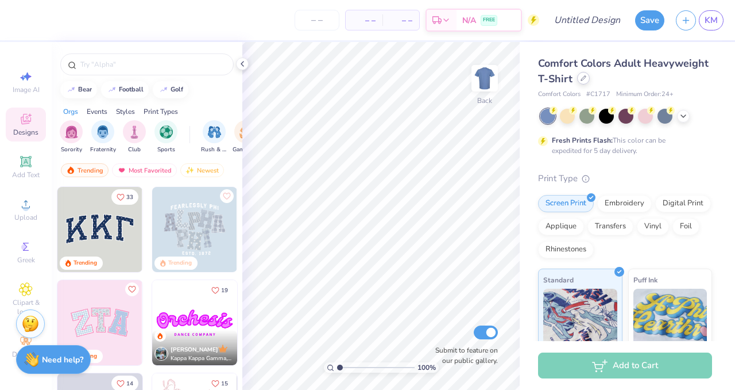
click at [583, 83] on div at bounding box center [583, 78] width 13 height 13
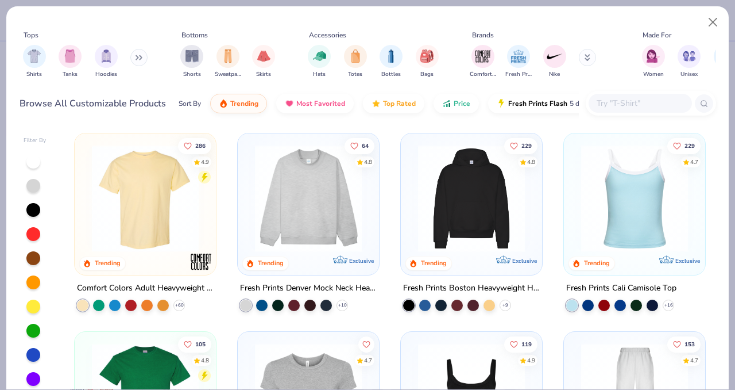
click at [138, 57] on icon at bounding box center [137, 58] width 2 height 4
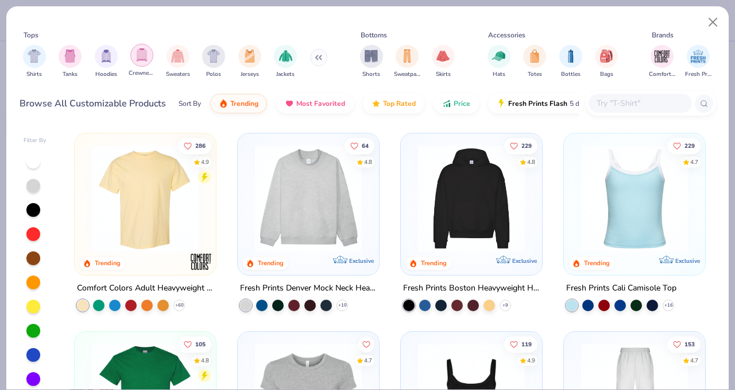
click at [147, 53] on img "filter for Crewnecks" at bounding box center [142, 54] width 13 height 13
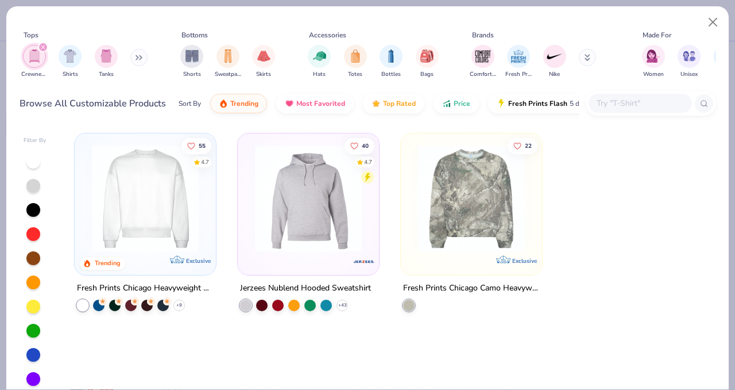
click at [138, 57] on icon at bounding box center [139, 58] width 7 height 6
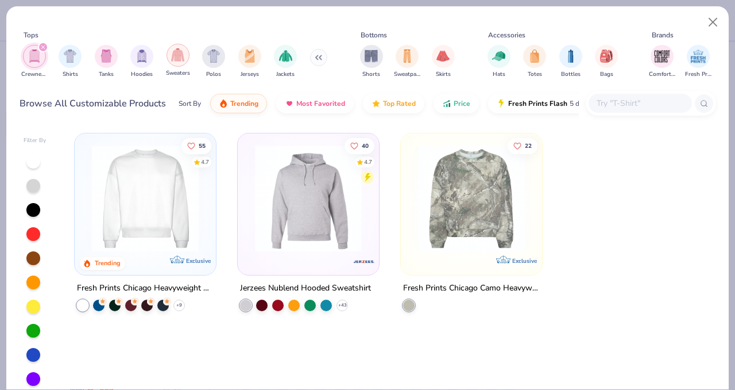
click at [180, 51] on img "filter for Sweaters" at bounding box center [177, 54] width 13 height 13
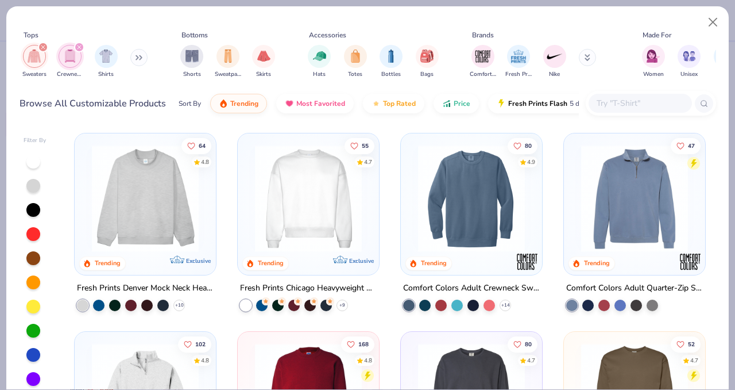
click at [179, 255] on icon at bounding box center [177, 259] width 14 height 8
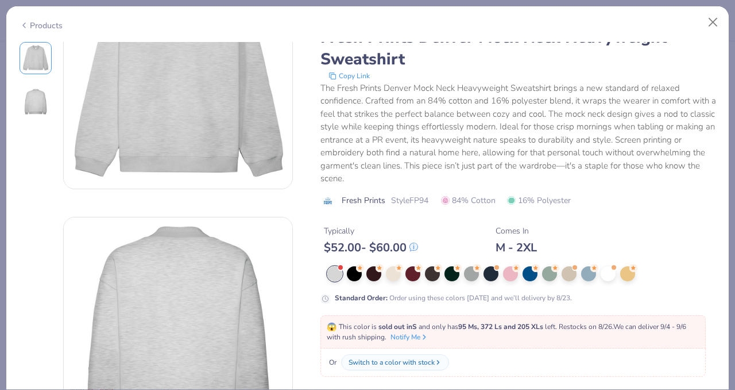
scroll to position [84, 0]
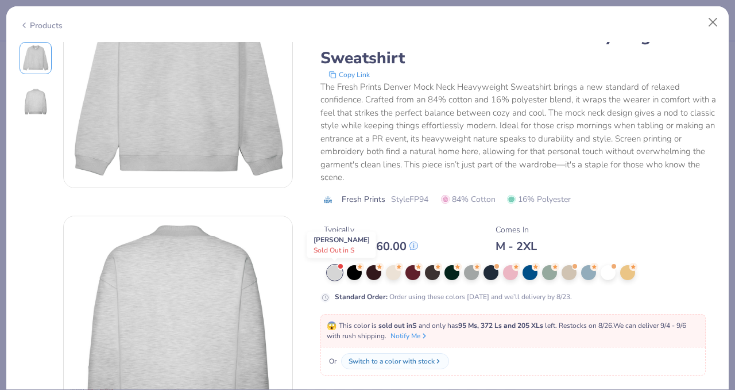
click at [332, 276] on div at bounding box center [334, 272] width 15 height 15
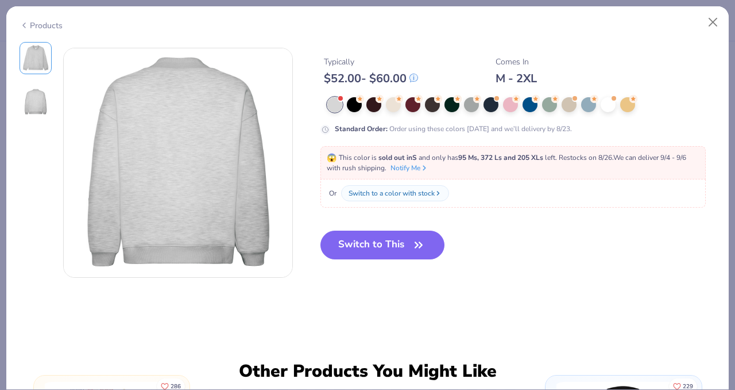
scroll to position [257, 0]
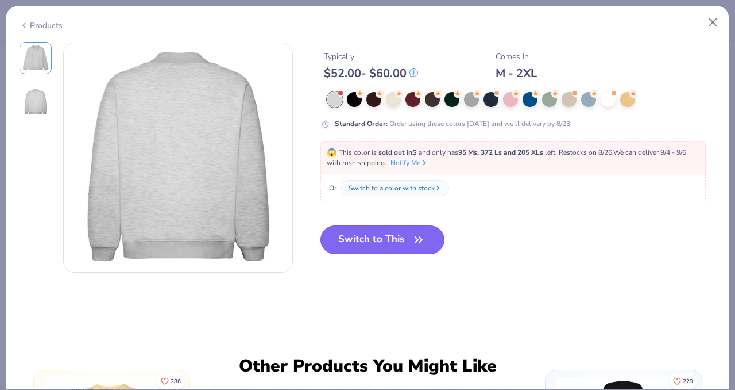
click at [417, 241] on icon "button" at bounding box center [419, 240] width 16 height 16
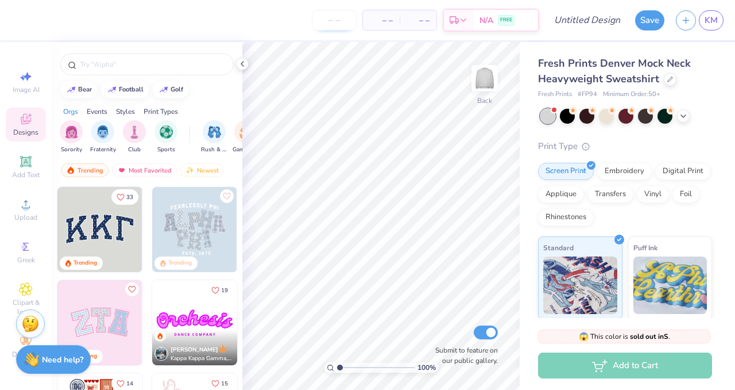
click at [338, 24] on input "number" at bounding box center [334, 20] width 45 height 21
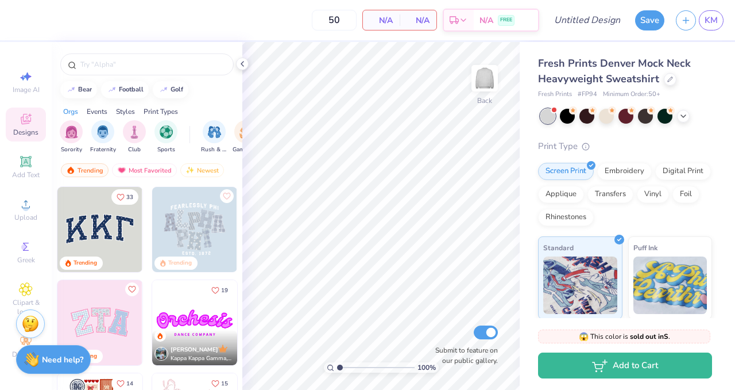
type input "50"
click at [388, 22] on span "N/A" at bounding box center [381, 20] width 23 height 12
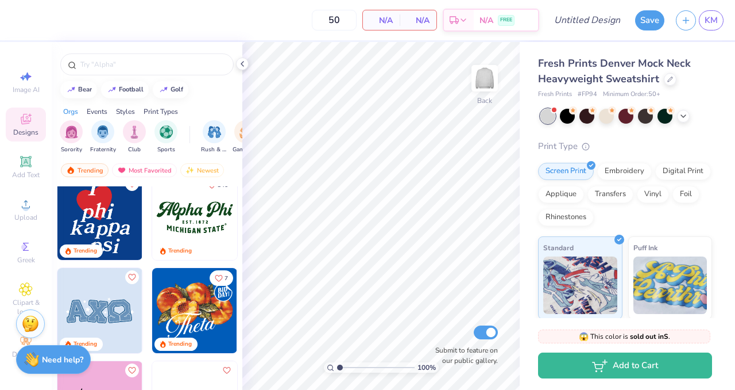
scroll to position [852, 0]
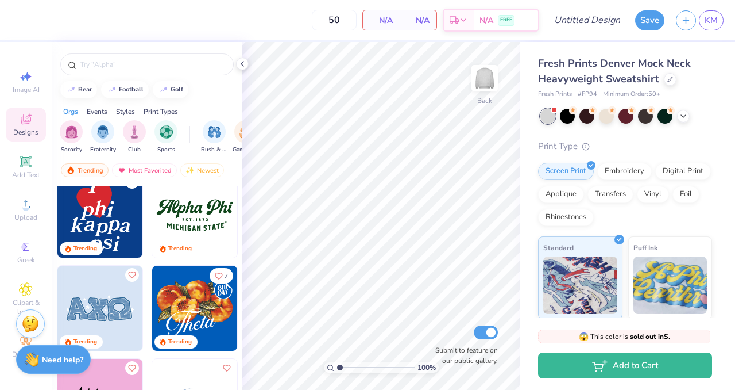
click at [106, 225] on img at bounding box center [99, 214] width 85 height 85
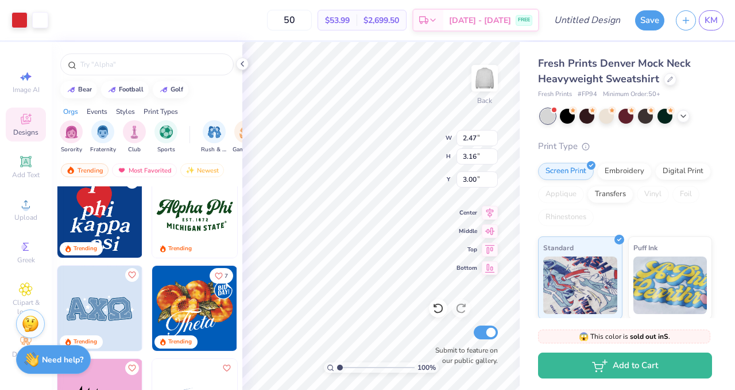
type input "7.41"
type input "9.47"
type input "2.70"
click at [435, 303] on div "100 % Back W 7.41 7.41 " H 9.47 9.47 " Y 2.70 2.70 " Center Middle Top Bottom S…" at bounding box center [381, 216] width 278 height 348
type input "10.57"
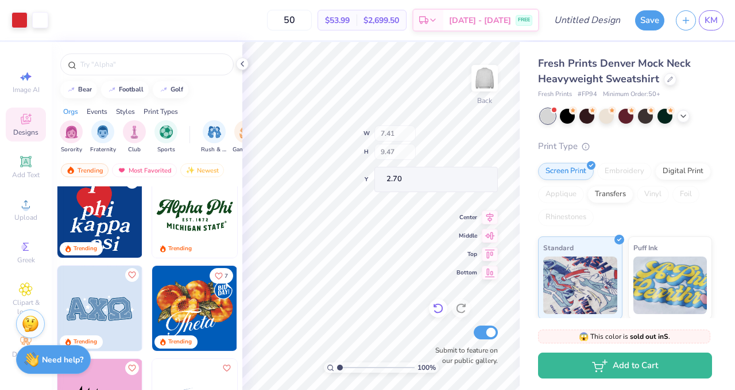
type input "13.52"
type input "2.25"
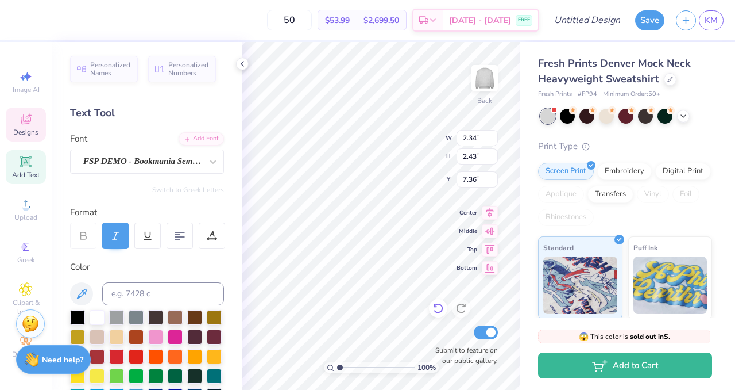
type input "2.34"
type input "2.43"
type input "7.36"
type input "6.25"
type input "6.14"
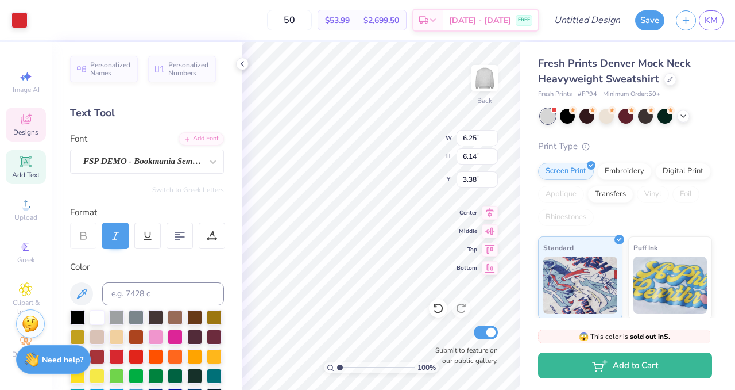
type input "3.38"
type input "2.34"
type input "2.43"
type input "7.36"
type textarea "a"
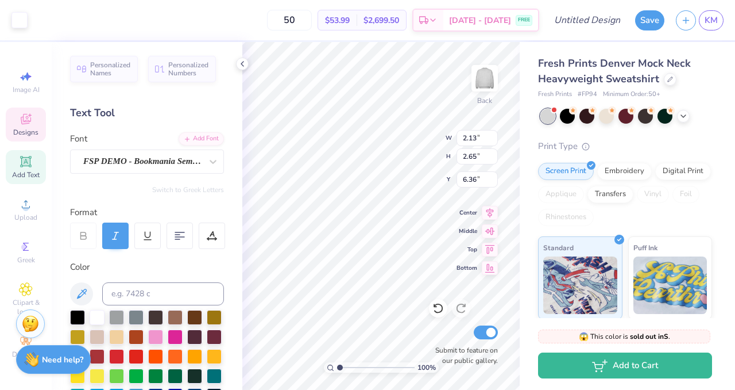
type input "6.35"
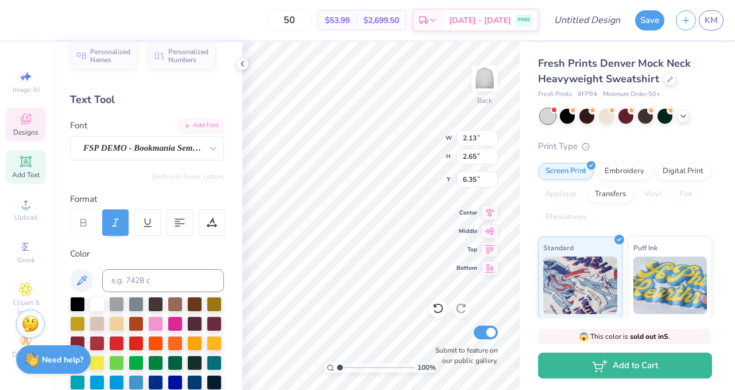
scroll to position [0, 0]
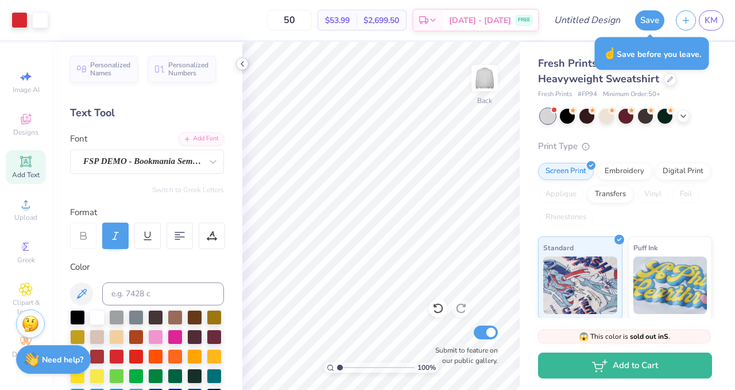
click at [241, 64] on polyline at bounding box center [242, 63] width 2 height 5
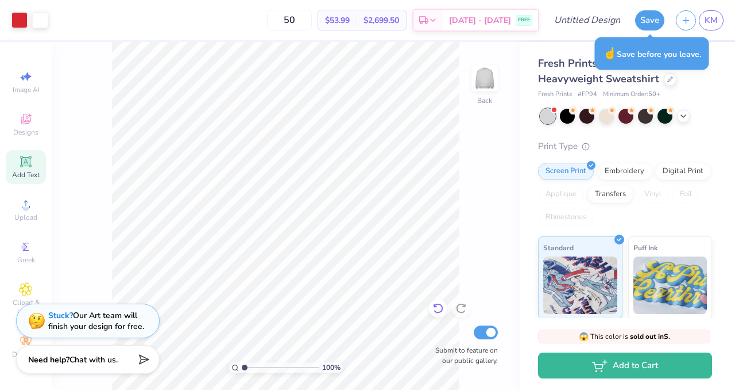
click at [442, 307] on icon at bounding box center [438, 308] width 10 height 10
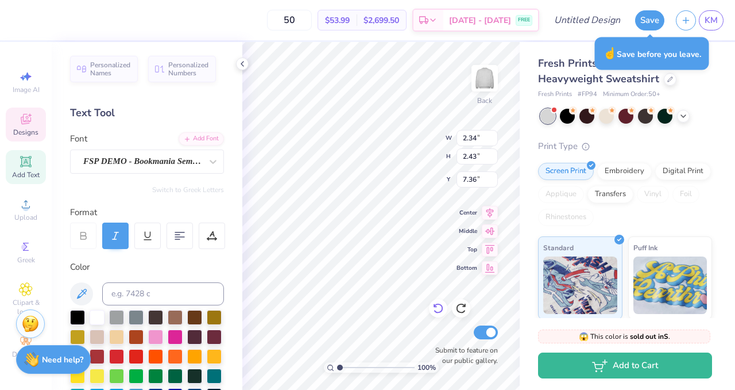
type textarea "a"
type input "2.13"
type input "2.65"
type input "6.36"
type textarea "l"
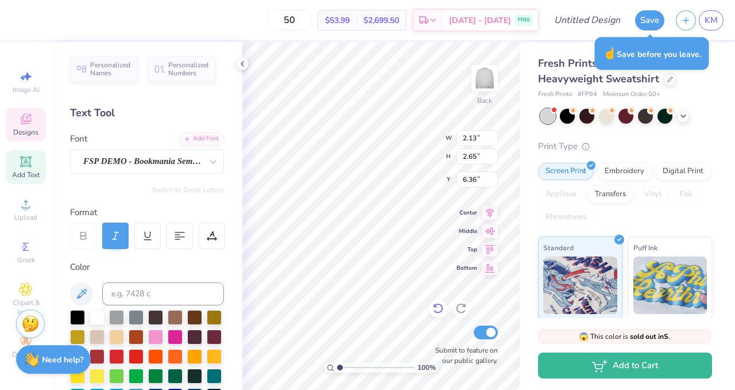
type input "1.41"
type input "2.77"
type input "6.36"
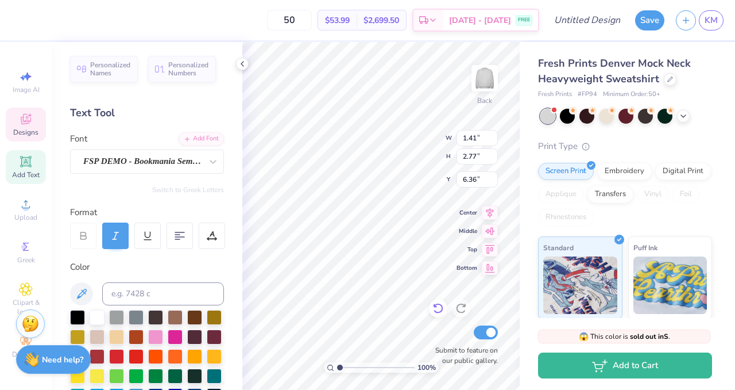
type textarea "p"
type input "1.79"
type input "1.80"
type input "7.25"
type input "1.34"
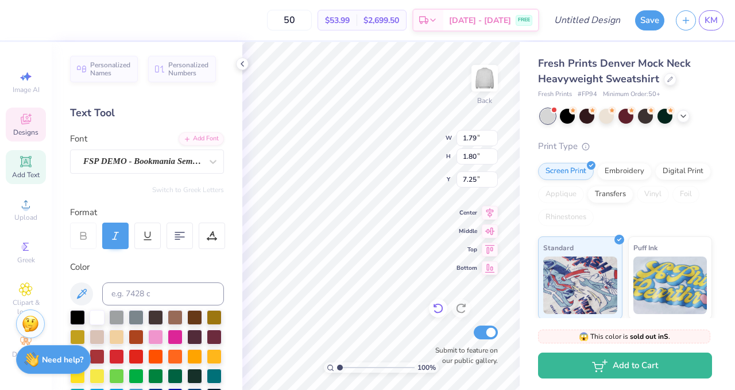
type input "2.65"
type input "6.44"
type input "2.51"
type input "2.61"
type input "7.39"
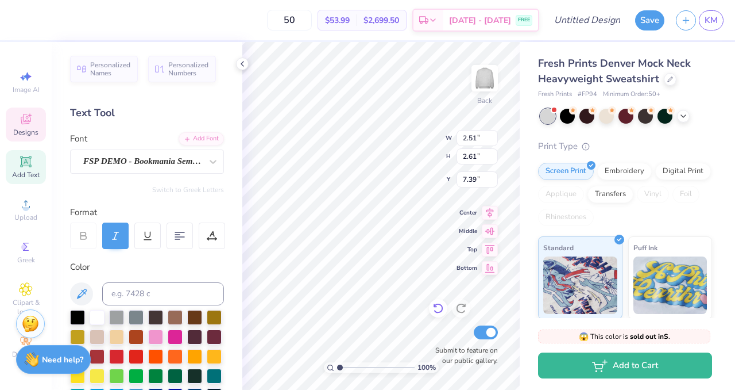
type input "1.79"
type input "1.80"
type input "7.80"
type input "1.34"
type input "2.65"
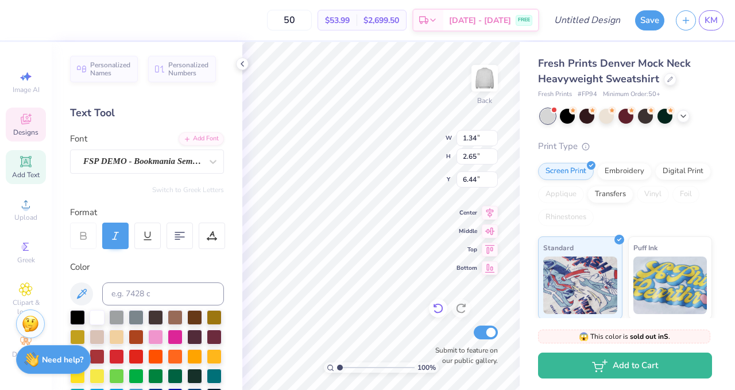
type input "6.47"
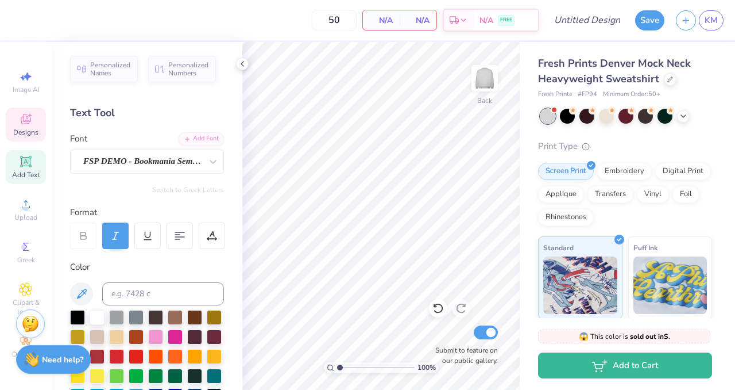
click at [28, 118] on icon at bounding box center [26, 119] width 14 height 14
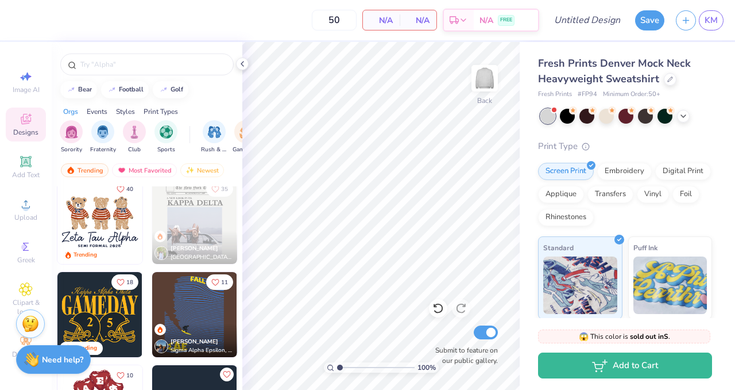
scroll to position [449, 0]
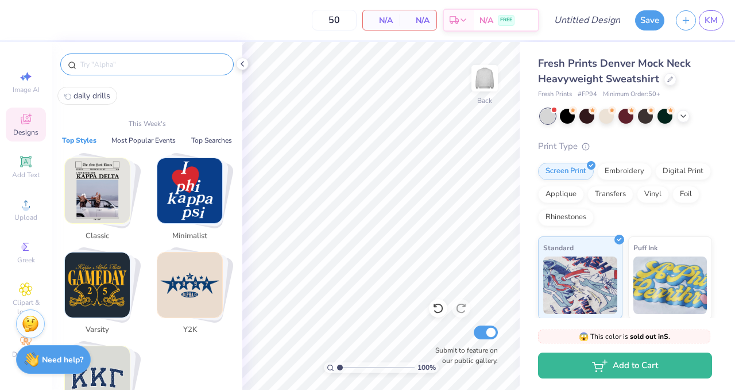
click at [127, 65] on input "text" at bounding box center [152, 64] width 147 height 11
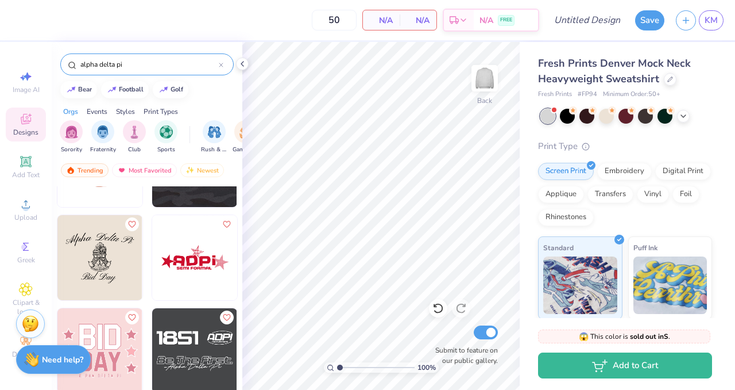
scroll to position [1200, 0]
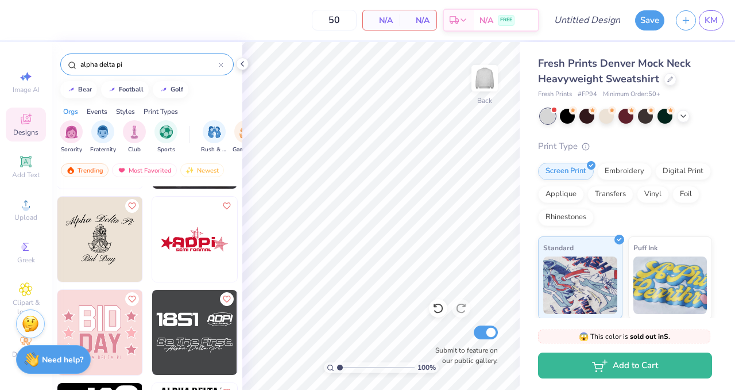
type input "alpha delta pi"
click at [202, 250] on div at bounding box center [109, 238] width 255 height 85
drag, startPoint x: 340, startPoint y: 366, endPoint x: 361, endPoint y: 357, distance: 23.7
type input "3.83"
click at [361, 362] on input "range" at bounding box center [376, 367] width 78 height 10
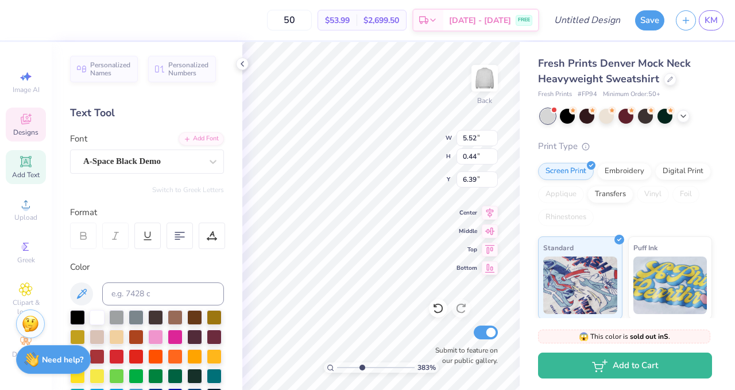
scroll to position [0, 1]
type textarea "D FORMAL"
type input "4.07"
type input "0.42"
type input "6.46"
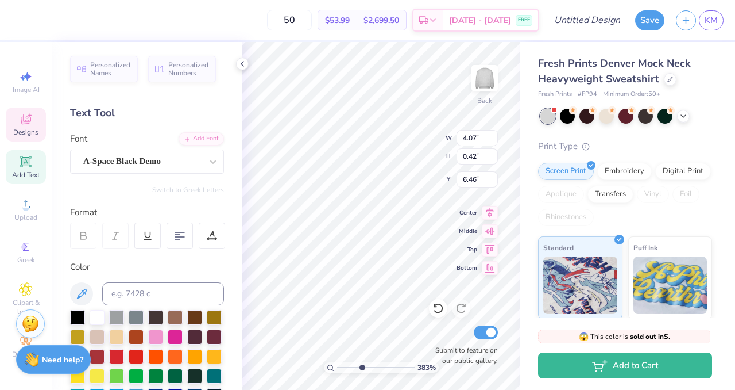
scroll to position [0, 2]
type textarea "[PERSON_NAME] LIST"
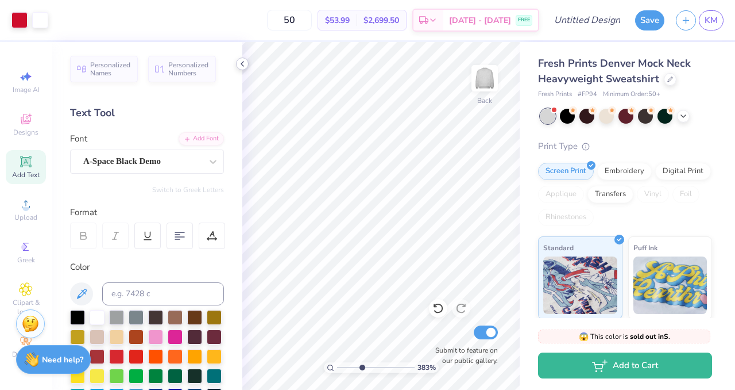
click at [242, 64] on polyline at bounding box center [242, 63] width 2 height 5
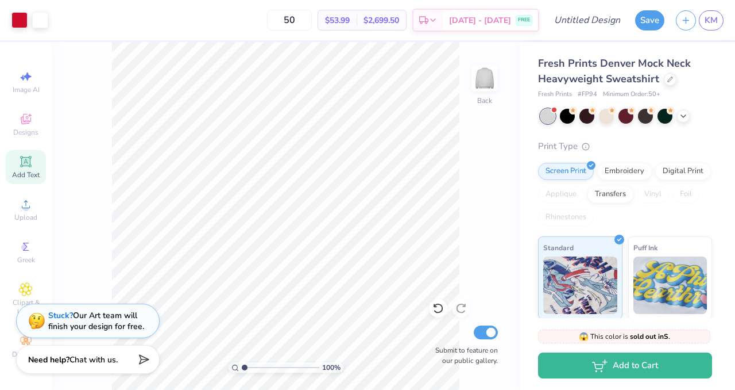
drag, startPoint x: 267, startPoint y: 365, endPoint x: 236, endPoint y: 360, distance: 31.0
type input "1"
click at [242, 362] on input "range" at bounding box center [281, 367] width 78 height 10
click at [669, 84] on div at bounding box center [670, 78] width 13 height 13
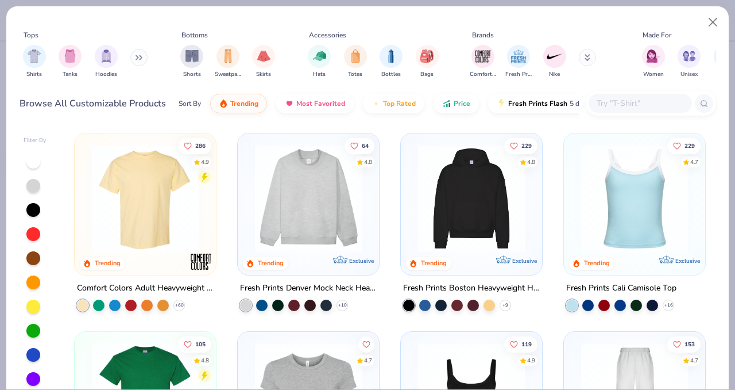
click at [132, 57] on button at bounding box center [138, 57] width 17 height 17
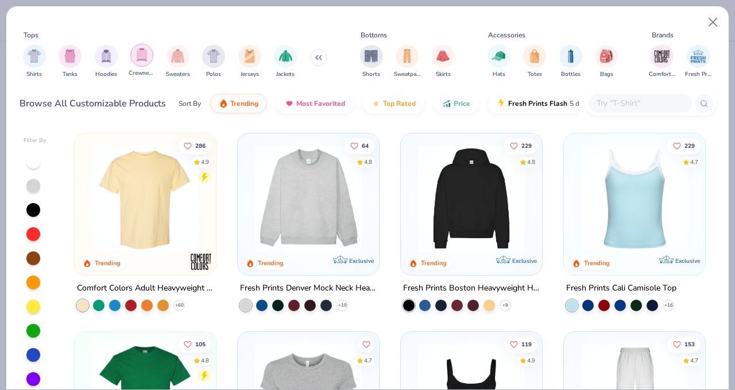
click at [142, 55] on img "filter for Crewnecks" at bounding box center [142, 54] width 13 height 13
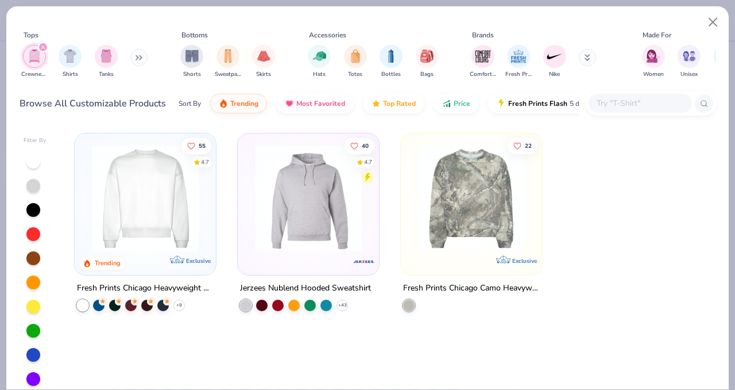
click at [135, 60] on button at bounding box center [138, 57] width 17 height 17
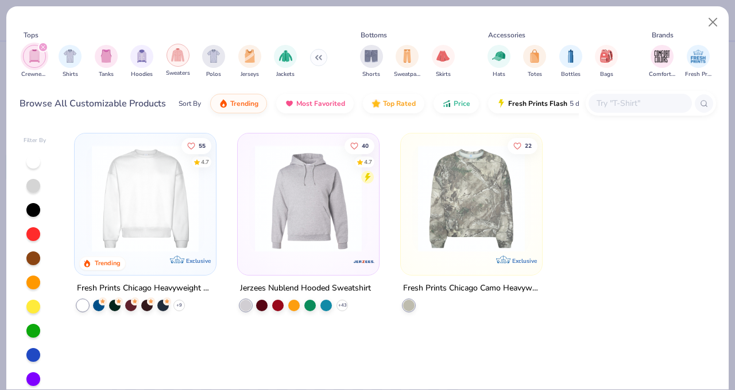
click at [178, 54] on img "filter for Sweaters" at bounding box center [177, 54] width 13 height 13
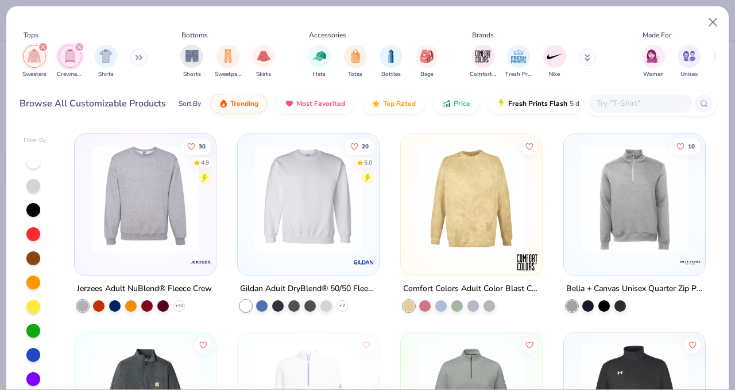
scroll to position [1394, 0]
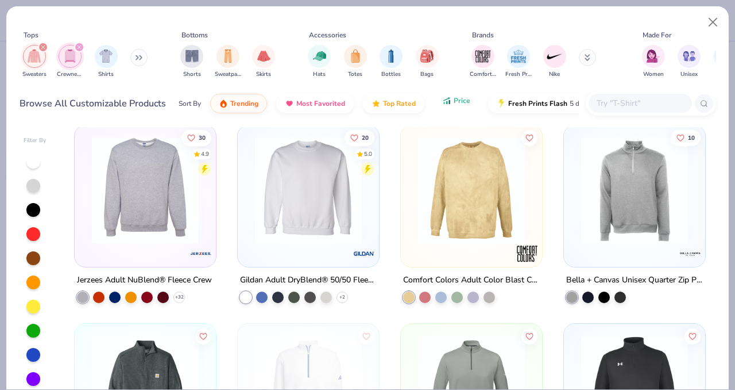
click at [454, 102] on span "Price" at bounding box center [462, 100] width 17 height 9
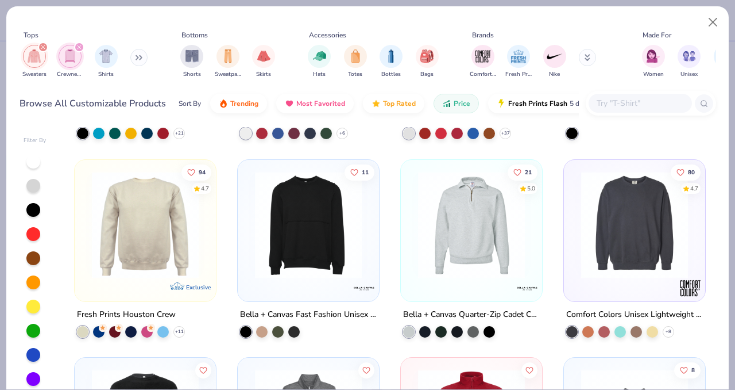
scroll to position [1178, 0]
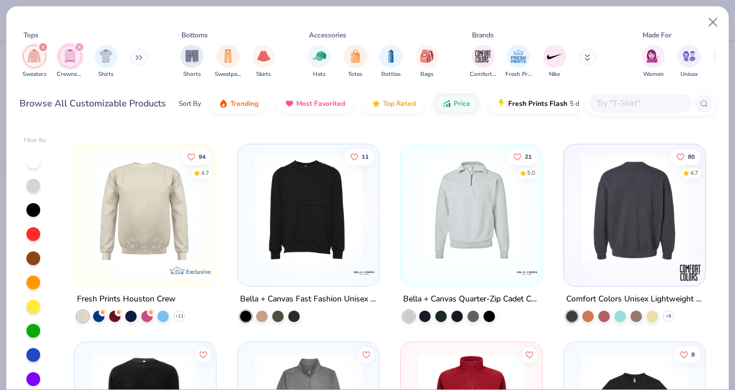
click at [576, 253] on img at bounding box center [516, 208] width 118 height 107
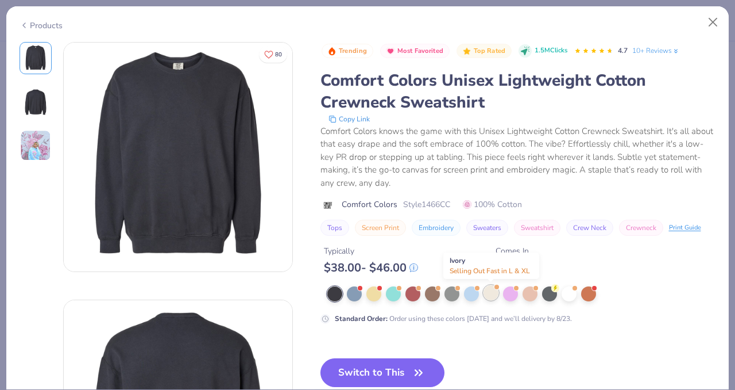
click at [490, 298] on div at bounding box center [491, 292] width 15 height 15
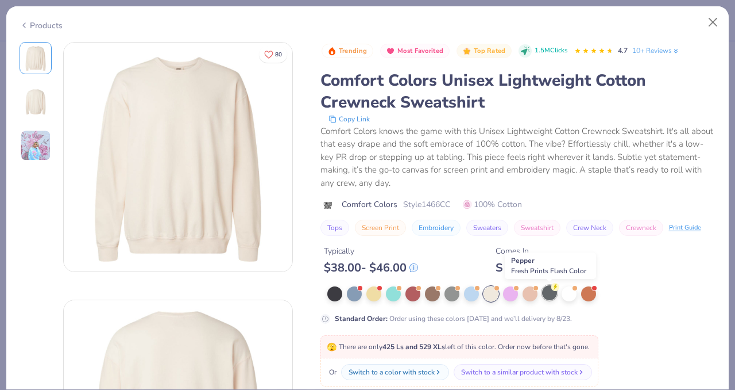
click at [552, 295] on div at bounding box center [549, 292] width 15 height 15
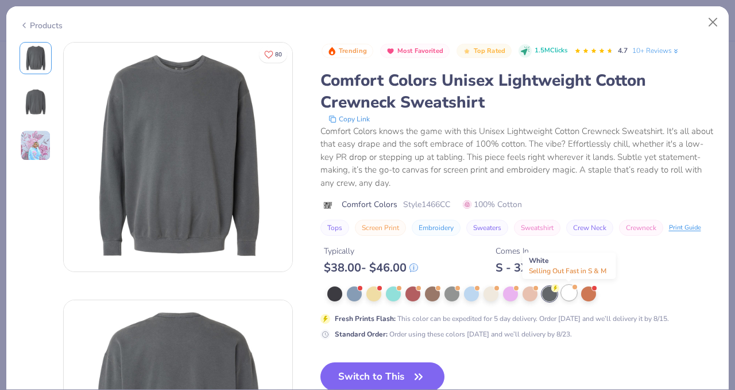
click at [562, 292] on div at bounding box center [569, 292] width 15 height 15
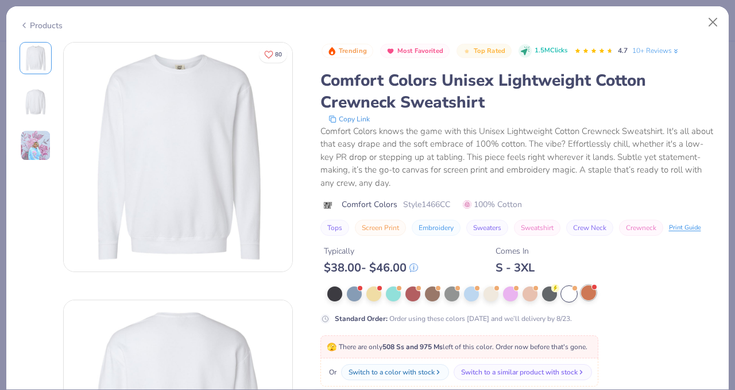
click at [584, 291] on div at bounding box center [588, 292] width 15 height 15
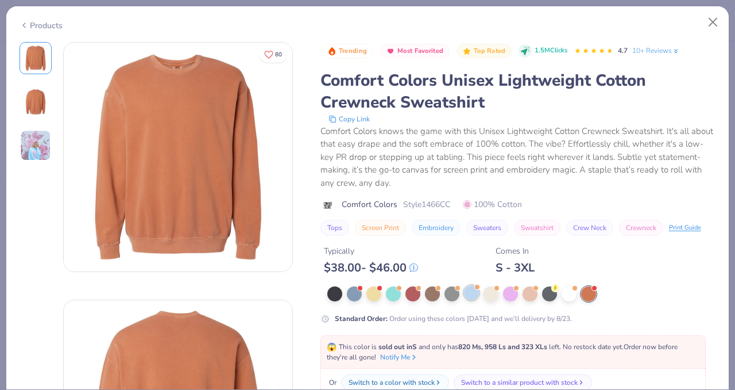
click at [471, 291] on div at bounding box center [471, 292] width 15 height 15
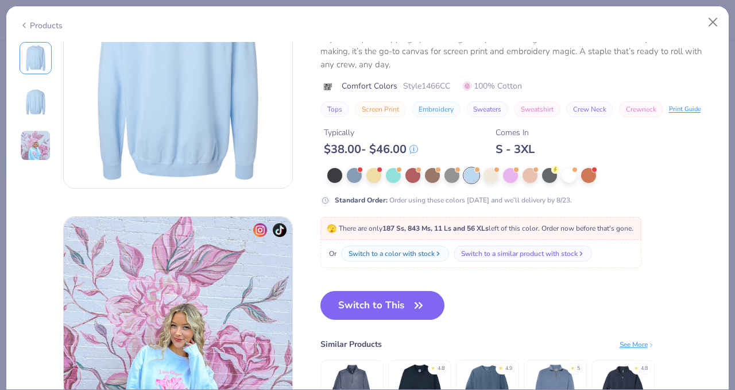
scroll to position [396, 0]
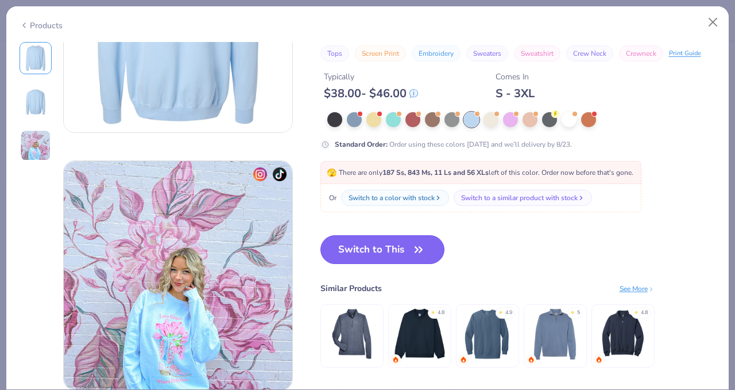
click at [414, 255] on icon "button" at bounding box center [419, 249] width 16 height 16
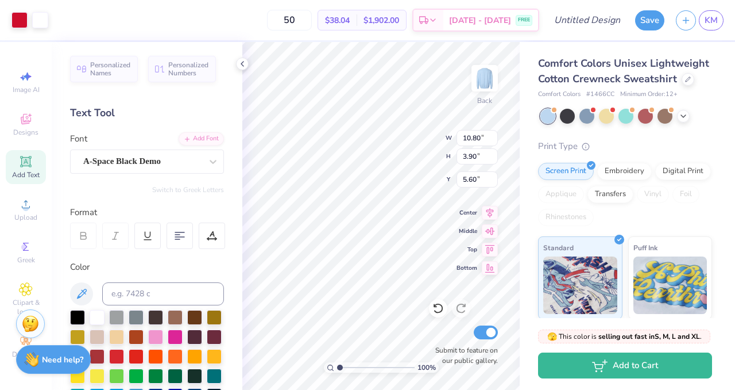
type input "5.60"
click at [312, 12] on input "50" at bounding box center [289, 20] width 45 height 21
type input "5"
type input "48"
click at [664, 114] on div at bounding box center [665, 114] width 15 height 15
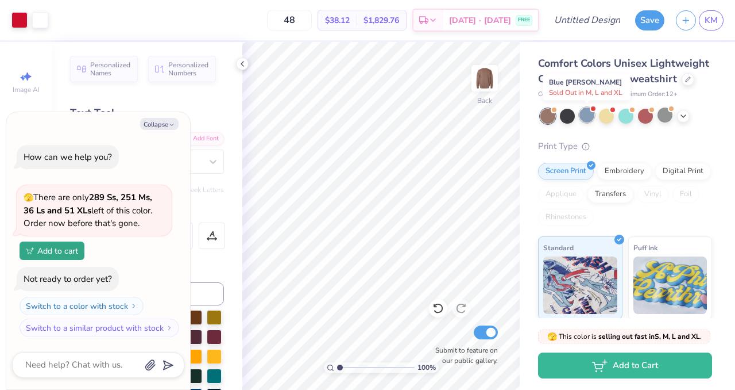
click at [589, 115] on div at bounding box center [587, 114] width 15 height 15
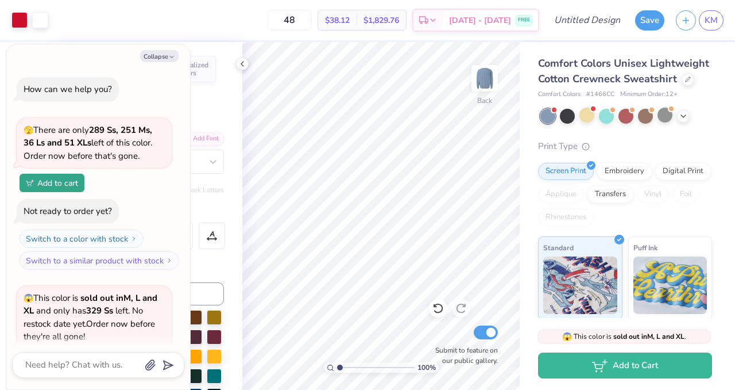
scroll to position [113, 0]
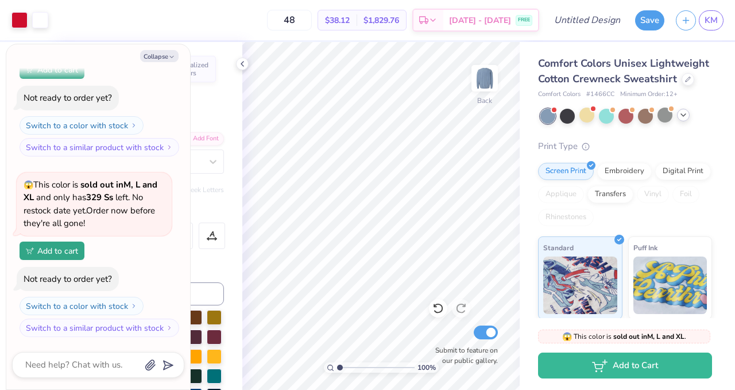
click at [683, 111] on icon at bounding box center [683, 114] width 9 height 9
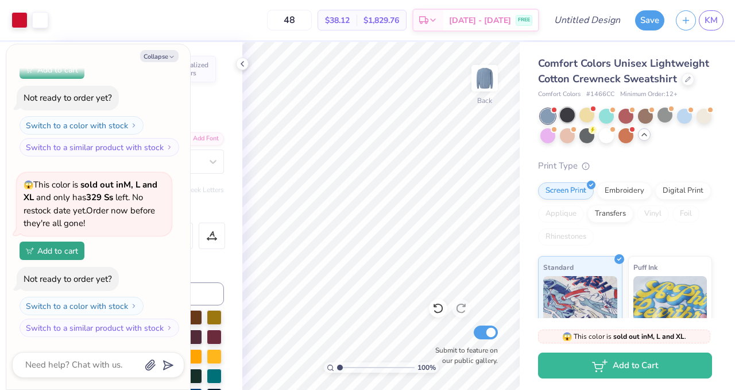
click at [570, 114] on div at bounding box center [567, 114] width 15 height 15
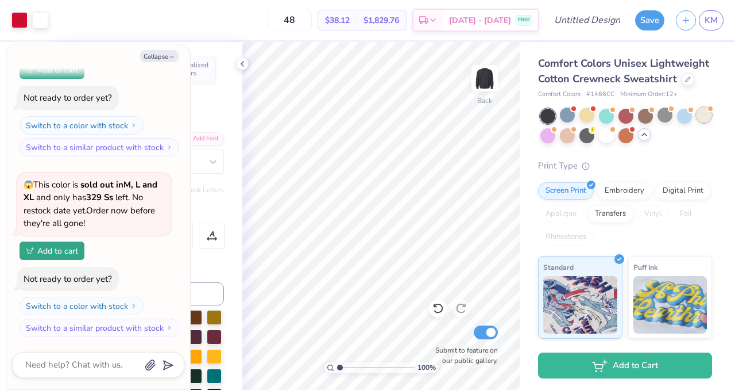
click at [706, 111] on div at bounding box center [704, 114] width 15 height 15
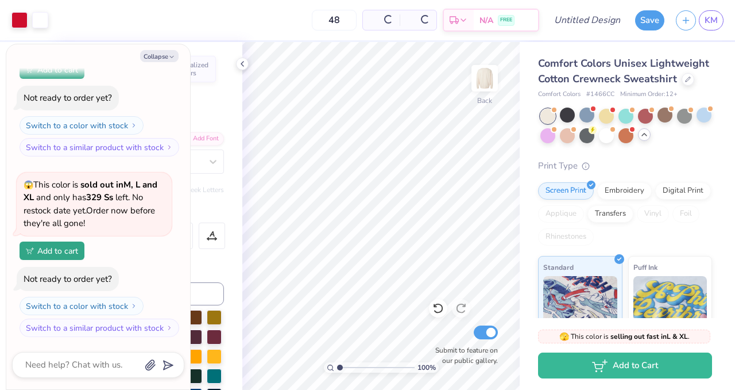
scroll to position [281, 0]
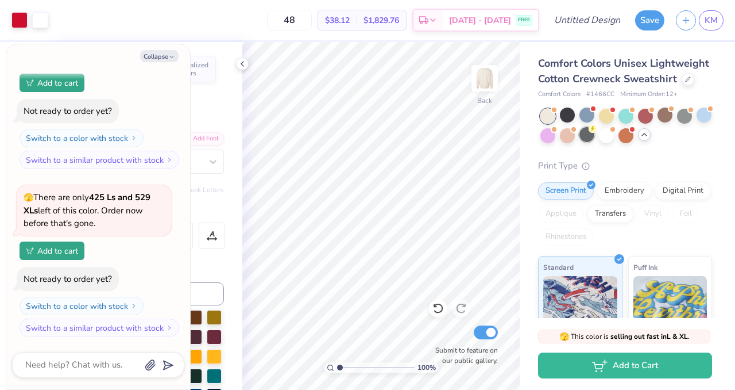
click at [594, 139] on div at bounding box center [587, 134] width 15 height 15
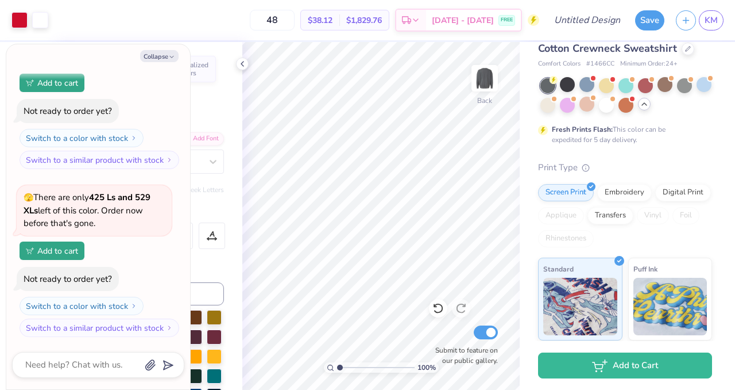
scroll to position [41, 0]
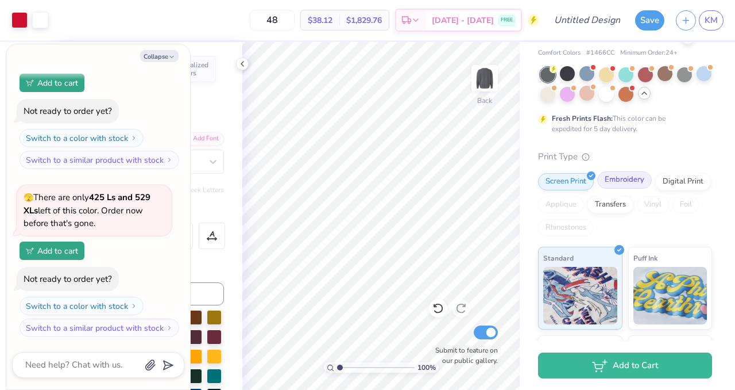
click at [622, 182] on div "Embroidery" at bounding box center [625, 179] width 55 height 17
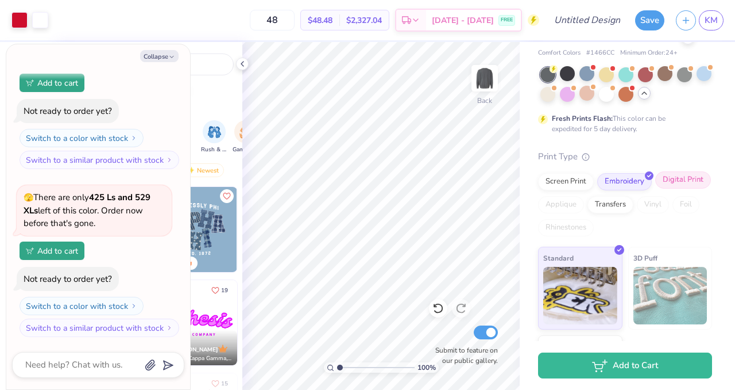
click at [666, 180] on div "Digital Print" at bounding box center [684, 179] width 56 height 17
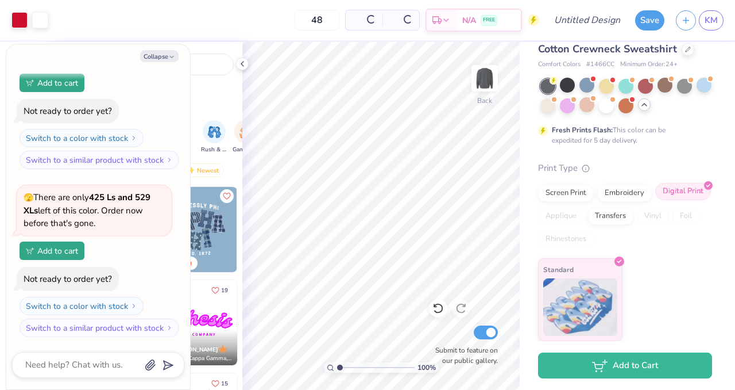
scroll to position [30, 0]
click at [618, 199] on div "Embroidery" at bounding box center [625, 191] width 55 height 17
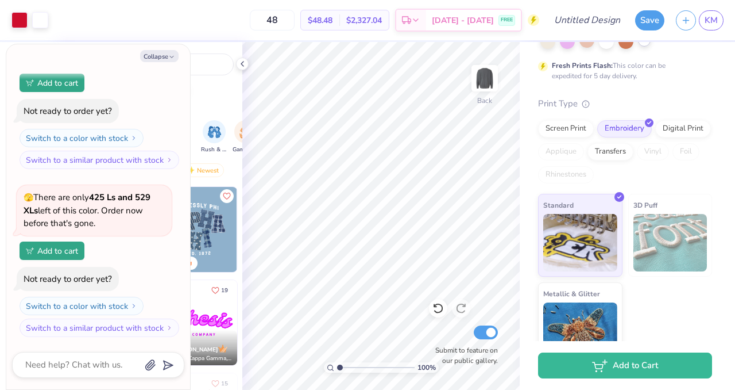
scroll to position [118, 0]
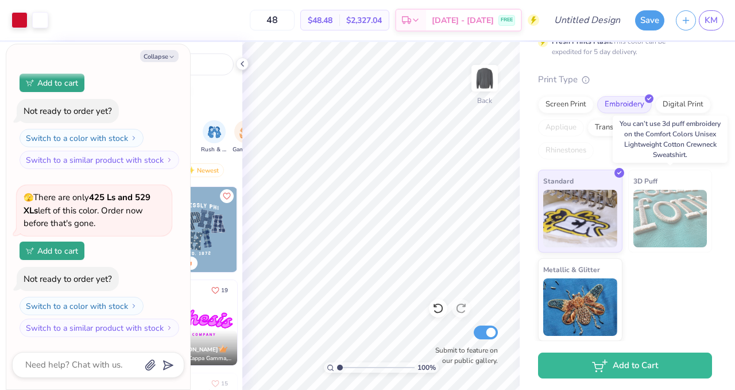
click at [686, 219] on img at bounding box center [671, 218] width 74 height 57
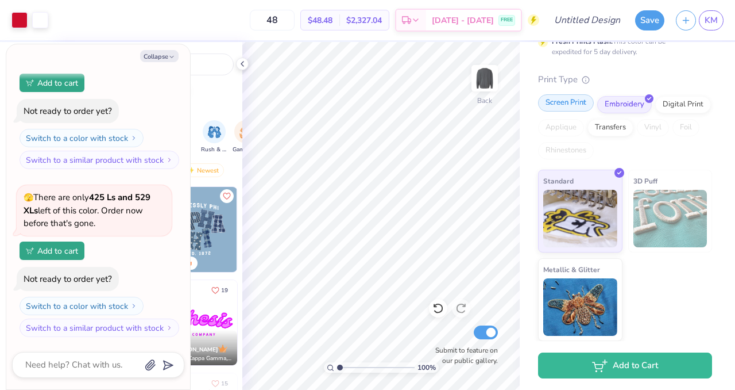
click at [577, 110] on div "Screen Print" at bounding box center [566, 102] width 56 height 17
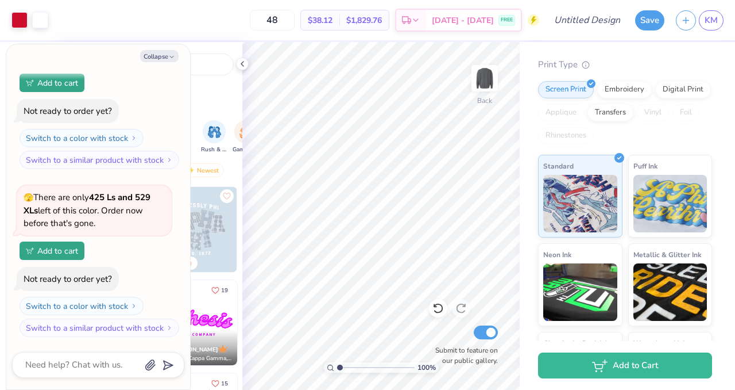
scroll to position [147, 0]
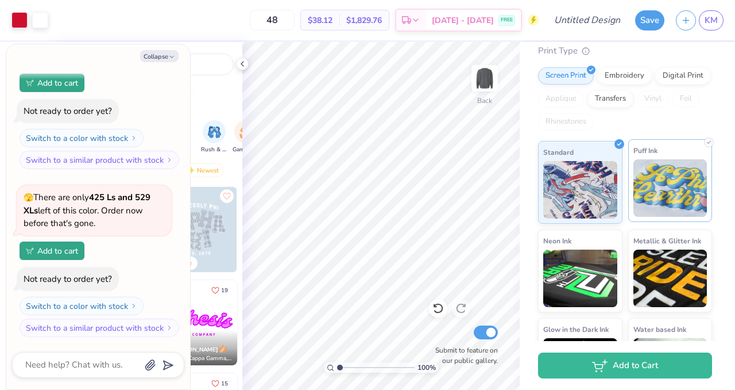
click at [673, 175] on img at bounding box center [671, 187] width 74 height 57
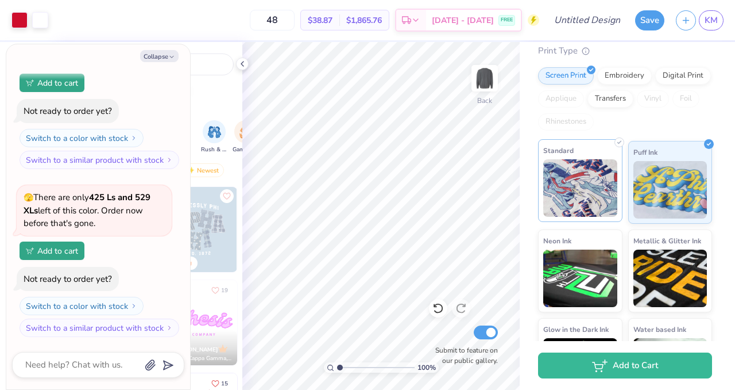
click at [584, 180] on img at bounding box center [581, 187] width 74 height 57
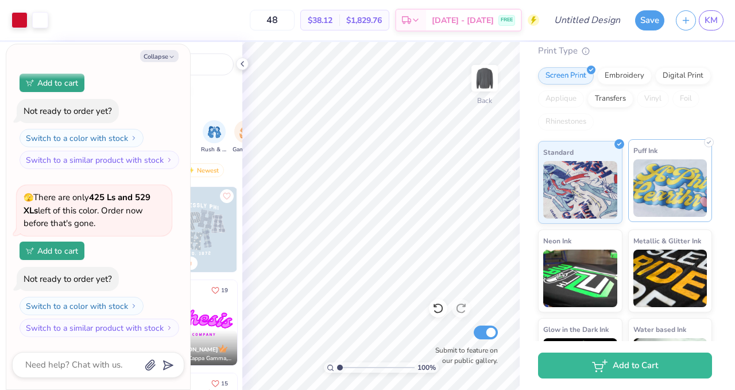
click at [654, 192] on img at bounding box center [671, 187] width 74 height 57
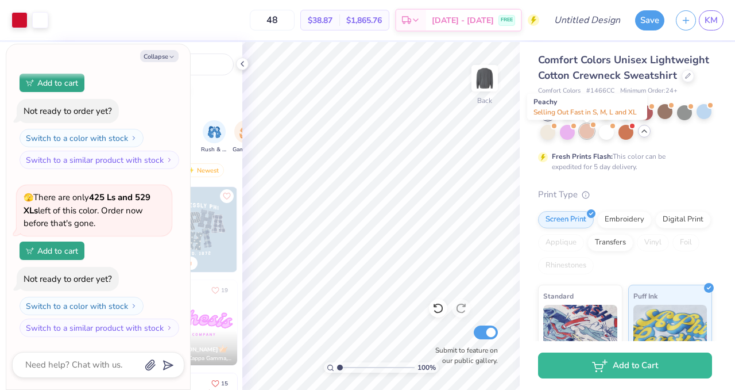
scroll to position [0, 0]
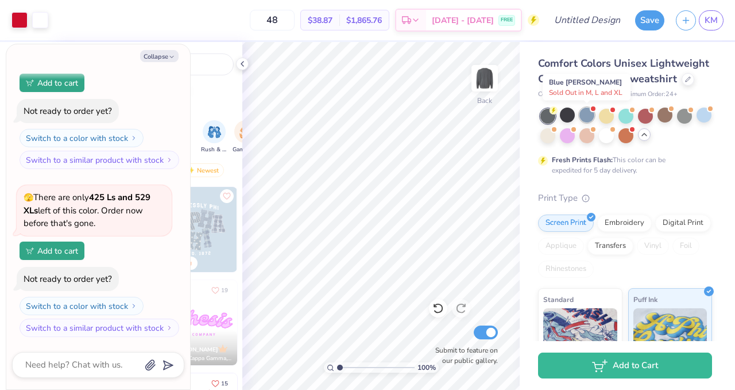
click at [585, 113] on div at bounding box center [587, 114] width 15 height 15
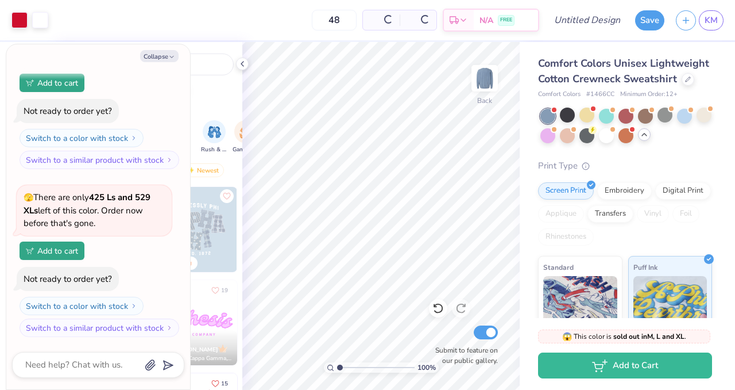
scroll to position [461, 0]
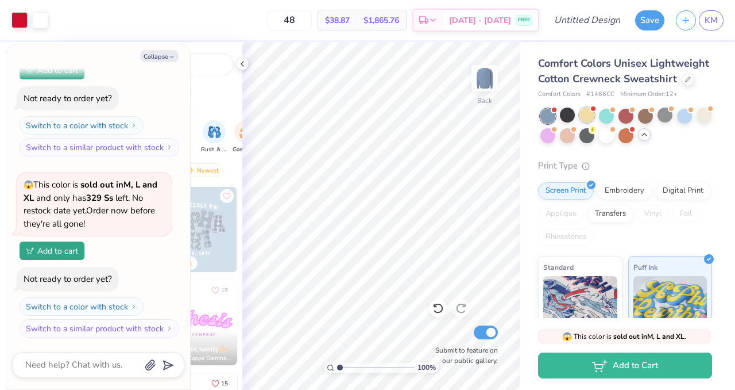
click at [586, 114] on div at bounding box center [587, 114] width 15 height 15
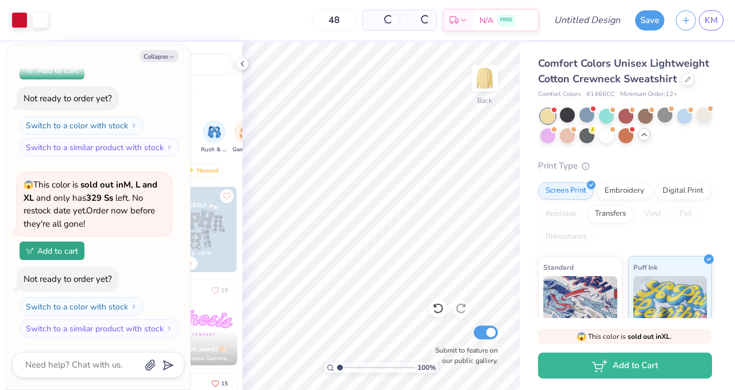
scroll to position [642, 0]
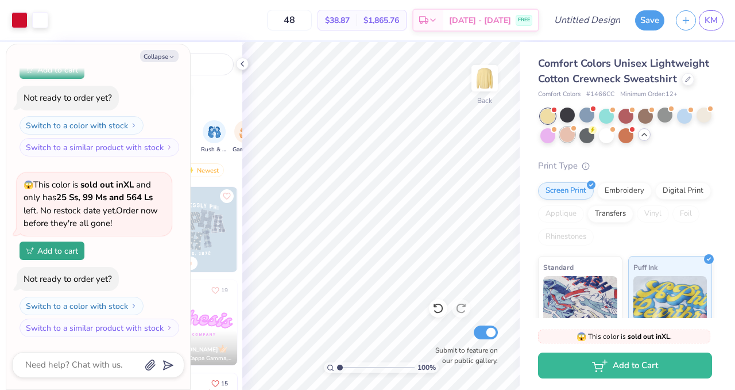
click at [569, 140] on div at bounding box center [567, 134] width 15 height 15
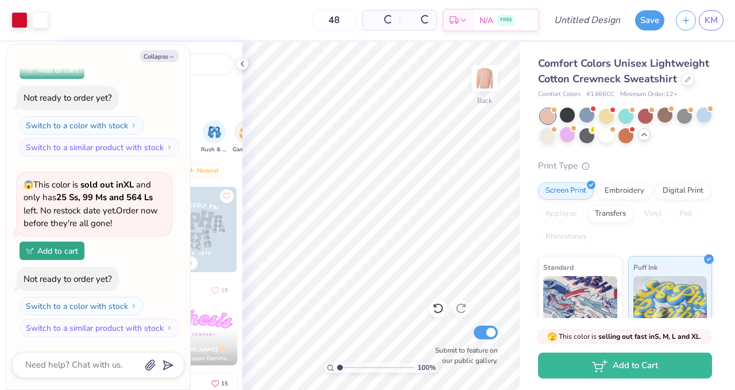
scroll to position [810, 0]
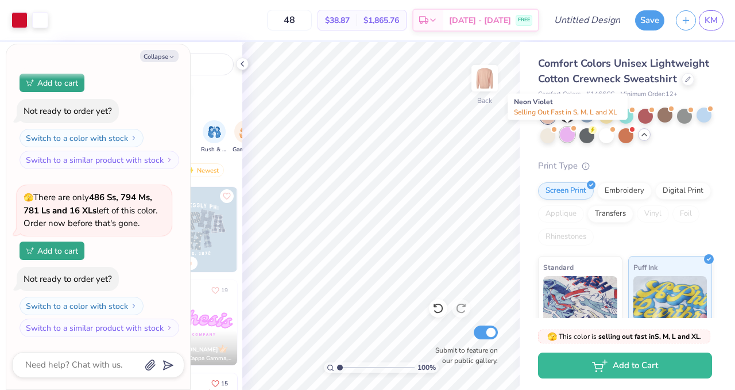
click at [569, 136] on div at bounding box center [567, 134] width 15 height 15
click at [589, 135] on div at bounding box center [587, 134] width 15 height 15
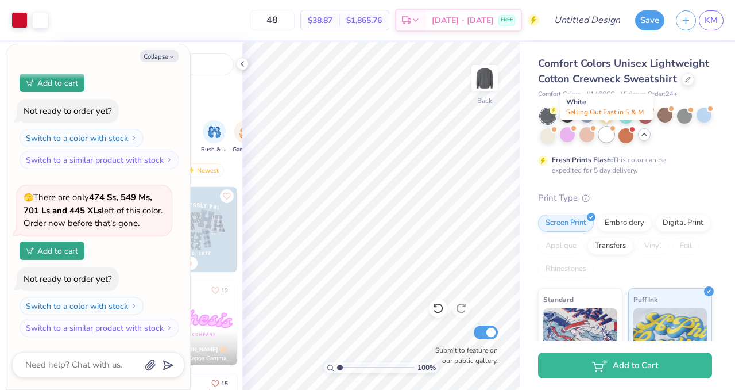
click at [609, 136] on div at bounding box center [606, 134] width 15 height 15
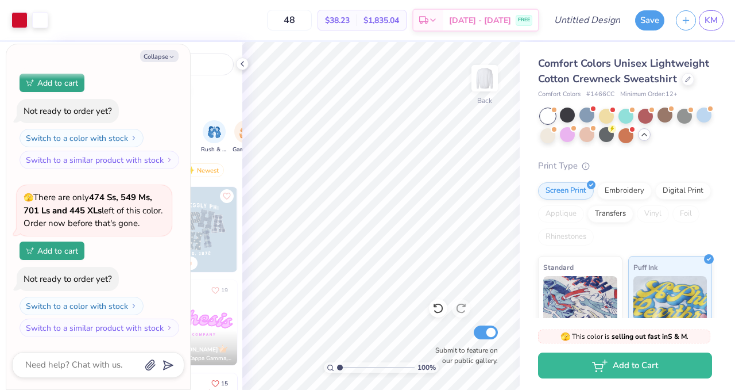
scroll to position [1146, 0]
click at [686, 78] on icon at bounding box center [688, 78] width 6 height 6
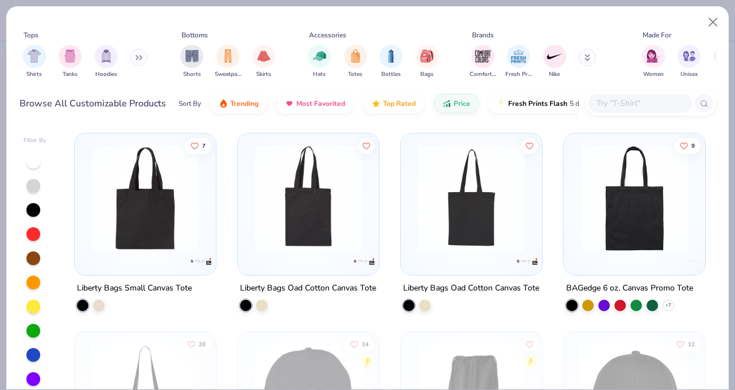
click at [140, 58] on icon at bounding box center [139, 58] width 7 height 6
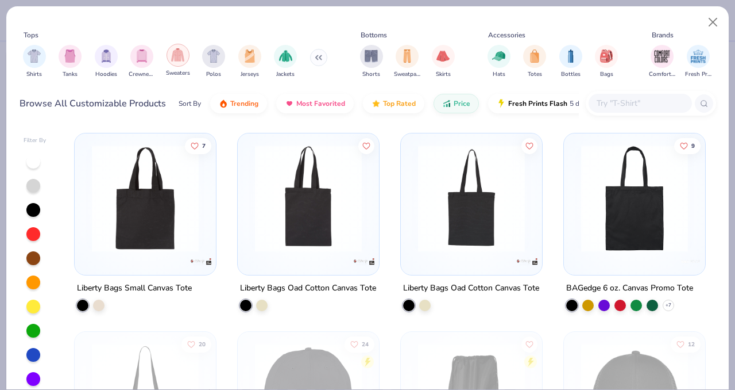
click at [186, 56] on div "filter for Sweaters" at bounding box center [178, 55] width 23 height 23
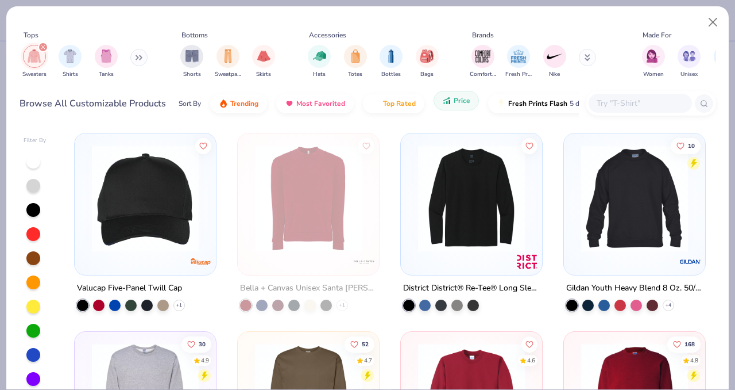
click at [449, 105] on icon "button" at bounding box center [446, 100] width 9 height 10
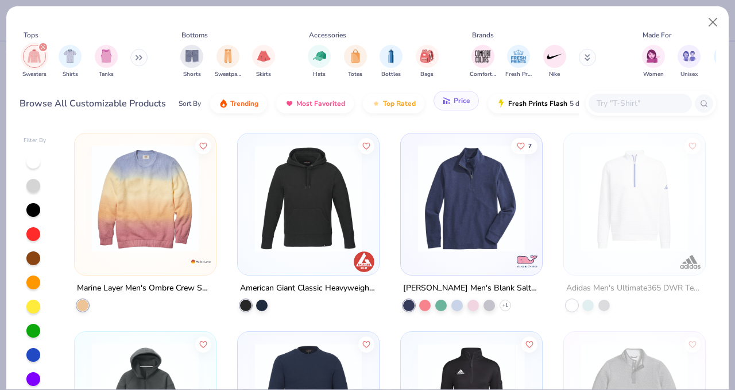
click at [456, 104] on span "Price" at bounding box center [462, 100] width 17 height 9
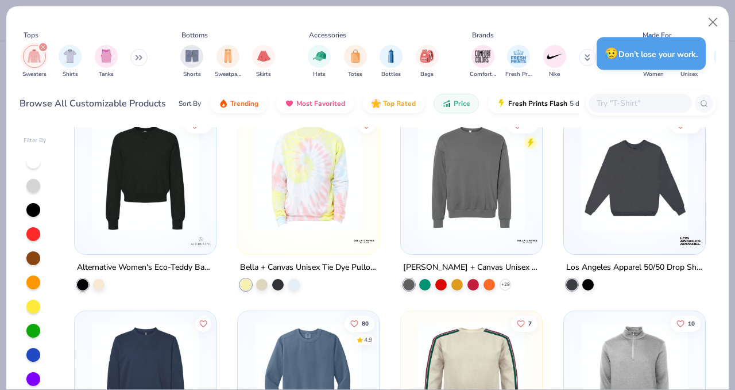
scroll to position [1615, 0]
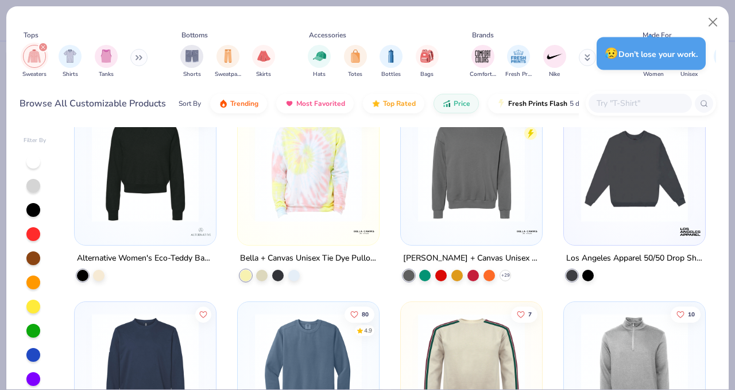
click at [663, 190] on img at bounding box center [635, 168] width 118 height 107
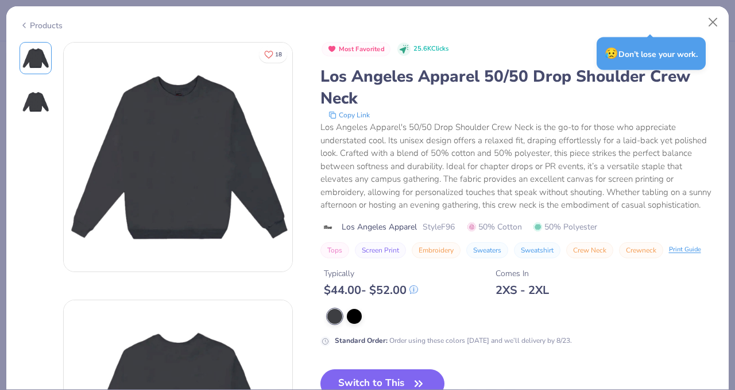
click at [26, 100] on img at bounding box center [36, 102] width 28 height 28
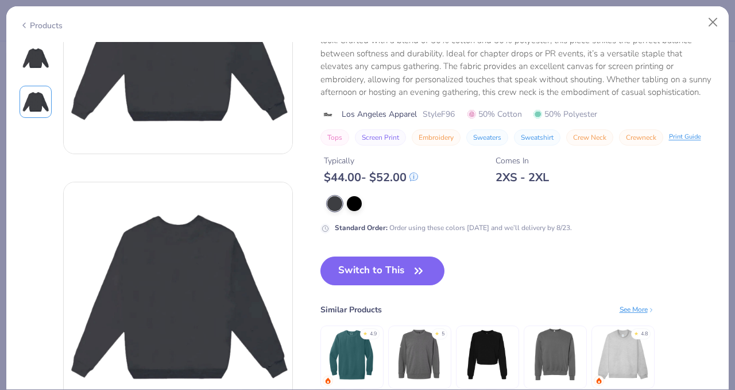
scroll to position [109, 0]
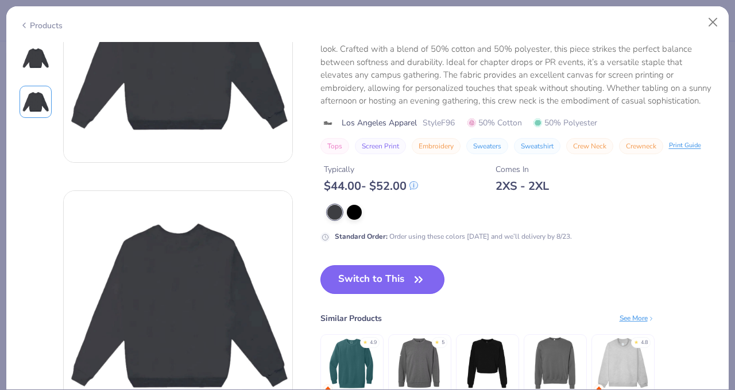
click at [404, 286] on button "Switch to This" at bounding box center [383, 279] width 125 height 29
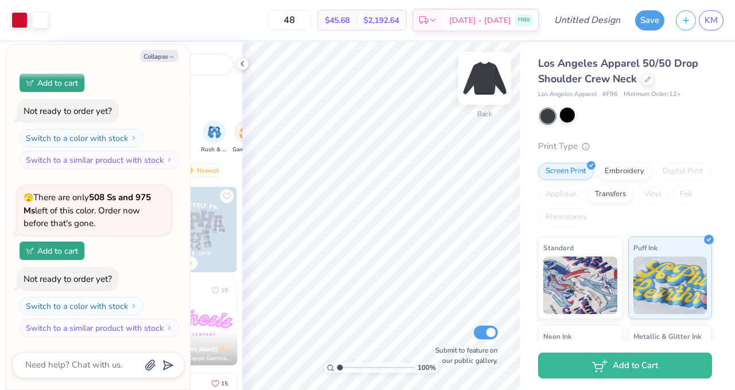
click at [492, 77] on img at bounding box center [485, 78] width 46 height 46
click at [490, 88] on img at bounding box center [484, 78] width 23 height 23
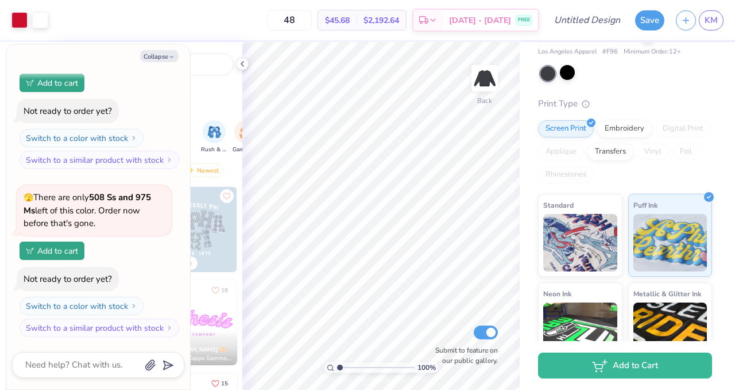
scroll to position [60, 0]
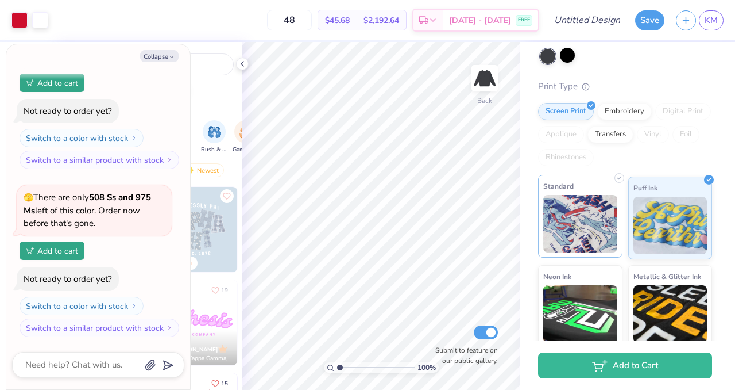
click at [589, 220] on img at bounding box center [581, 223] width 74 height 57
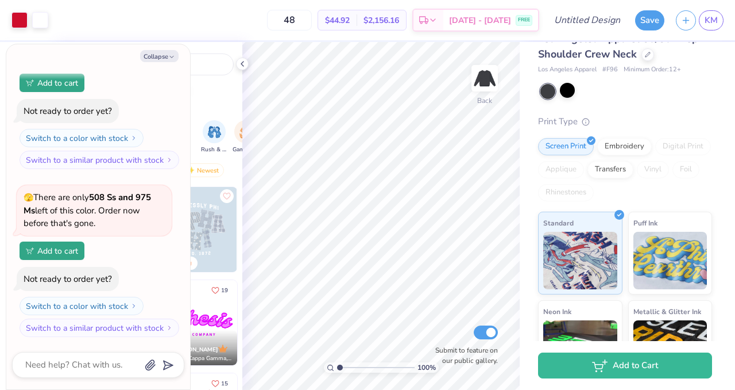
scroll to position [0, 0]
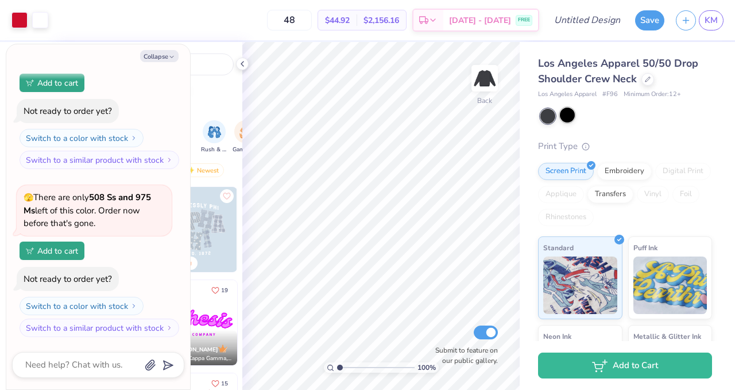
click at [564, 117] on div at bounding box center [567, 114] width 15 height 15
click at [565, 117] on div at bounding box center [567, 114] width 15 height 15
click at [550, 118] on div at bounding box center [548, 116] width 15 height 15
click at [568, 116] on div at bounding box center [567, 114] width 15 height 15
click at [156, 57] on button "Collapse" at bounding box center [159, 56] width 38 height 12
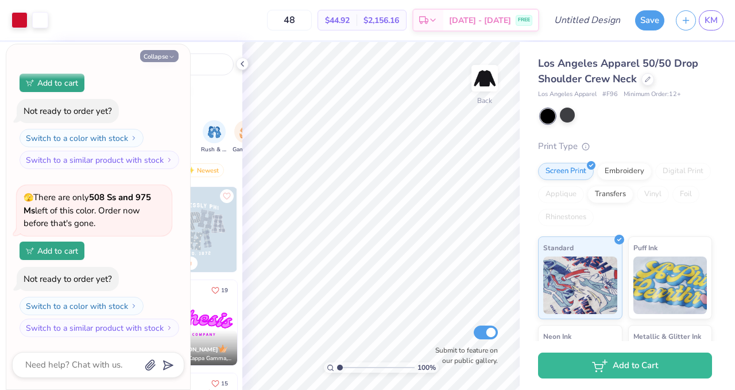
type textarea "x"
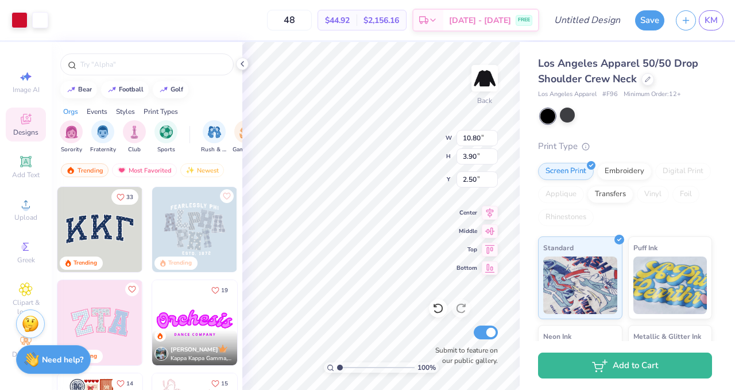
type input "2.50"
click at [629, 137] on div "Los Angeles Apparel 50/50 Drop Shoulder Crew Neck Los Angeles Apparel # F96 Min…" at bounding box center [625, 276] width 174 height 440
click at [628, 137] on div "Los Angeles Apparel 50/50 Drop Shoulder Crew Neck Los Angeles Apparel # F96 Min…" at bounding box center [625, 276] width 174 height 440
click at [404, 138] on div "100 % Back W 10.80 10.80 " H 3.90 3.90 " Y 2.50 2.50 " Center Middle Top Bottom…" at bounding box center [381, 216] width 278 height 348
click at [645, 83] on div at bounding box center [648, 78] width 13 height 13
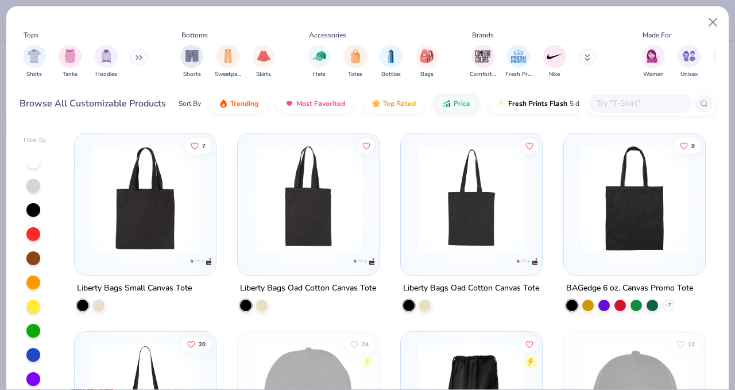
click at [145, 57] on button at bounding box center [138, 57] width 17 height 17
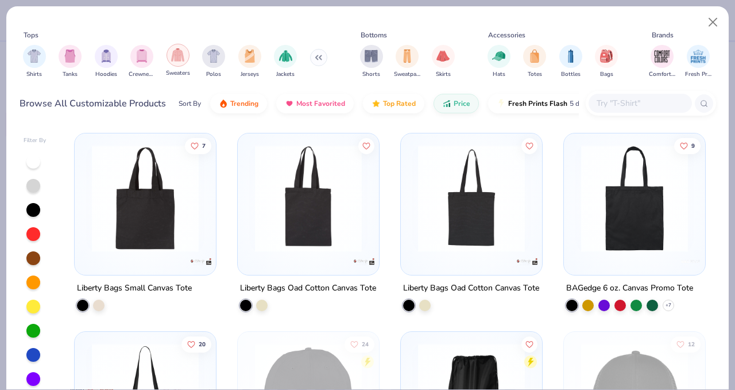
click at [180, 57] on img "filter for Sweaters" at bounding box center [177, 54] width 13 height 13
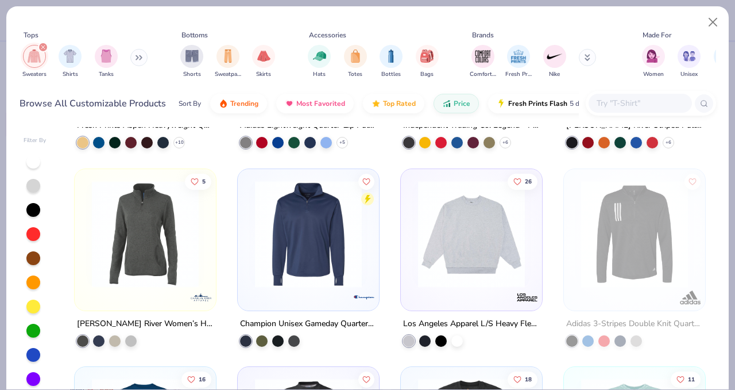
scroll to position [2745, 0]
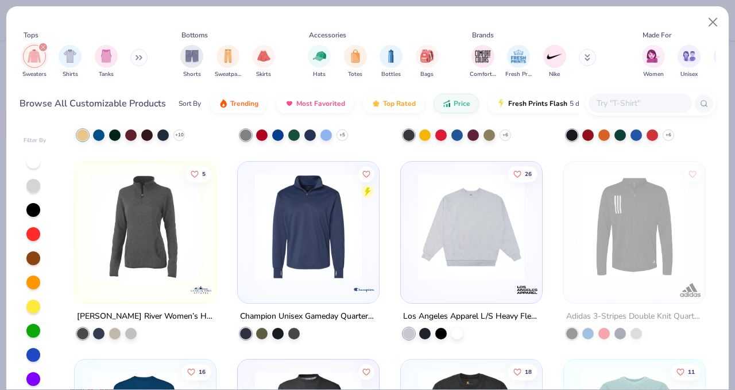
click at [463, 221] on div at bounding box center [353, 225] width 355 height 107
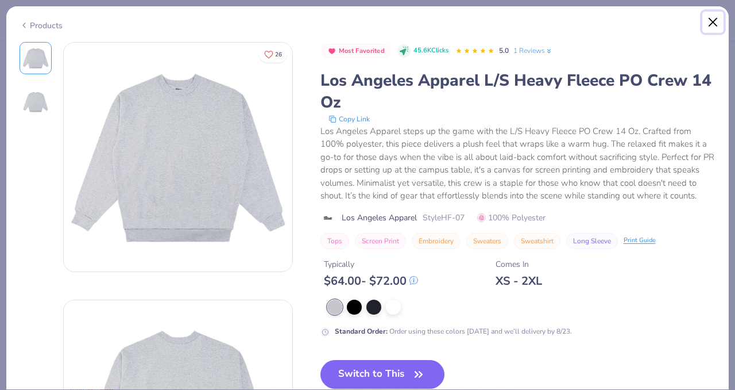
click at [712, 20] on button "Close" at bounding box center [714, 22] width 22 height 22
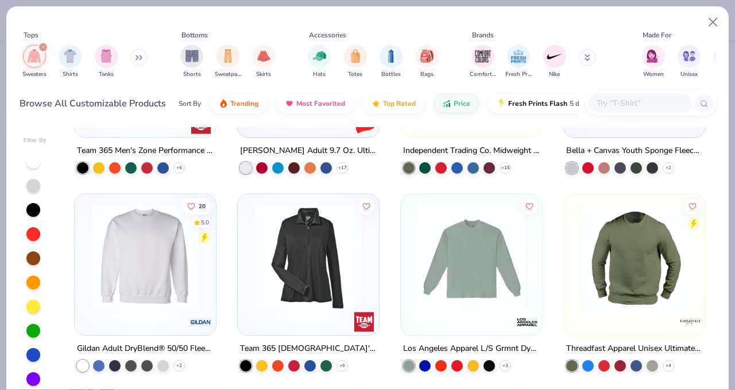
scroll to position [540, 0]
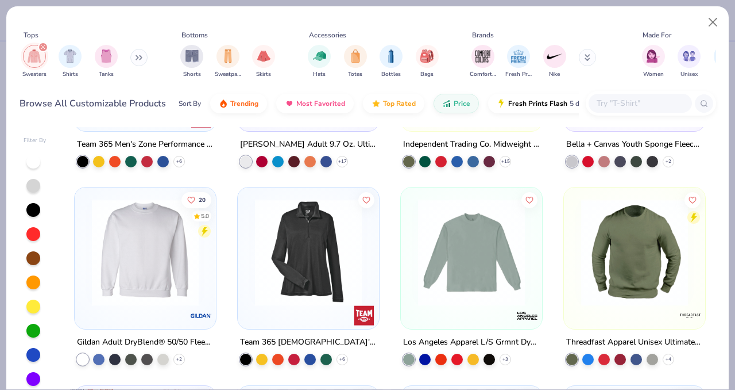
click at [464, 313] on div at bounding box center [472, 255] width 130 height 124
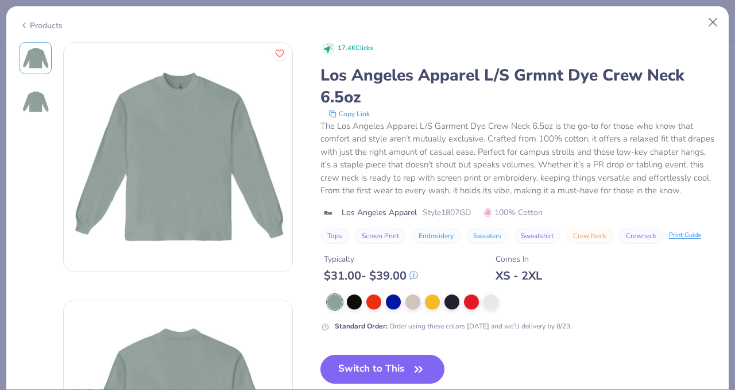
click at [35, 93] on img at bounding box center [36, 102] width 28 height 28
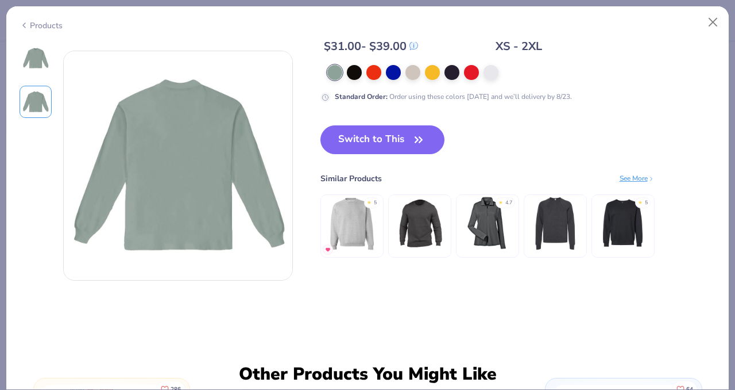
scroll to position [257, 0]
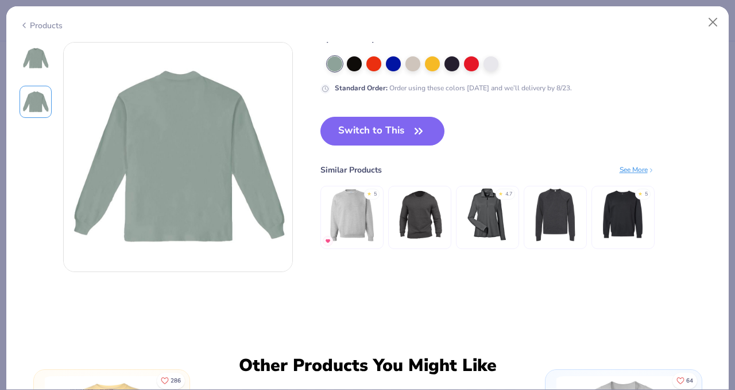
click at [36, 59] on img at bounding box center [36, 58] width 28 height 28
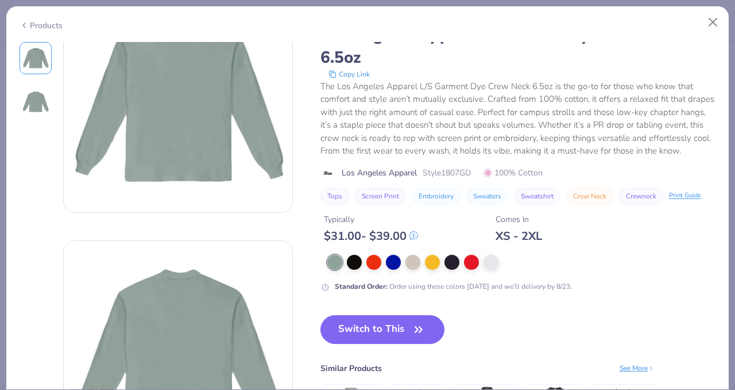
scroll to position [0, 0]
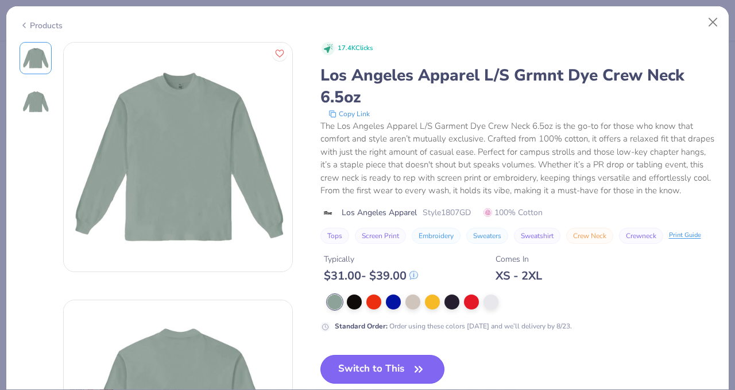
click at [386, 373] on button "Switch to This" at bounding box center [383, 369] width 125 height 29
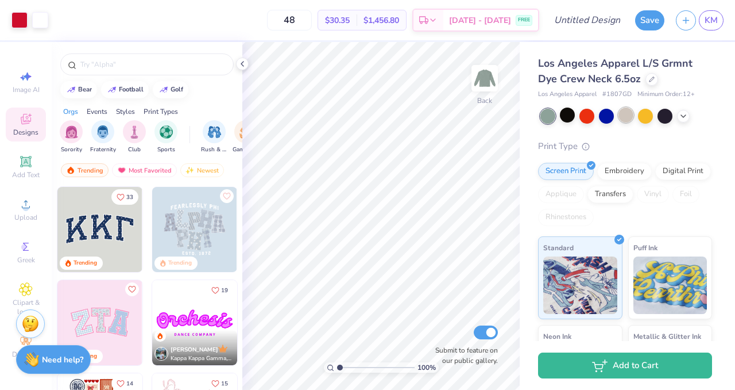
click at [619, 113] on div at bounding box center [626, 114] width 15 height 15
click at [680, 115] on icon at bounding box center [683, 114] width 9 height 9
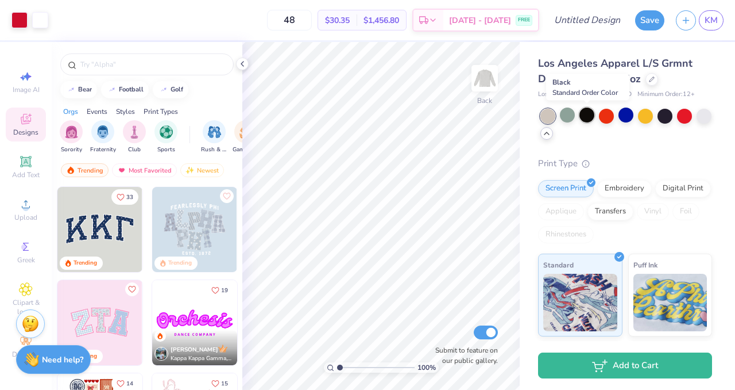
click at [583, 119] on div at bounding box center [587, 114] width 15 height 15
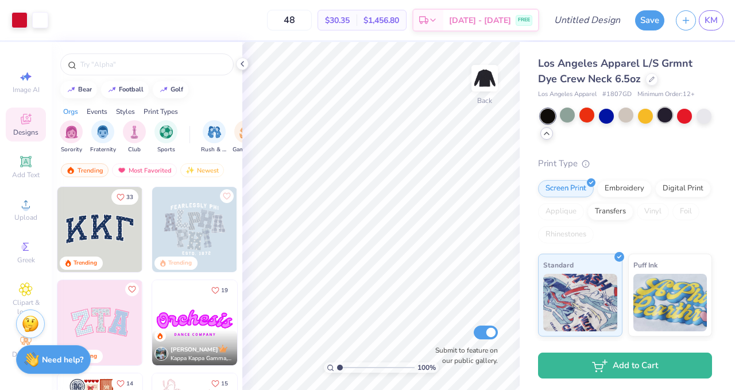
click at [662, 118] on div at bounding box center [665, 114] width 15 height 15
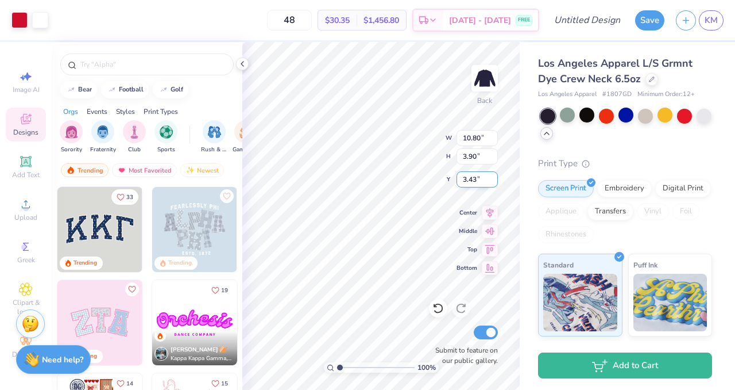
type input "3.43"
click at [242, 61] on icon at bounding box center [242, 63] width 9 height 9
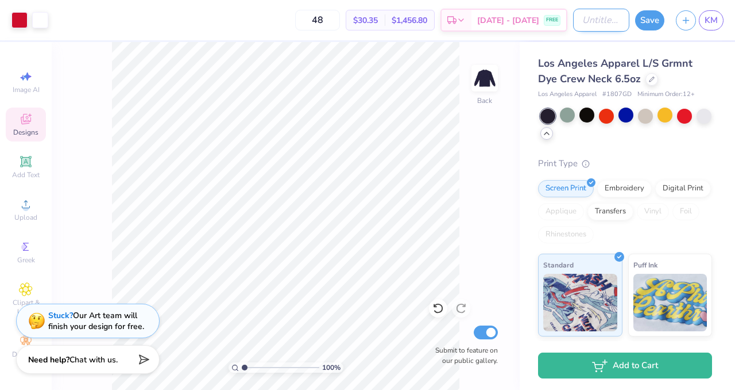
click at [589, 21] on input "Design Title" at bounding box center [601, 20] width 56 height 23
type input "deans list"
click at [653, 21] on button "Save" at bounding box center [649, 19] width 29 height 20
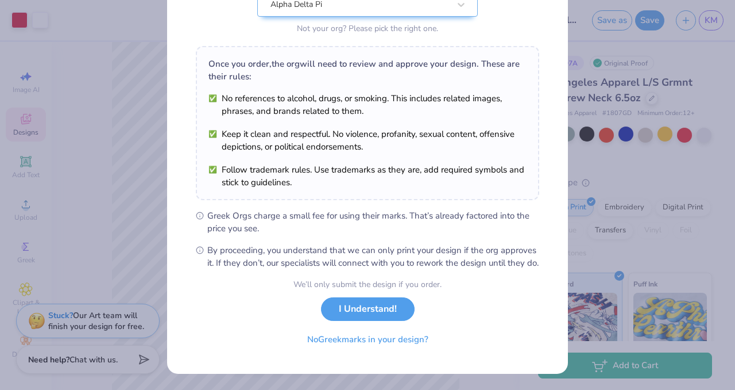
scroll to position [148, 0]
click at [397, 306] on button "I Understand!" at bounding box center [368, 306] width 94 height 24
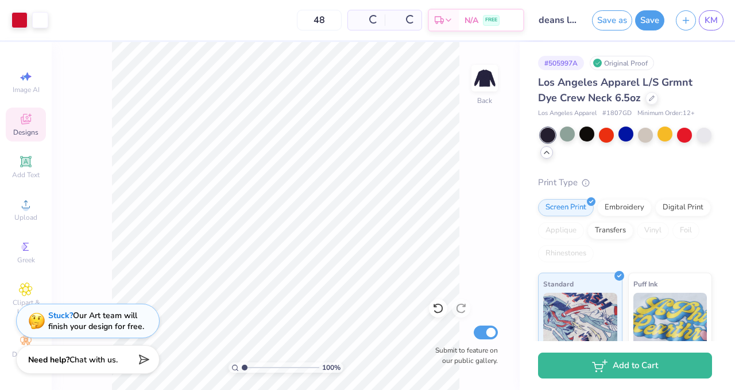
scroll to position [0, 0]
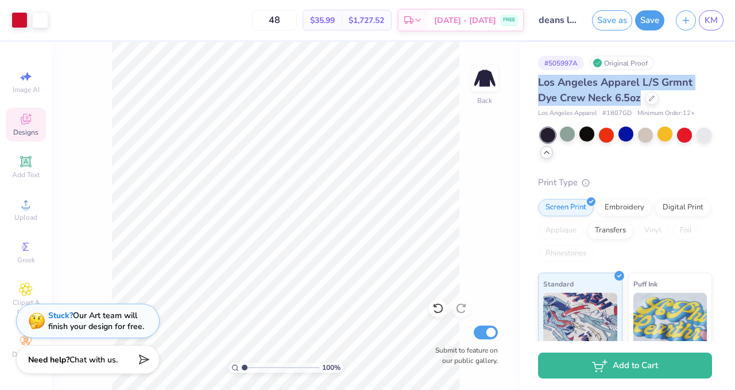
drag, startPoint x: 540, startPoint y: 79, endPoint x: 643, endPoint y: 99, distance: 104.8
click at [643, 99] on div "Los Angeles Apparel L/S Grmnt Dye Crew Neck 6.5oz" at bounding box center [625, 90] width 174 height 31
copy span "Los Angeles Apparel L/S Grmnt Dye Crew Neck 6.5oz"
click at [648, 28] on button "Save" at bounding box center [649, 19] width 29 height 20
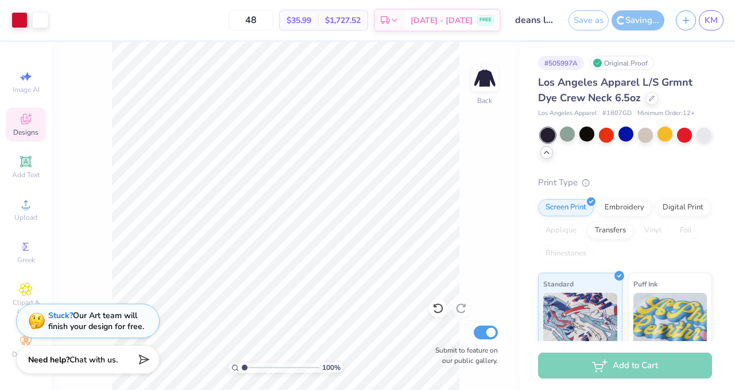
click at [677, 156] on div at bounding box center [627, 144] width 172 height 32
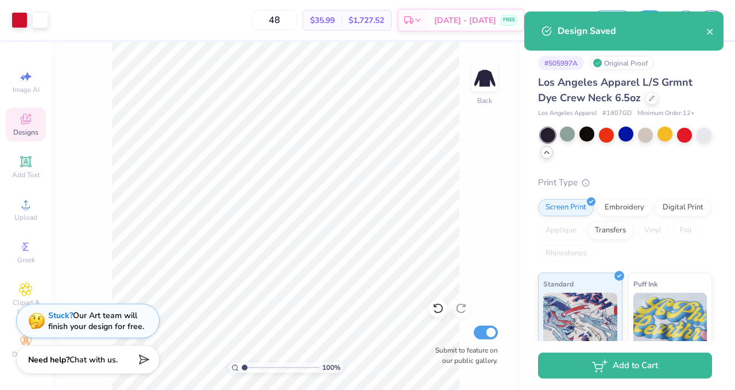
click at [735, 84] on div "# 505997A Original Proof Los Angeles Apparel L/S Grmnt Dye Crew Neck 6.5oz Los …" at bounding box center [627, 287] width 215 height 490
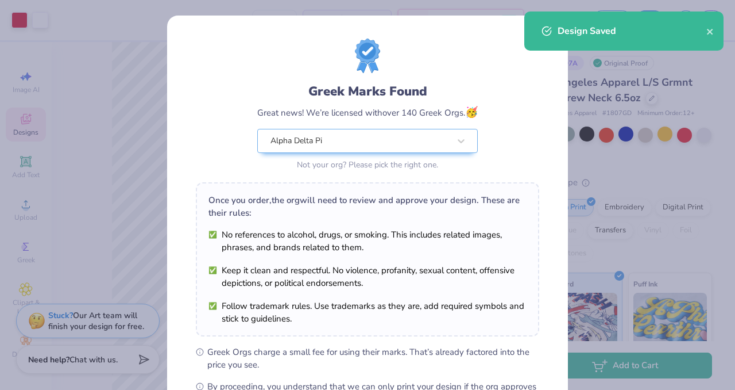
click at [715, 30] on div "Design Saved" at bounding box center [624, 30] width 199 height 39
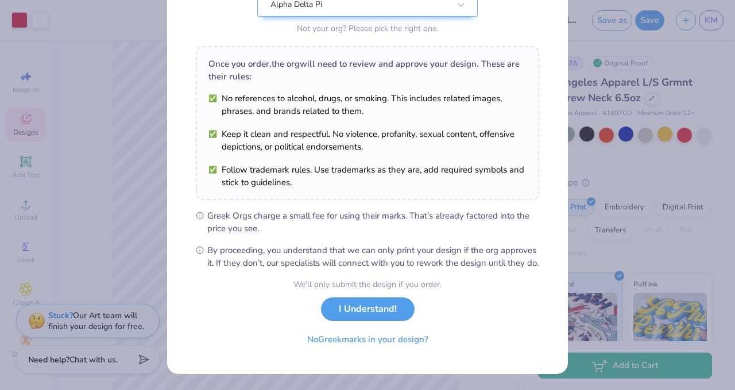
scroll to position [148, 0]
click at [394, 303] on button "I Understand!" at bounding box center [368, 306] width 94 height 24
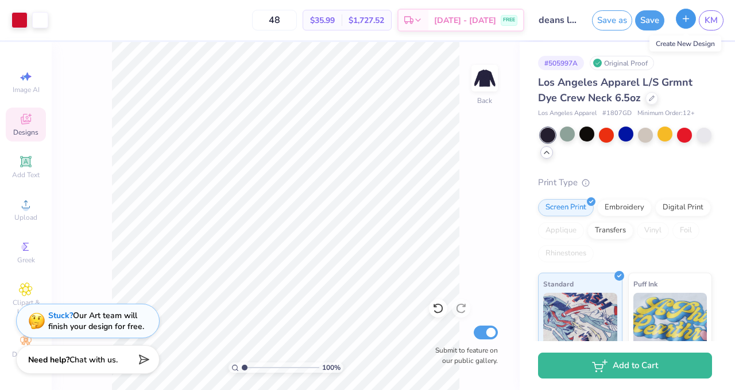
click at [693, 23] on button "button" at bounding box center [686, 19] width 20 height 20
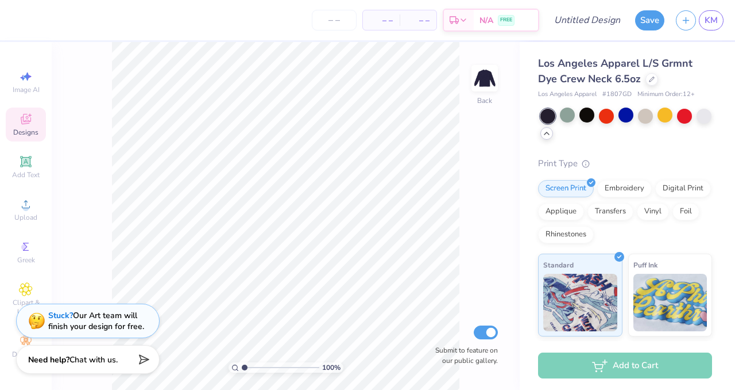
click at [30, 125] on icon at bounding box center [26, 119] width 14 height 14
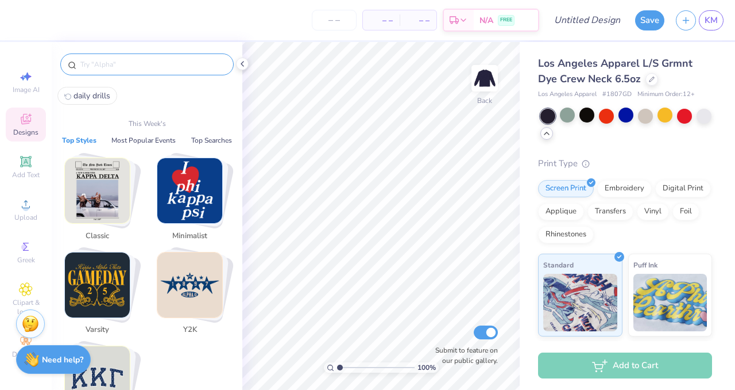
click at [155, 63] on input "text" at bounding box center [152, 64] width 147 height 11
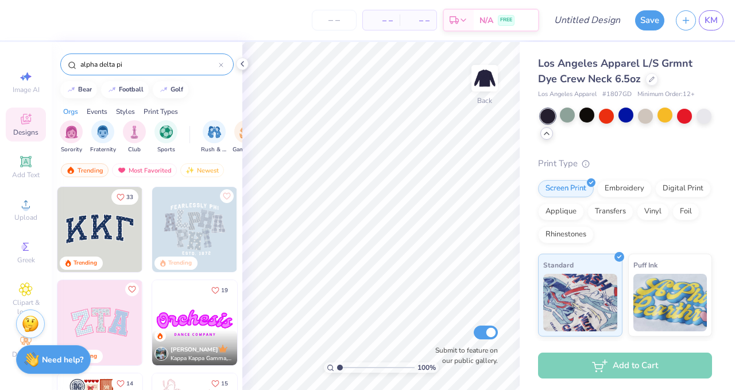
type input "alpha delta pi"
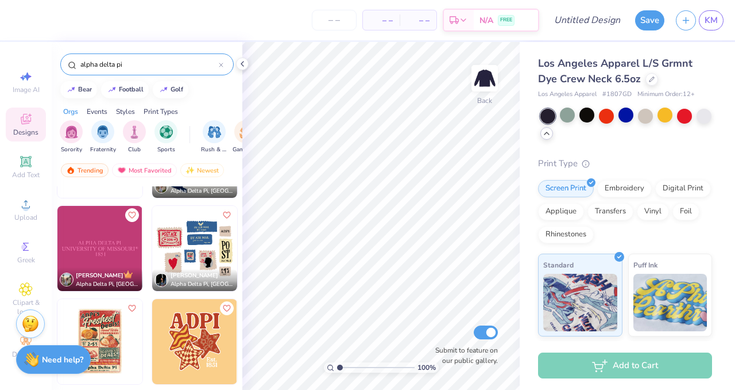
scroll to position [384, 0]
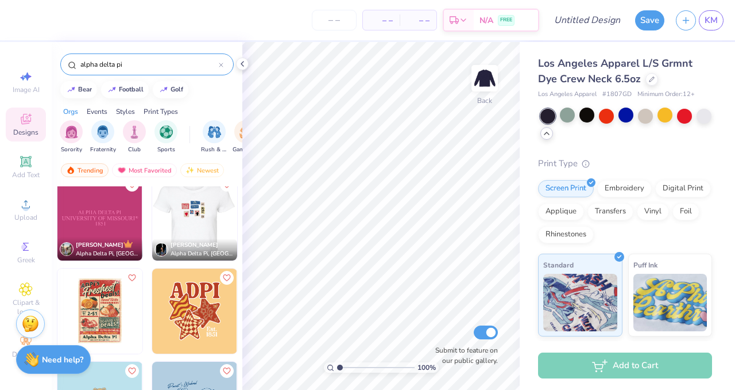
click at [152, 204] on img at bounding box center [109, 217] width 85 height 85
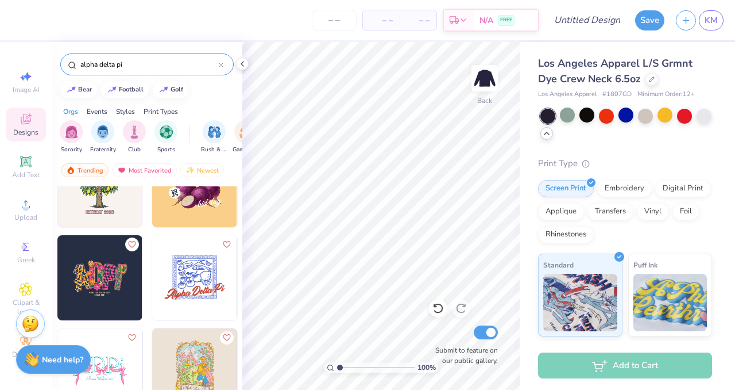
scroll to position [4236, 0]
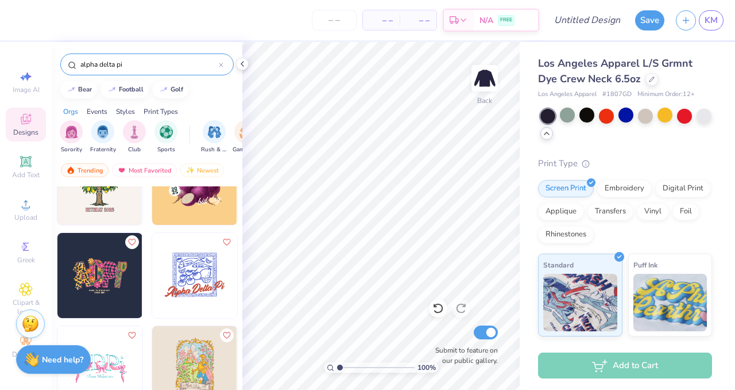
click at [117, 295] on img at bounding box center [99, 275] width 85 height 85
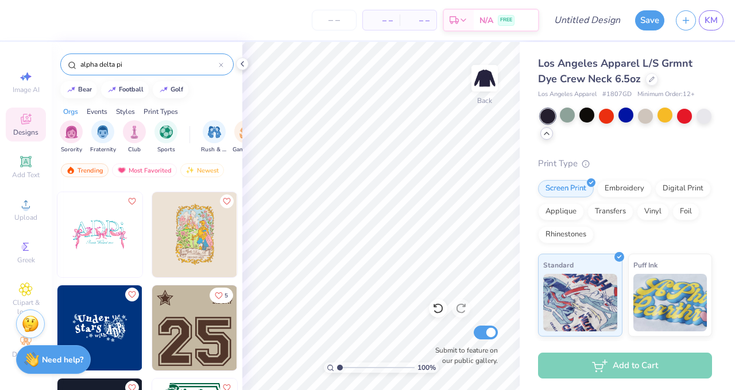
scroll to position [4368, 0]
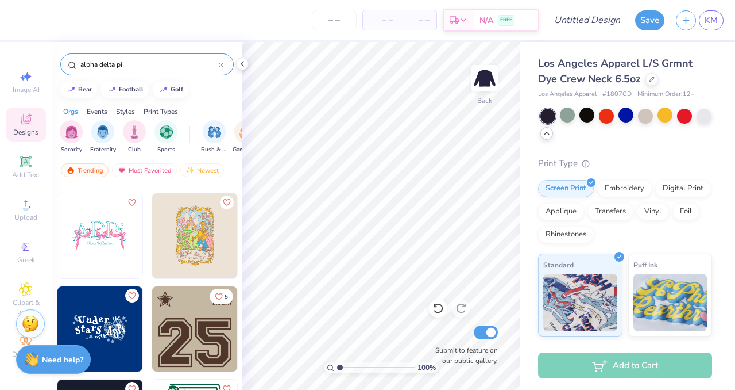
click at [115, 231] on img at bounding box center [99, 235] width 85 height 85
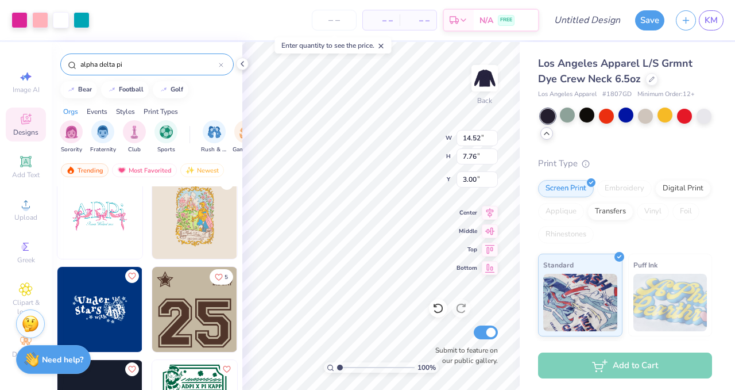
scroll to position [4392, 0]
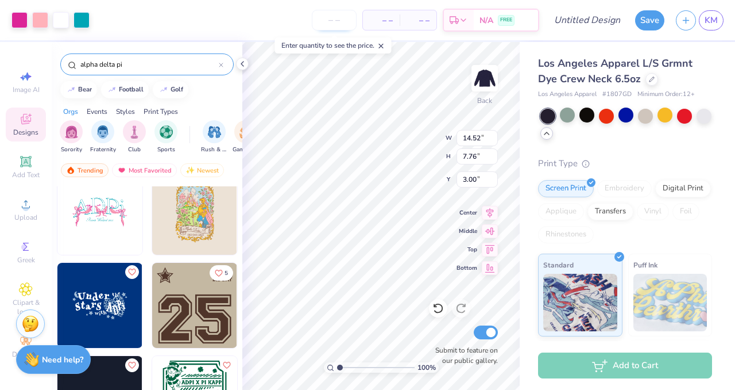
click at [330, 14] on input "number" at bounding box center [334, 20] width 45 height 21
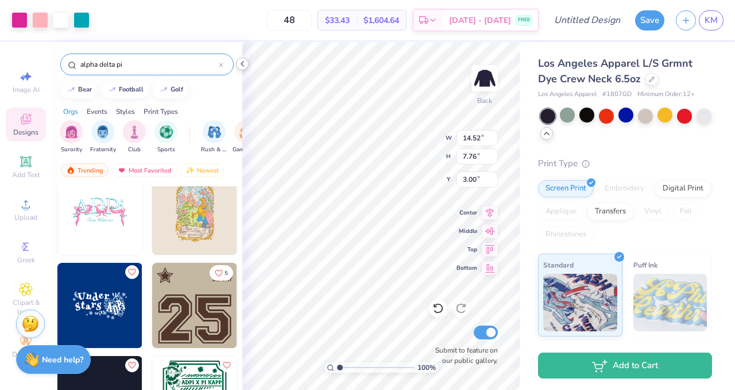
type input "48"
click at [242, 63] on icon at bounding box center [242, 63] width 9 height 9
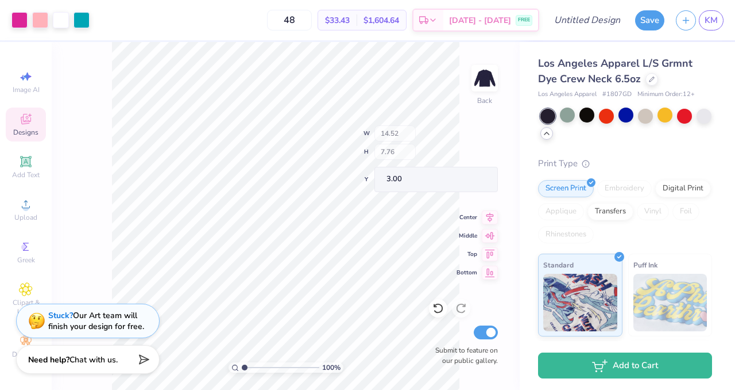
type input "7.22"
type input "0.91"
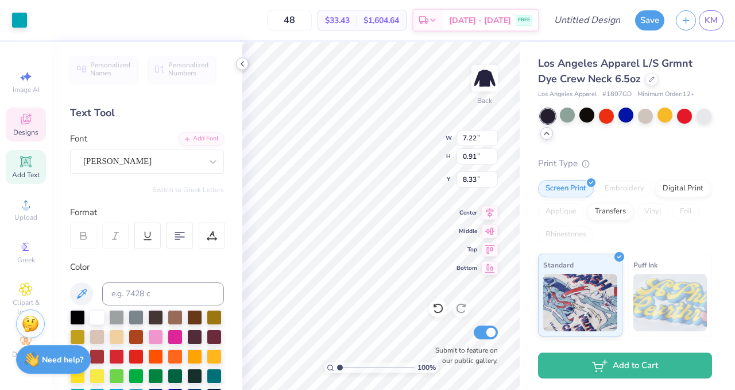
type input "8.29"
type textarea "Dean's List 2025"
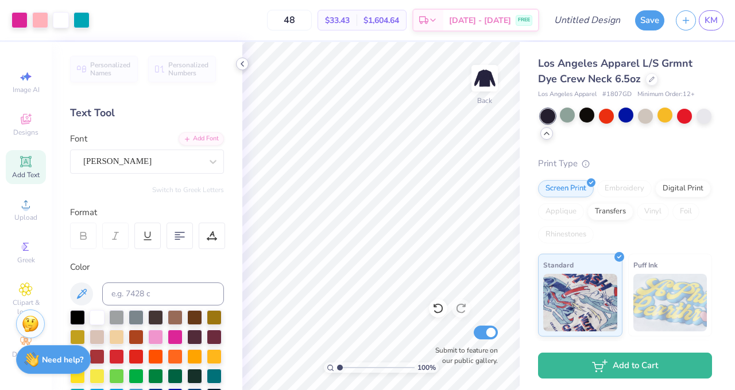
click at [243, 60] on icon at bounding box center [242, 63] width 9 height 9
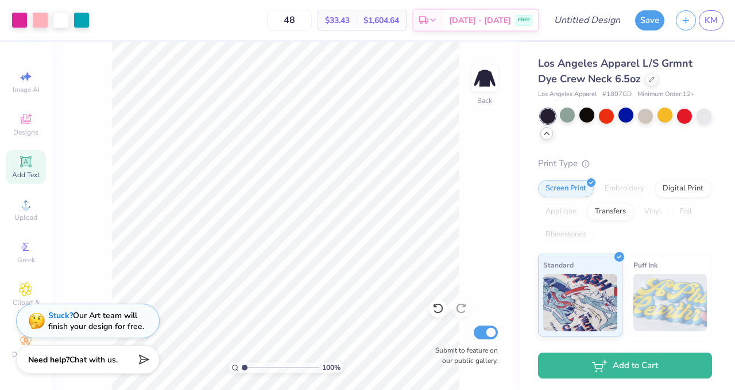
drag, startPoint x: 246, startPoint y: 367, endPoint x: 244, endPoint y: 356, distance: 11.7
click at [244, 362] on input "range" at bounding box center [281, 367] width 78 height 10
type input "1"
drag, startPoint x: 245, startPoint y: 366, endPoint x: 226, endPoint y: 355, distance: 21.4
click at [242, 362] on input "range" at bounding box center [281, 367] width 78 height 10
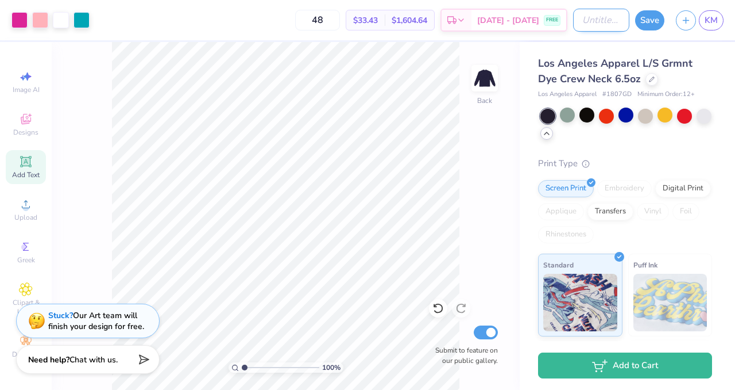
click at [603, 24] on input "Design Title" at bounding box center [601, 20] width 56 height 23
type input "deans list bows"
click at [677, 51] on div "Los Angeles Apparel L/S Grmnt Dye Crew Neck 6.5oz Los Angeles Apparel # 1807GD …" at bounding box center [627, 277] width 215 height 471
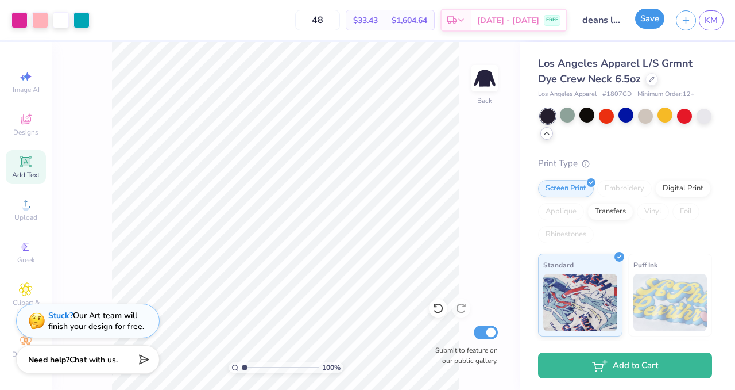
click at [650, 20] on button "Save" at bounding box center [649, 19] width 29 height 20
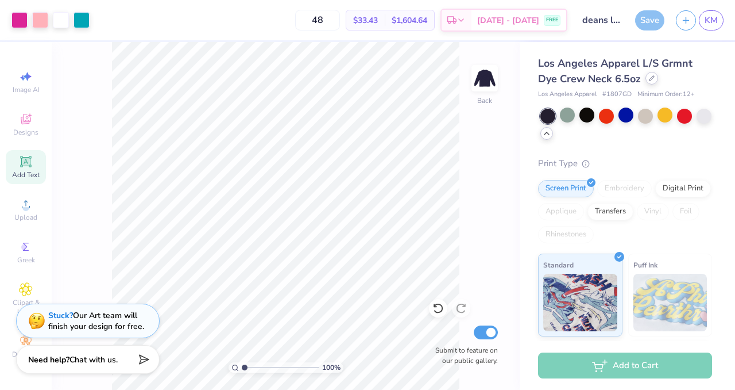
click at [650, 83] on span "Los Angeles Apparel L/S Grmnt Dye Crew Neck 6.5oz" at bounding box center [615, 70] width 155 height 29
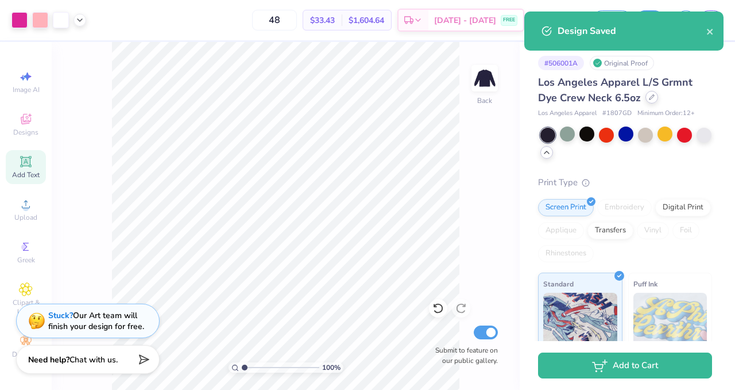
click at [650, 94] on icon at bounding box center [652, 97] width 6 height 6
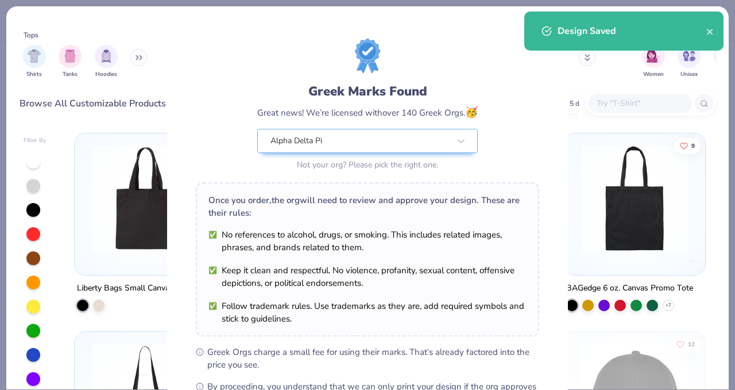
click at [138, 54] on div "Greek Marks Found Great news! We’re licensed with over 140 Greek Orgs. 🥳 Alpha …" at bounding box center [367, 195] width 735 height 390
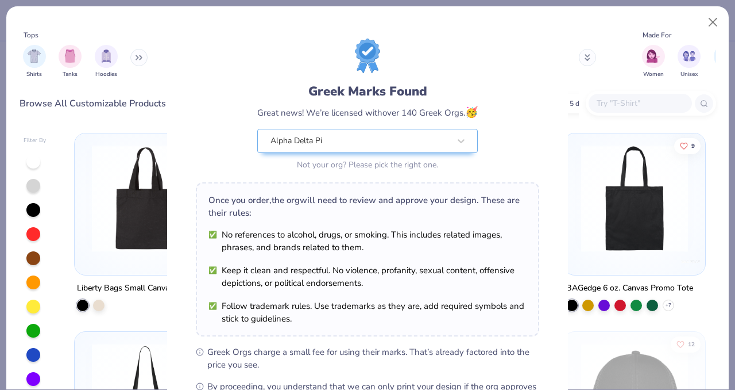
scroll to position [148, 0]
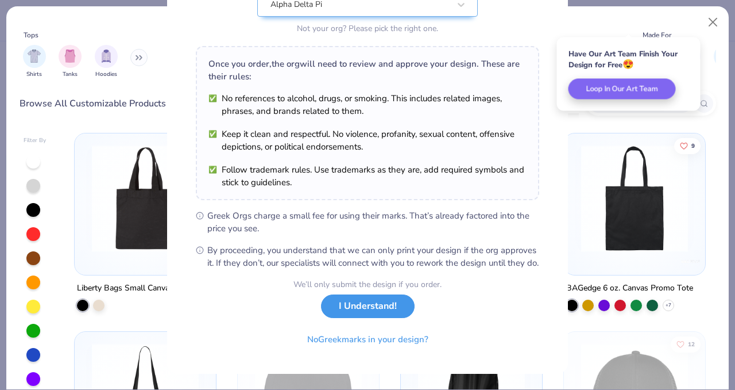
click at [381, 314] on button "I Understand!" at bounding box center [368, 306] width 94 height 24
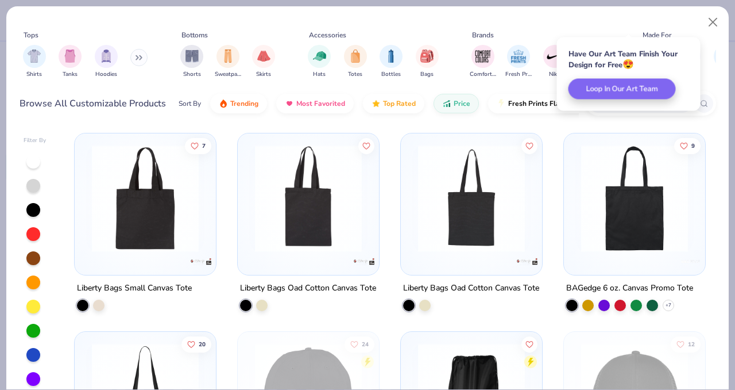
scroll to position [0, 0]
click at [135, 53] on button at bounding box center [138, 57] width 17 height 17
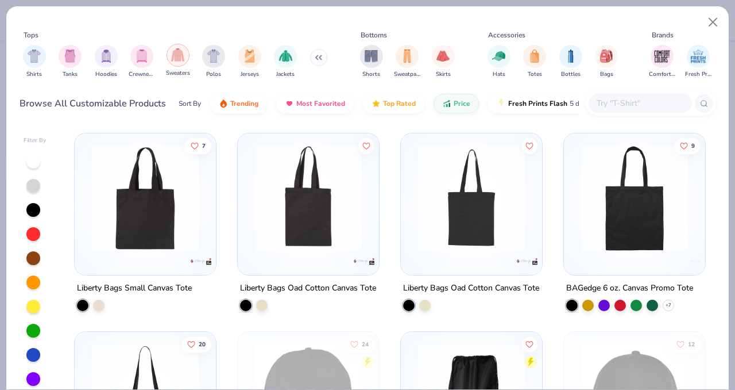
click at [179, 58] on img "filter for Sweaters" at bounding box center [177, 54] width 13 height 13
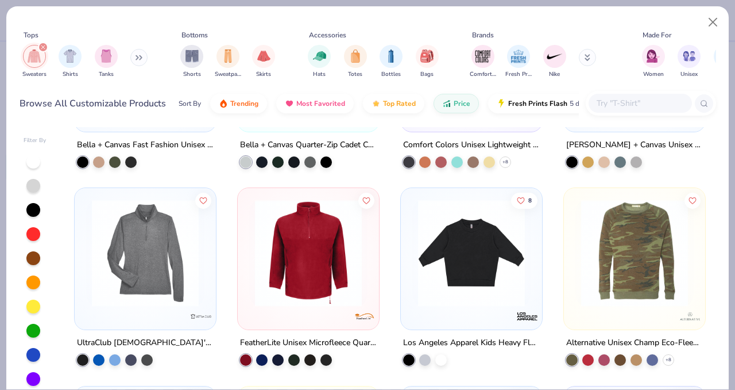
scroll to position [1332, 0]
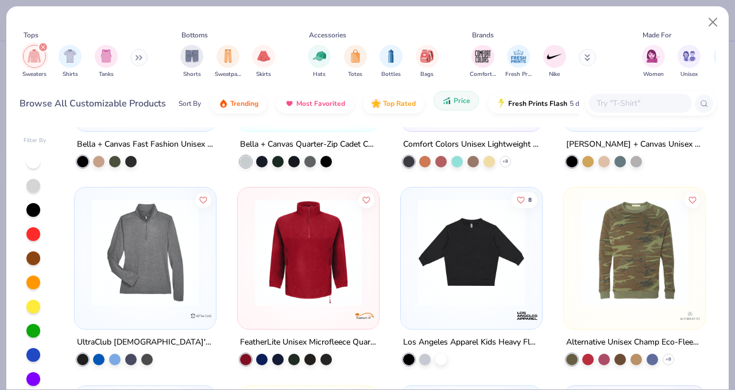
click at [465, 107] on button "Price" at bounding box center [456, 101] width 45 height 20
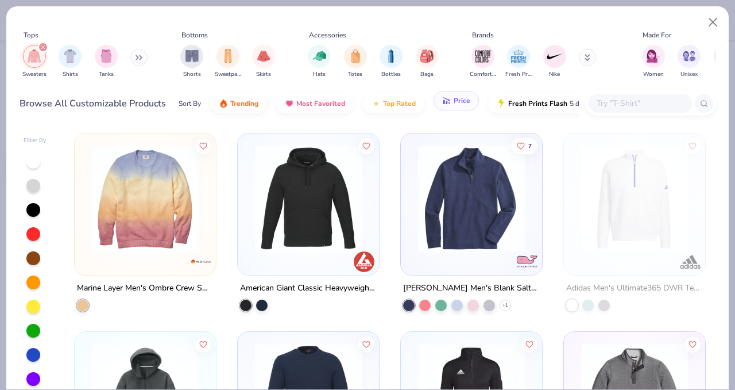
click at [458, 104] on span "Price" at bounding box center [462, 100] width 17 height 9
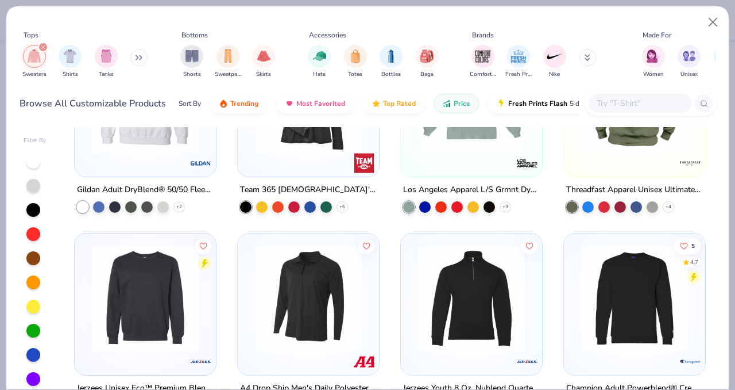
scroll to position [600, 0]
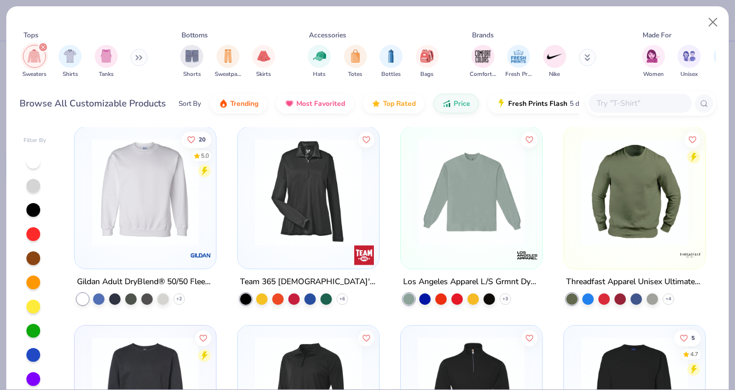
click at [115, 211] on img at bounding box center [145, 191] width 118 height 107
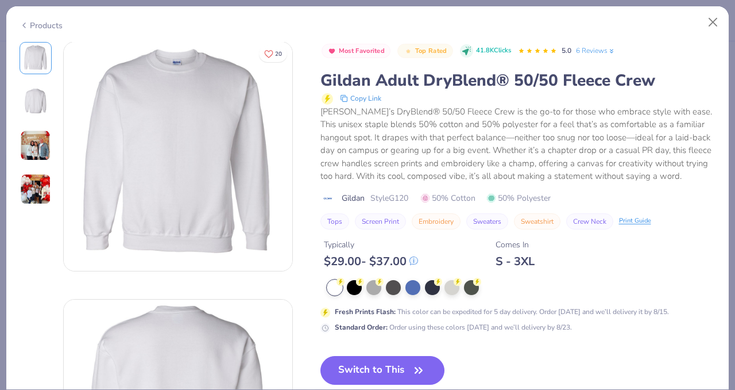
click at [40, 103] on img at bounding box center [36, 102] width 28 height 28
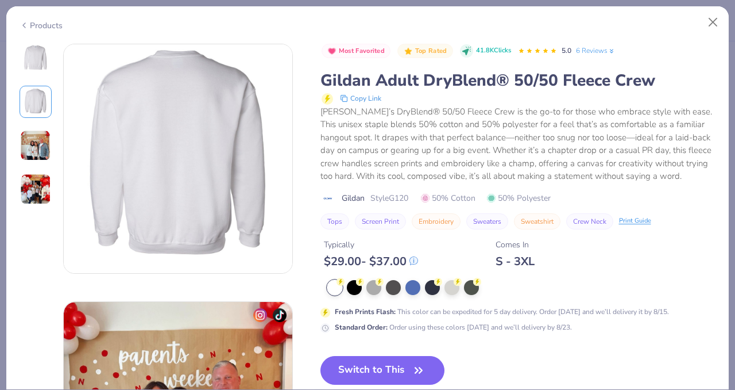
click at [35, 134] on img at bounding box center [35, 145] width 31 height 31
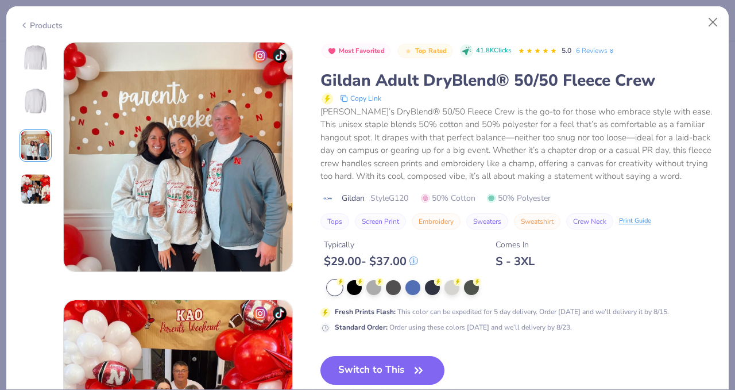
click at [42, 201] on img at bounding box center [35, 189] width 31 height 31
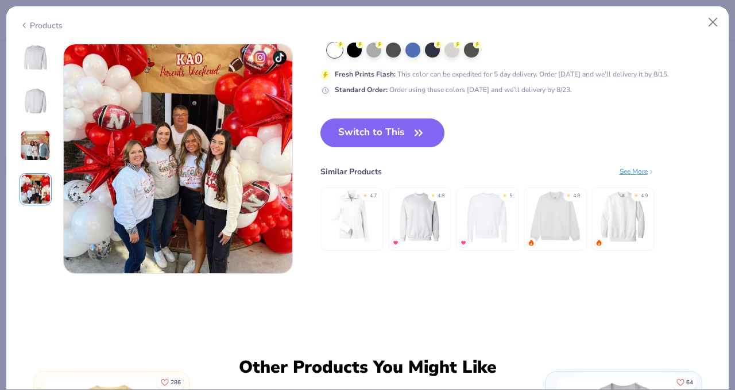
scroll to position [772, 0]
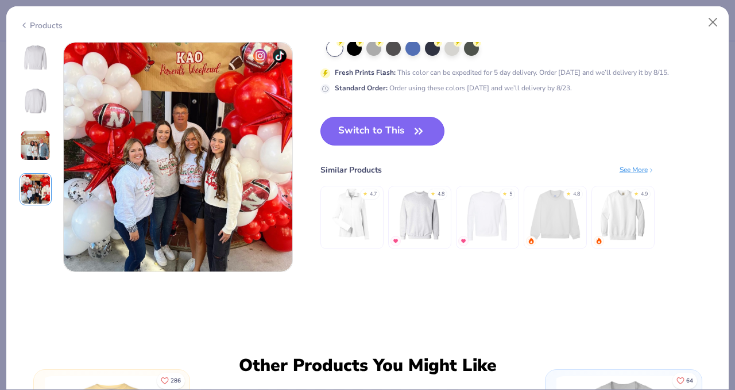
click at [402, 130] on button "Switch to This" at bounding box center [383, 131] width 125 height 29
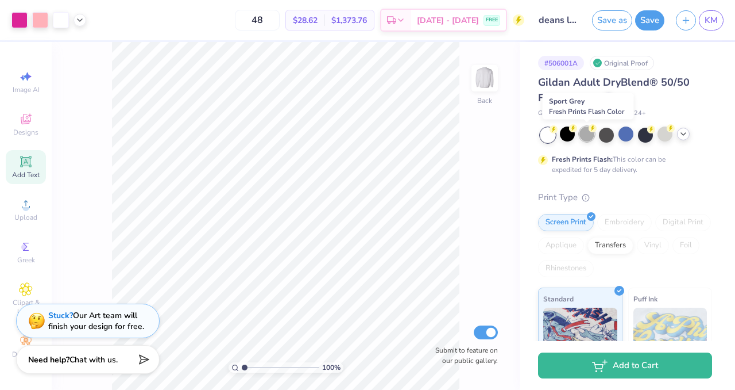
click at [590, 135] on div at bounding box center [587, 133] width 15 height 15
click at [642, 139] on div at bounding box center [645, 133] width 15 height 15
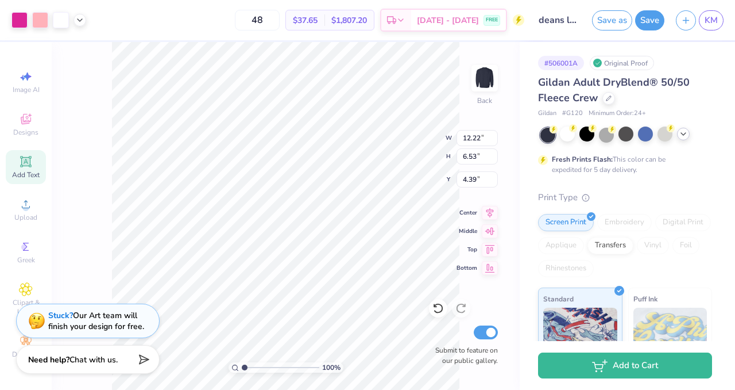
type input "12.22"
type input "6.53"
type input "3.27"
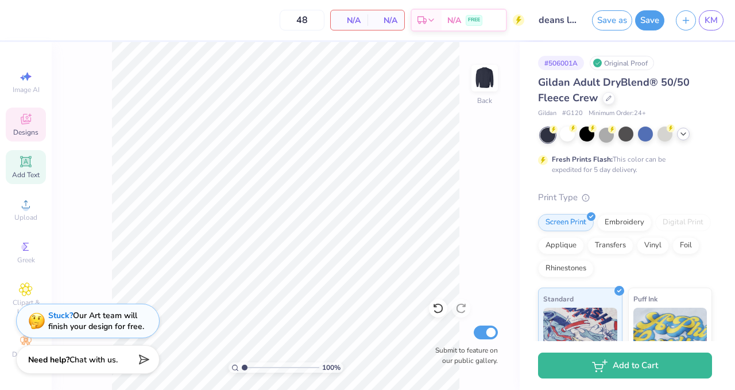
click at [29, 128] on span "Designs" at bounding box center [25, 132] width 25 height 9
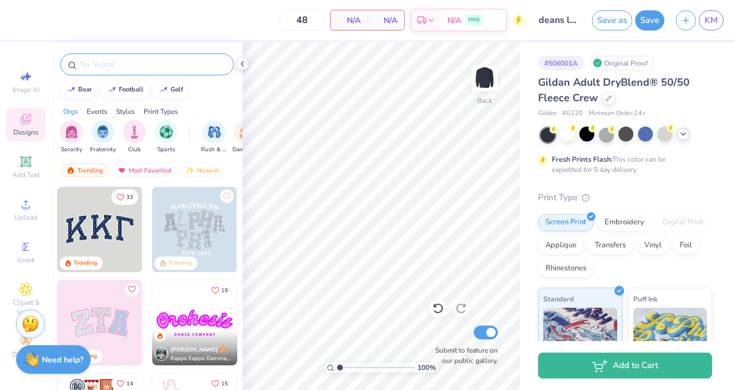
click at [137, 64] on input "text" at bounding box center [152, 64] width 147 height 11
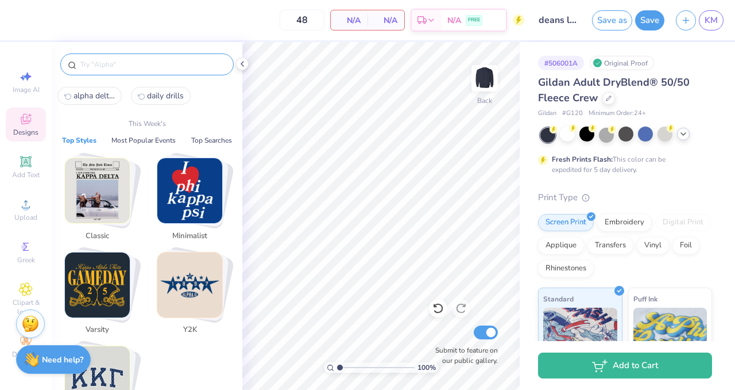
click at [105, 91] on span "alpha delta pi" at bounding box center [94, 95] width 41 height 11
type input "alpha delta pi"
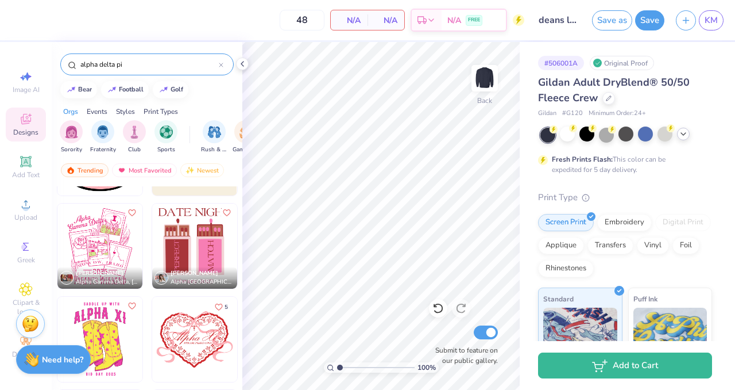
scroll to position [5380, 0]
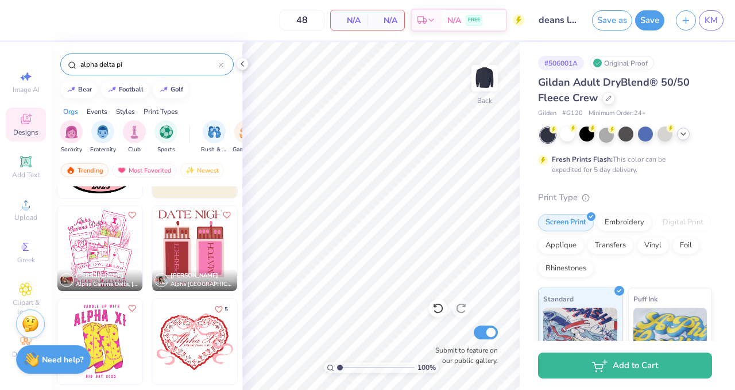
click at [196, 343] on img at bounding box center [194, 341] width 85 height 85
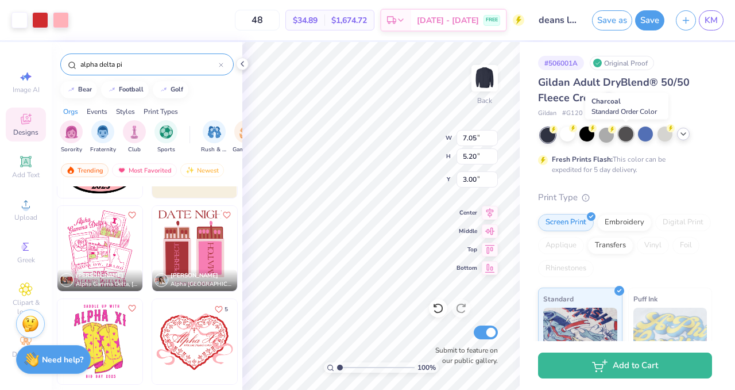
click at [623, 132] on div at bounding box center [626, 133] width 15 height 15
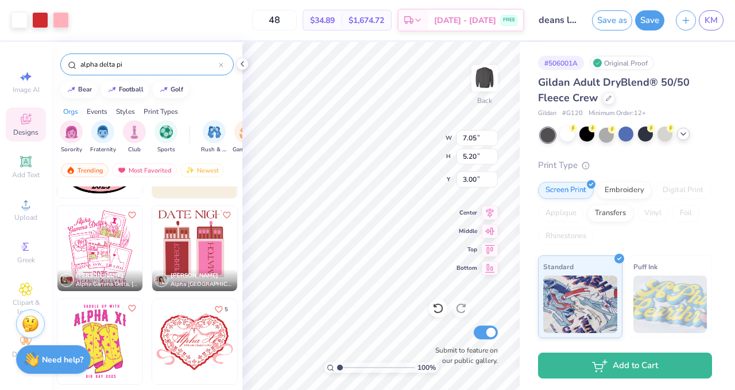
click at [683, 134] on icon at bounding box center [683, 133] width 9 height 9
click at [687, 139] on div at bounding box center [684, 133] width 15 height 15
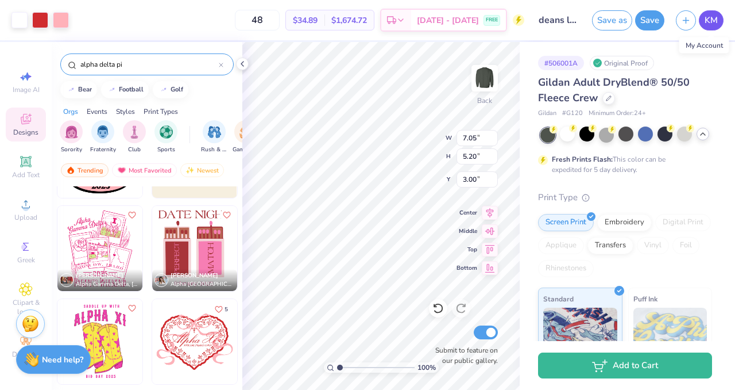
click at [711, 25] on span "KM" at bounding box center [711, 20] width 13 height 13
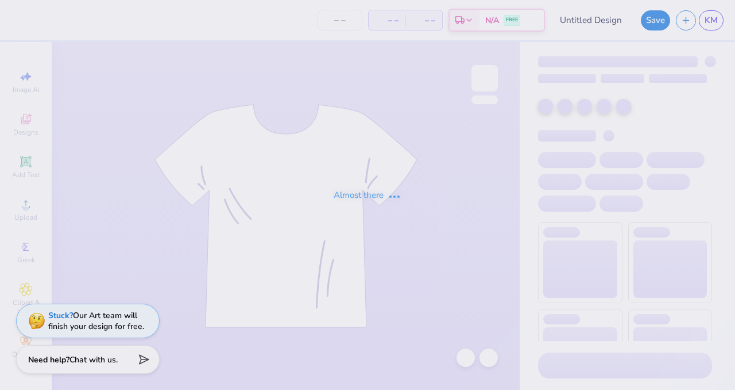
type input "deans list"
type input "48"
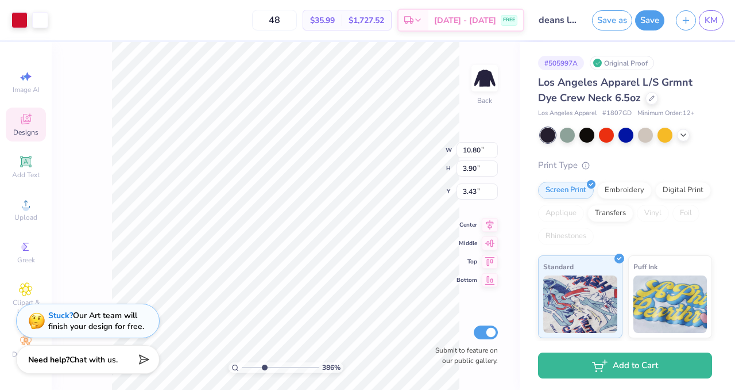
drag, startPoint x: 244, startPoint y: 368, endPoint x: 263, endPoint y: 357, distance: 22.4
type input "3.45"
click at [263, 362] on input "range" at bounding box center [281, 367] width 78 height 10
type input "3.44"
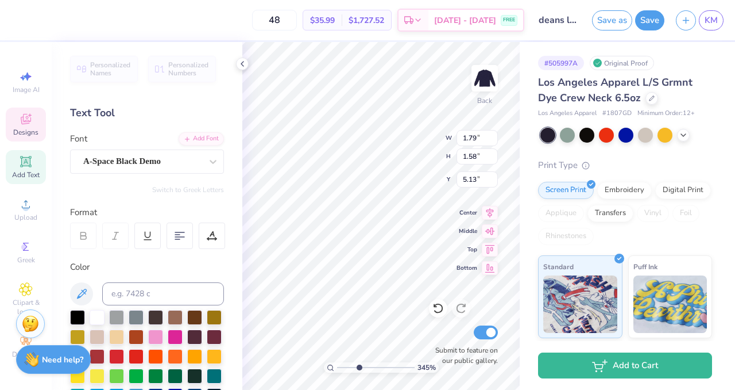
type input "4.64"
type input "0.42"
type input "6.90"
type textarea "[PERSON_NAME] LIST 2025"
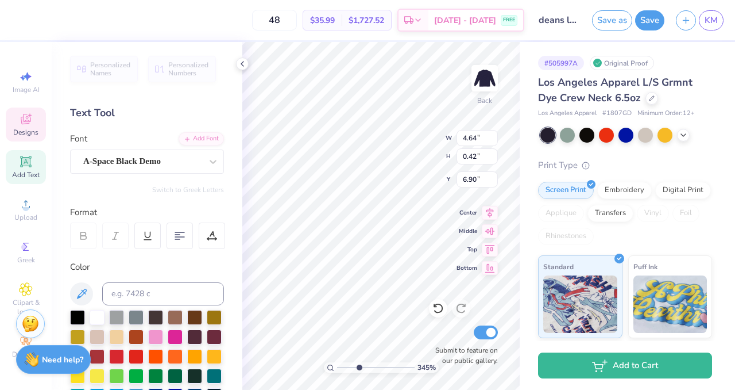
scroll to position [0, 3]
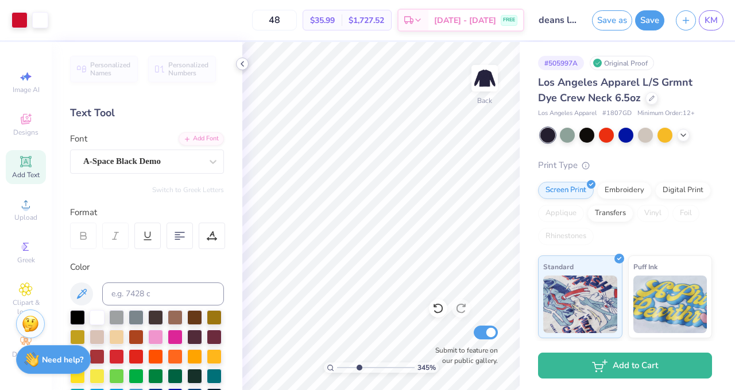
click at [244, 65] on icon at bounding box center [242, 63] width 9 height 9
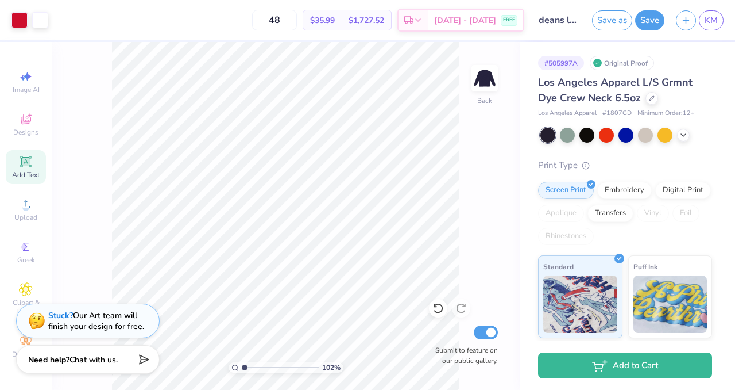
drag, startPoint x: 264, startPoint y: 366, endPoint x: 241, endPoint y: 354, distance: 25.4
type input "1"
click at [242, 362] on input "range" at bounding box center [281, 367] width 78 height 10
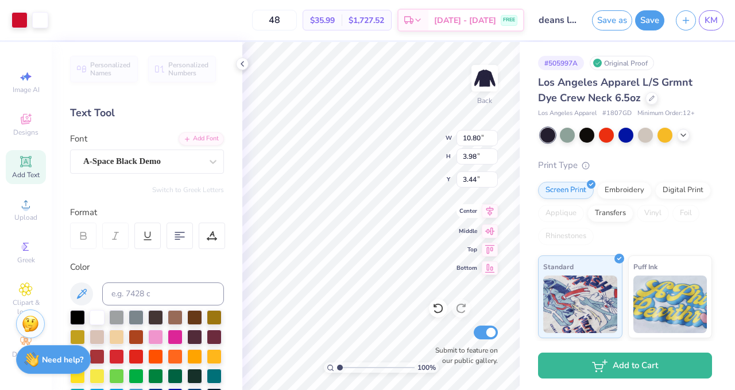
type input "12.09"
type input "4.46"
type input "3.41"
type input "3.00"
click at [244, 66] on icon at bounding box center [242, 63] width 9 height 9
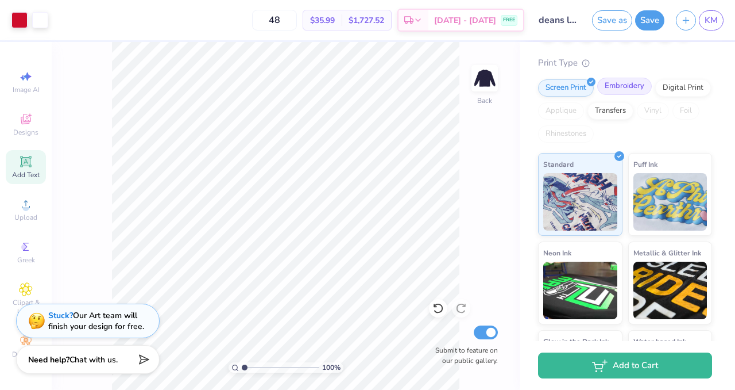
scroll to position [101, 0]
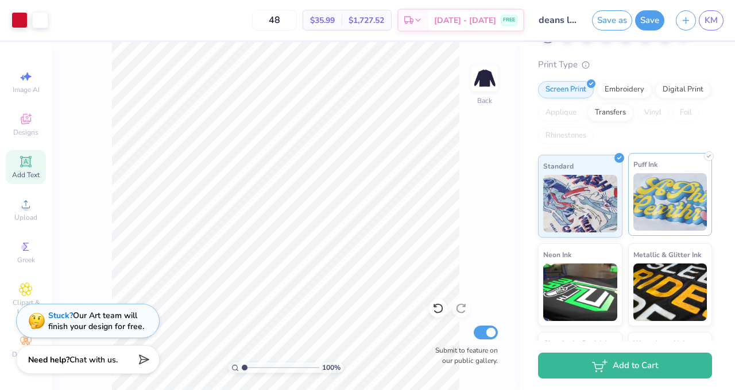
click at [679, 201] on img at bounding box center [671, 201] width 74 height 57
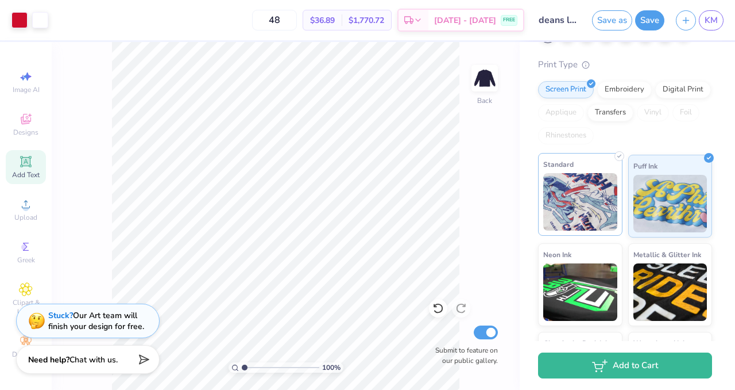
click at [606, 185] on img at bounding box center [581, 201] width 74 height 57
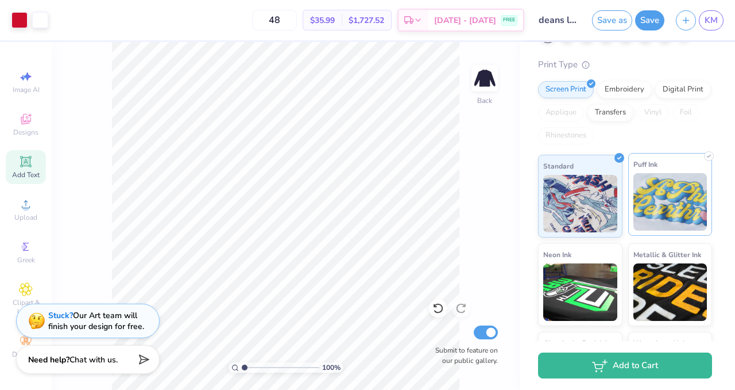
click at [656, 202] on img at bounding box center [671, 201] width 74 height 57
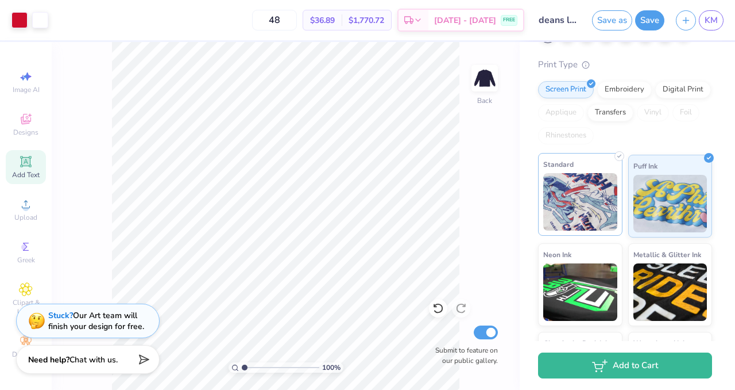
click at [607, 201] on img at bounding box center [581, 201] width 74 height 57
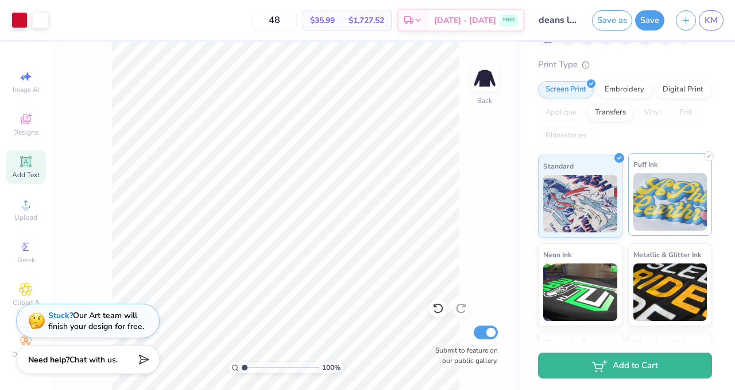
click at [672, 191] on img at bounding box center [671, 201] width 74 height 57
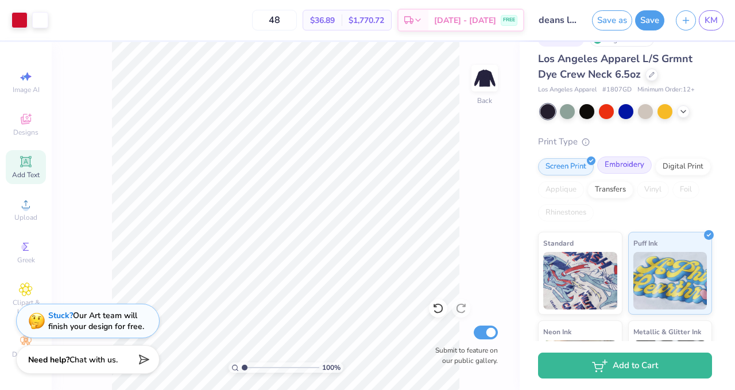
scroll to position [0, 0]
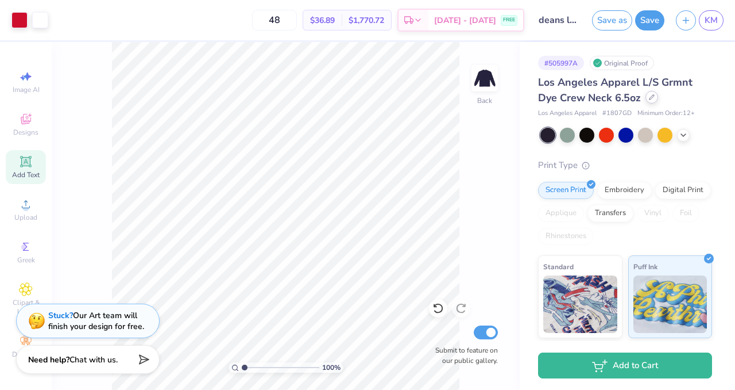
click at [650, 103] on div at bounding box center [652, 97] width 13 height 13
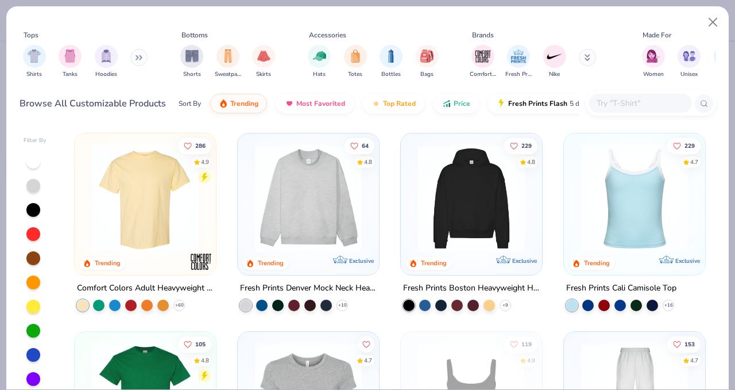
click at [137, 60] on button at bounding box center [138, 57] width 17 height 17
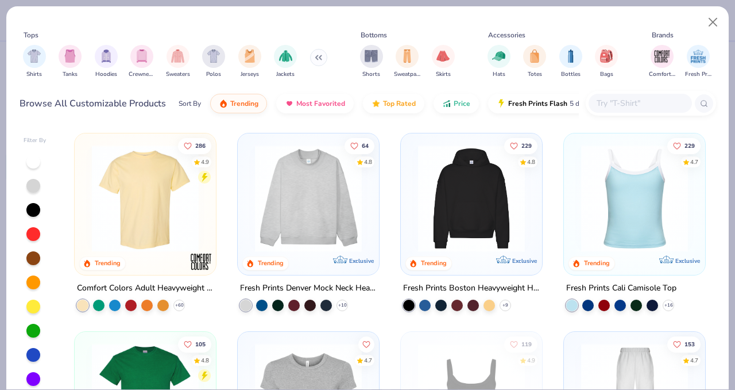
click at [137, 60] on img "filter for Crewnecks" at bounding box center [142, 55] width 13 height 13
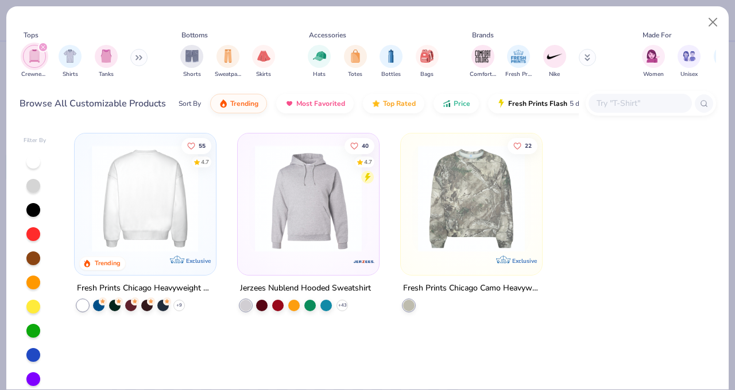
click at [154, 171] on img at bounding box center [145, 198] width 118 height 107
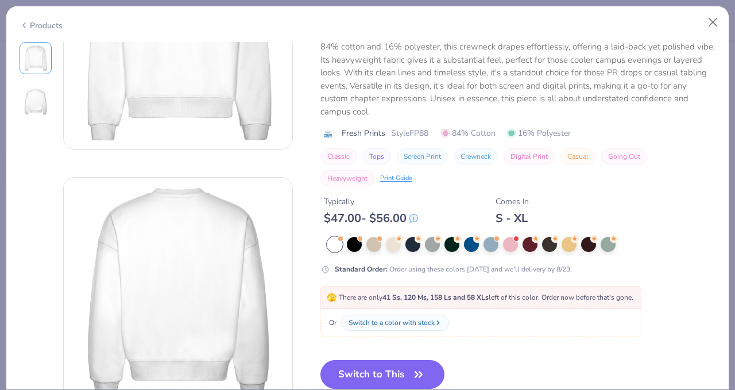
scroll to position [123, 0]
click at [432, 246] on div at bounding box center [432, 242] width 15 height 15
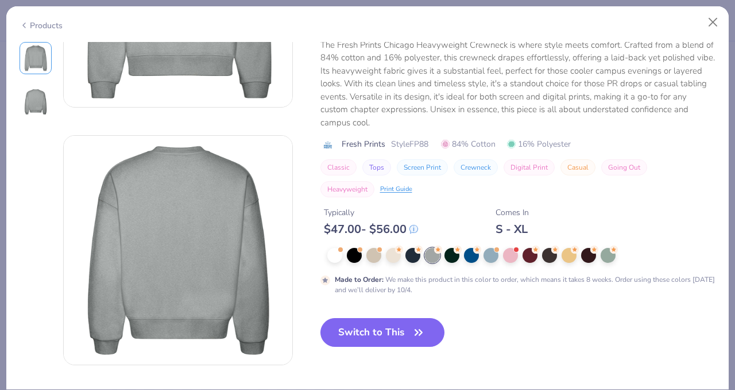
scroll to position [165, 0]
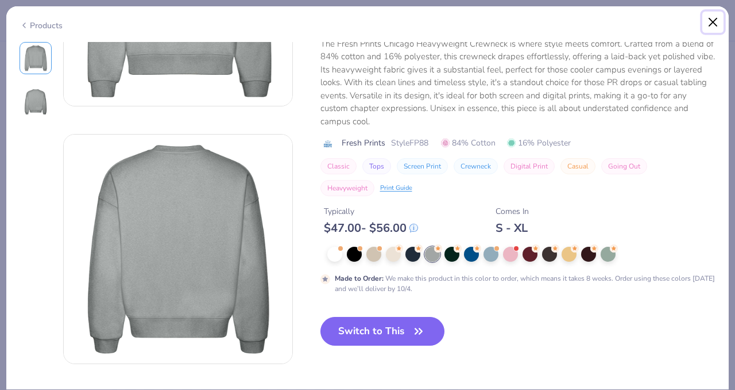
click at [711, 22] on button "Close" at bounding box center [714, 22] width 22 height 22
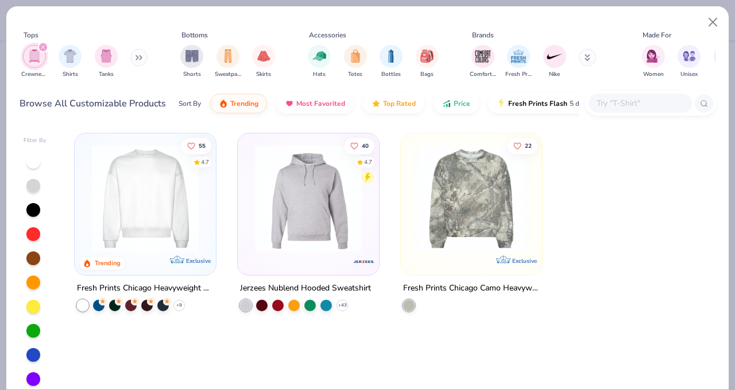
click at [147, 54] on button at bounding box center [138, 57] width 17 height 17
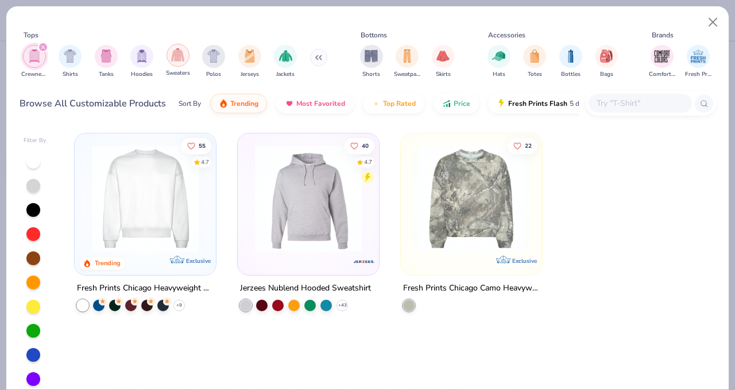
click at [174, 58] on img "filter for Sweaters" at bounding box center [177, 54] width 13 height 13
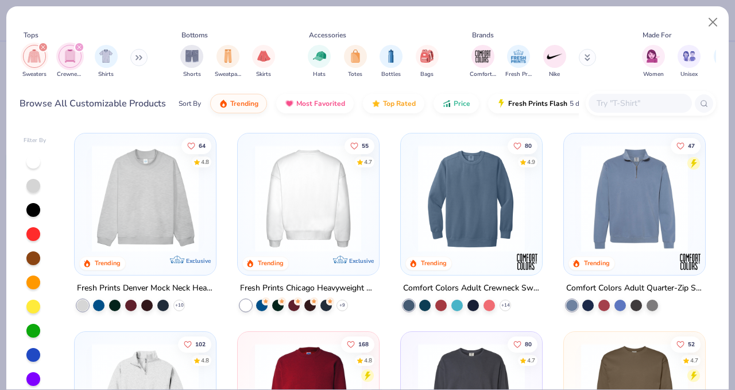
click at [460, 113] on div "Sort By Trending Most Favorited Top Rated Price Fresh Prints Flash 5 day delive…" at bounding box center [379, 103] width 400 height 32
click at [465, 101] on span "Price" at bounding box center [462, 100] width 17 height 9
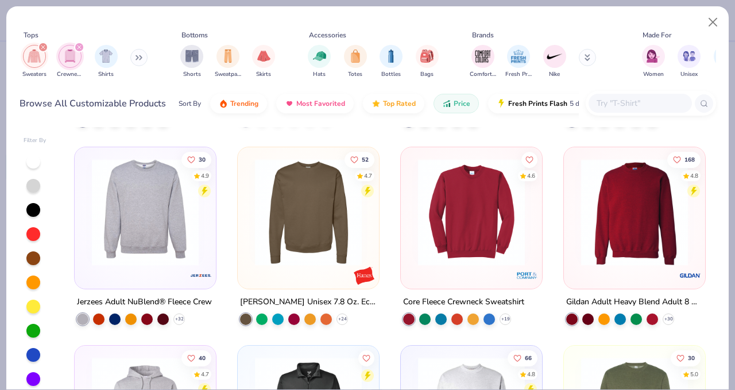
scroll to position [186, 0]
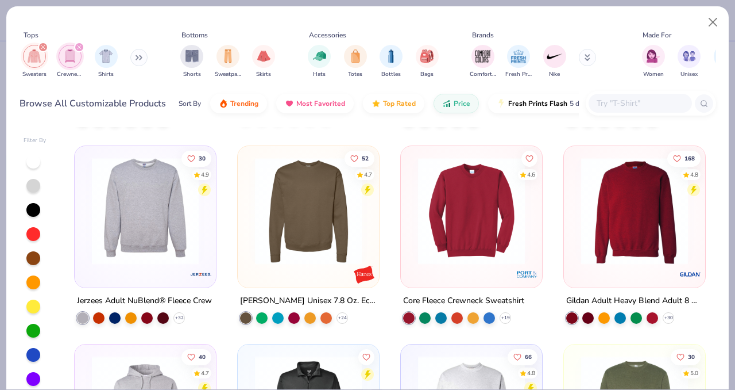
click at [156, 222] on img at bounding box center [145, 210] width 118 height 107
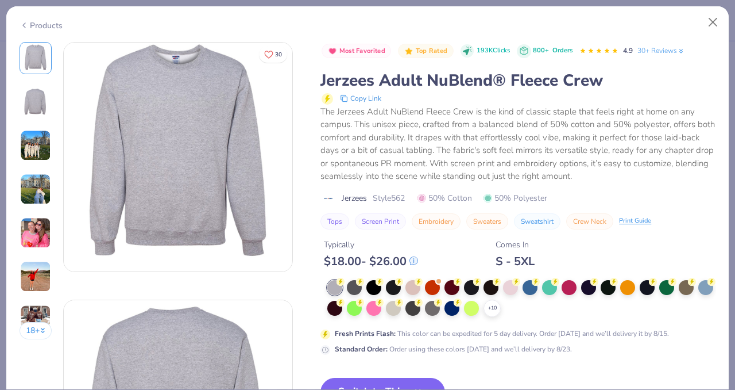
click at [37, 137] on img at bounding box center [35, 145] width 31 height 31
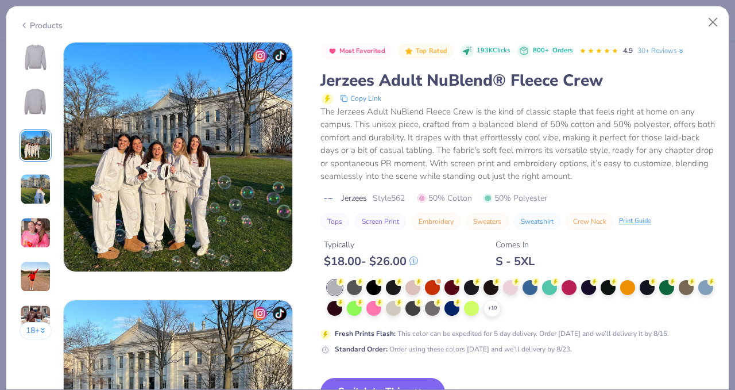
click at [30, 179] on img at bounding box center [35, 189] width 31 height 31
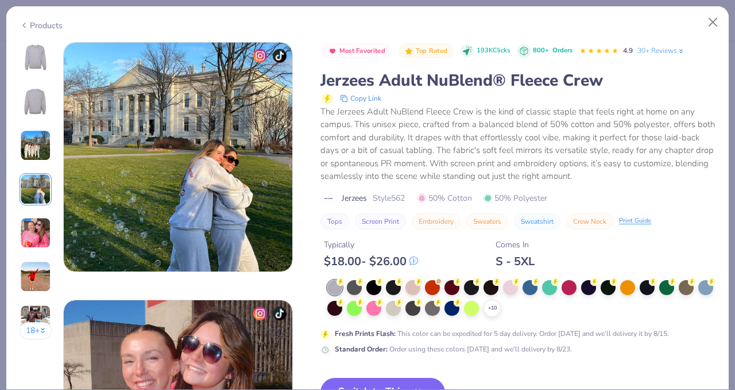
click at [31, 227] on img at bounding box center [35, 232] width 31 height 31
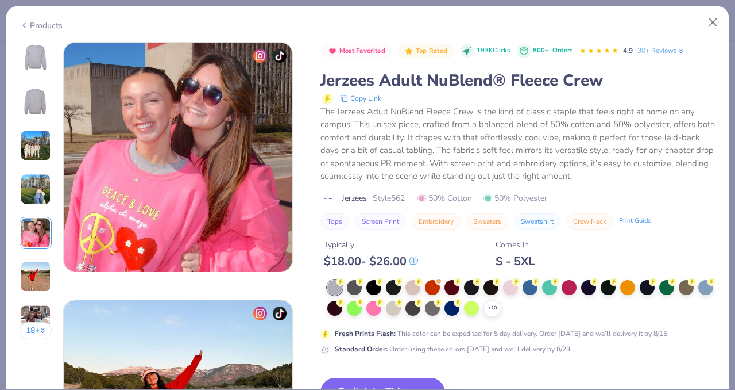
click at [30, 272] on img at bounding box center [35, 276] width 31 height 31
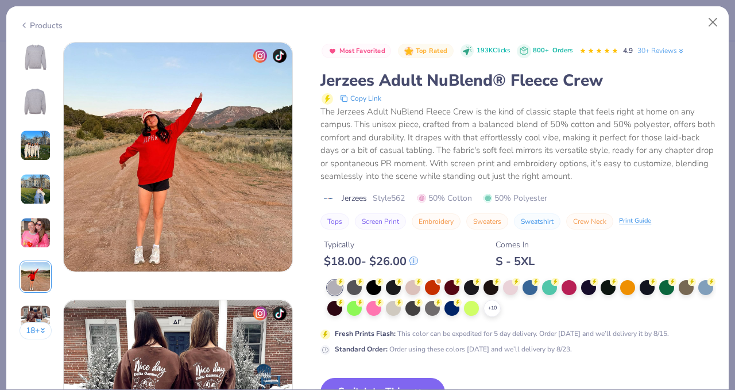
click at [36, 317] on img at bounding box center [35, 320] width 31 height 31
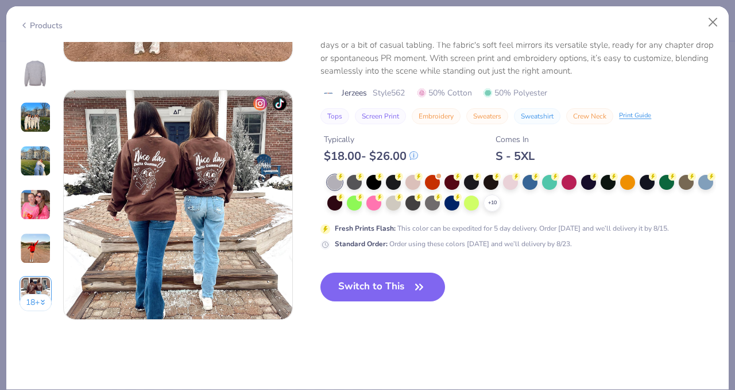
scroll to position [1544, 0]
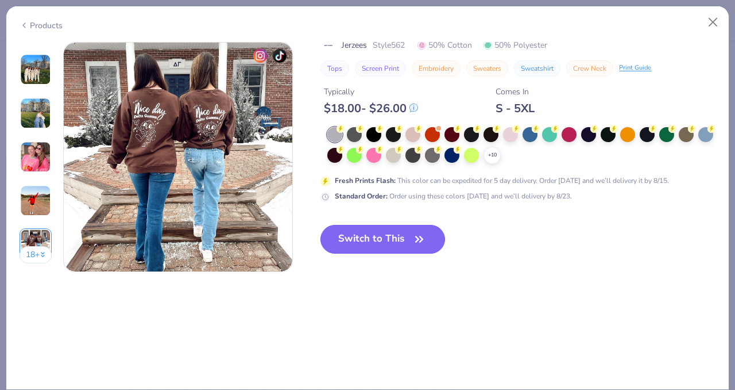
click at [421, 241] on icon "button" at bounding box center [419, 238] width 7 height 5
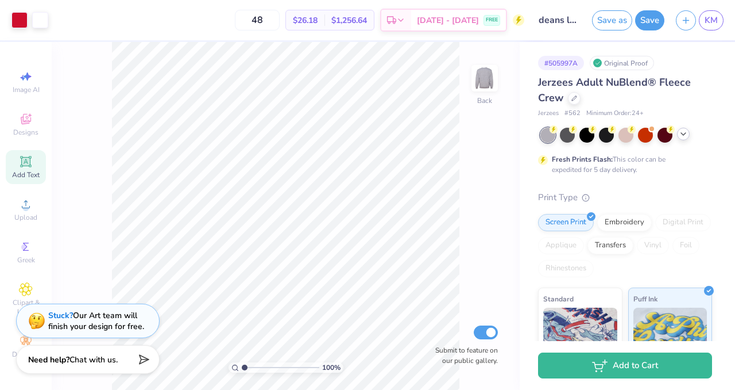
click at [681, 137] on icon at bounding box center [683, 133] width 9 height 9
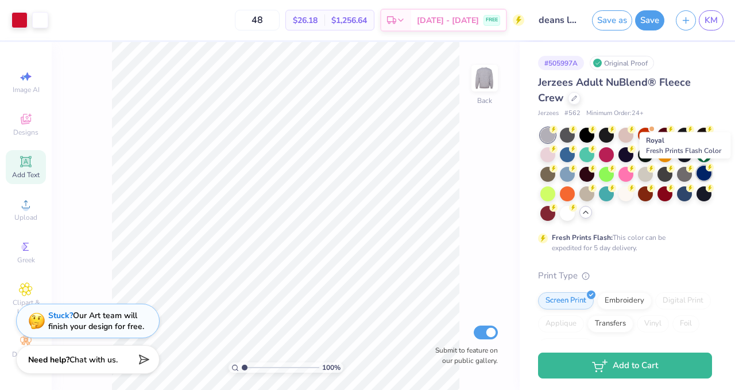
click at [710, 172] on div at bounding box center [704, 172] width 15 height 15
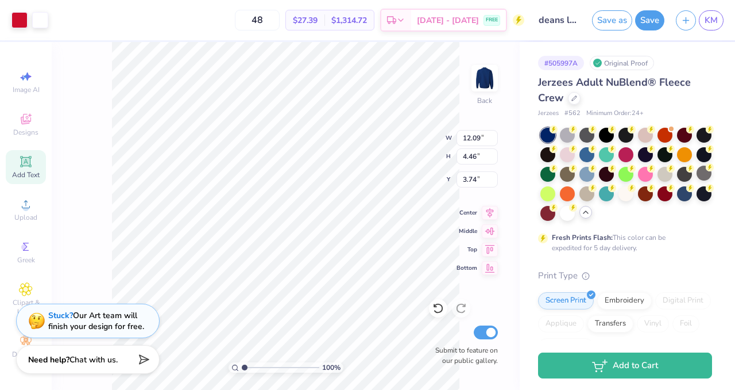
type input "3.74"
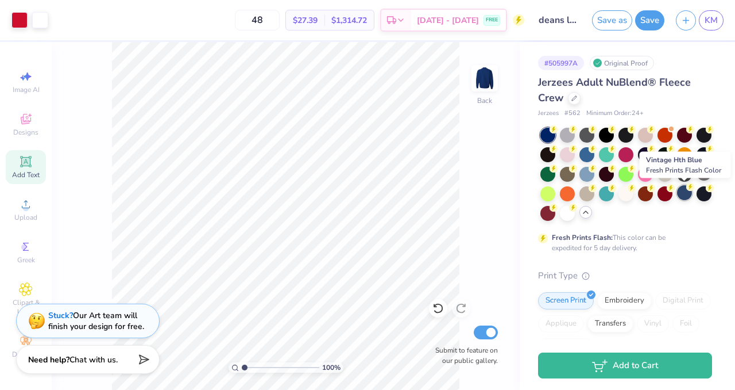
click at [685, 199] on div at bounding box center [684, 192] width 15 height 15
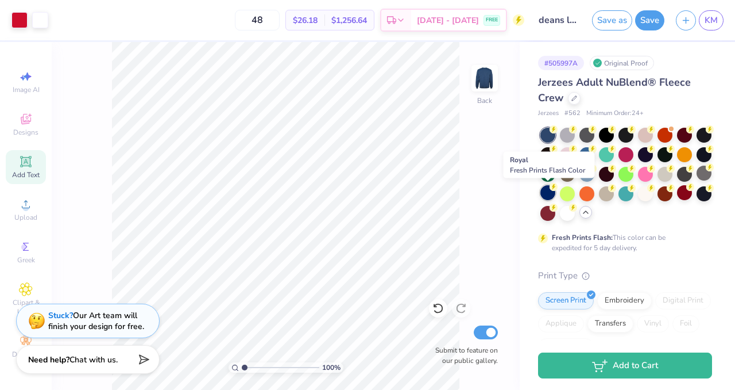
click at [550, 194] on div at bounding box center [548, 192] width 15 height 15
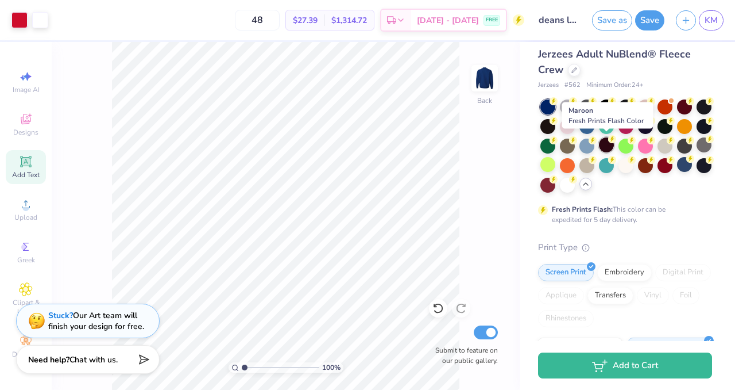
scroll to position [30, 0]
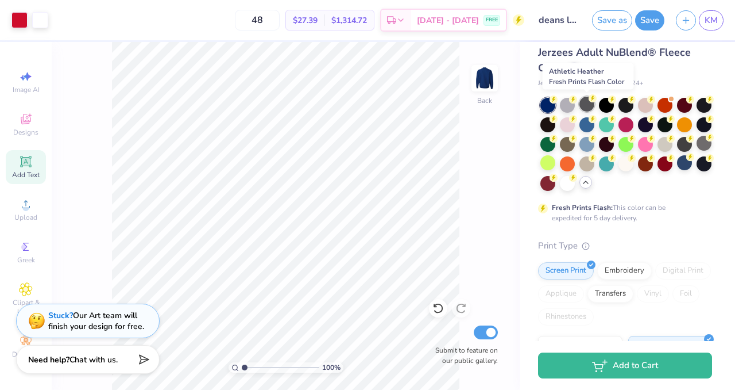
click at [587, 110] on div at bounding box center [587, 104] width 15 height 15
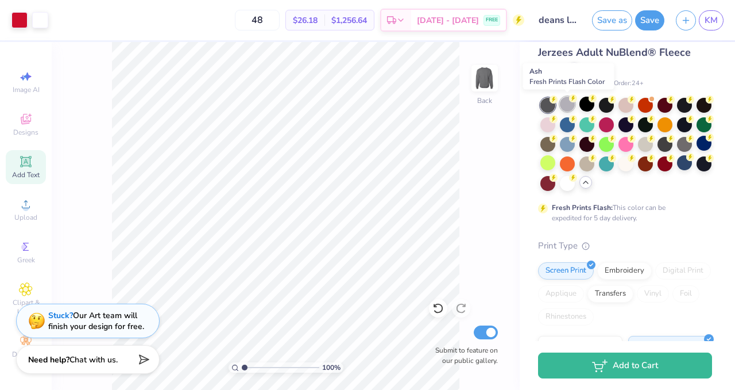
click at [569, 103] on div at bounding box center [567, 104] width 15 height 15
click at [588, 168] on div at bounding box center [587, 162] width 15 height 15
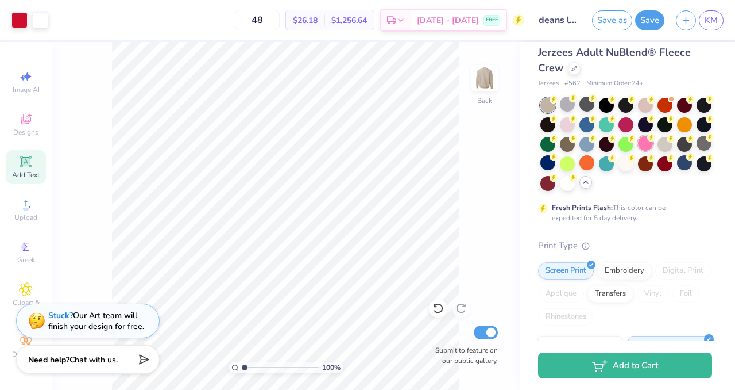
click at [644, 141] on div at bounding box center [645, 143] width 15 height 15
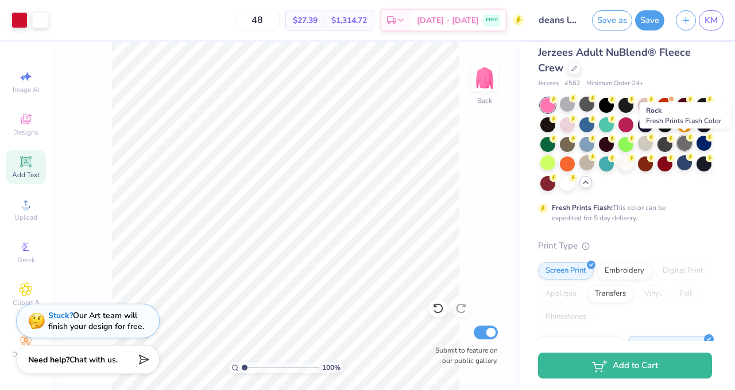
click at [680, 145] on div at bounding box center [684, 143] width 15 height 15
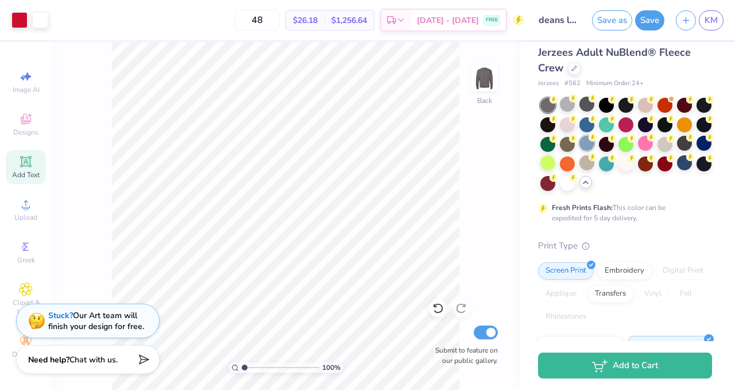
click at [590, 142] on div at bounding box center [587, 143] width 15 height 15
click at [577, 71] on div at bounding box center [574, 67] width 13 height 13
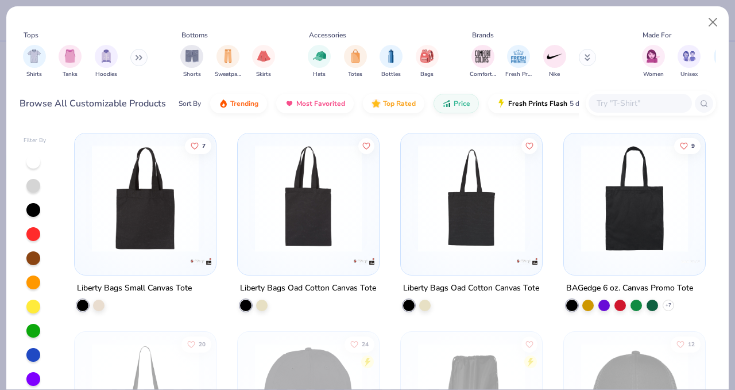
click at [150, 55] on div "Shirts Tanks Hoodies" at bounding box center [86, 61] width 132 height 43
click at [147, 55] on button at bounding box center [138, 57] width 17 height 17
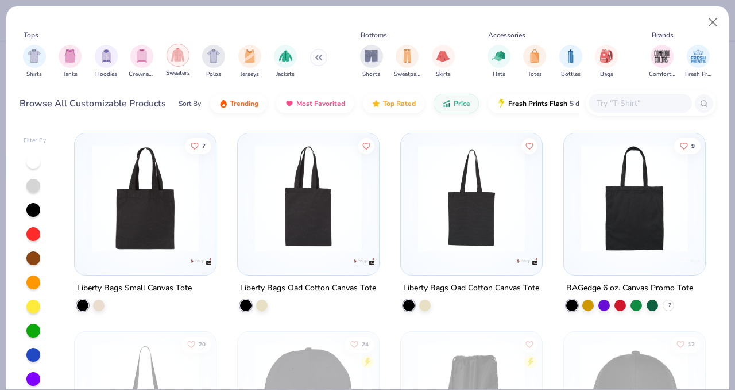
click at [183, 55] on img "filter for Sweaters" at bounding box center [177, 54] width 13 height 13
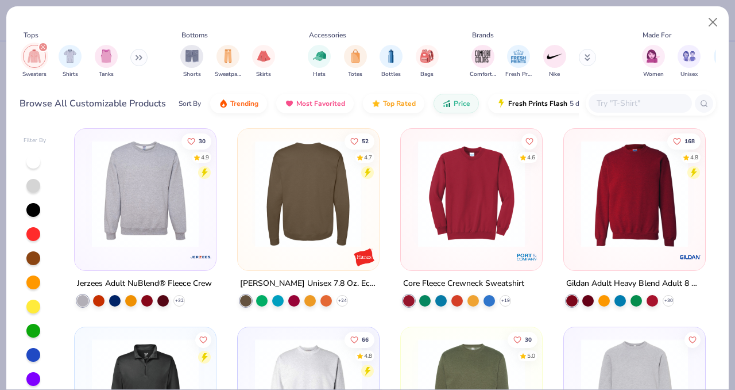
scroll to position [190, 0]
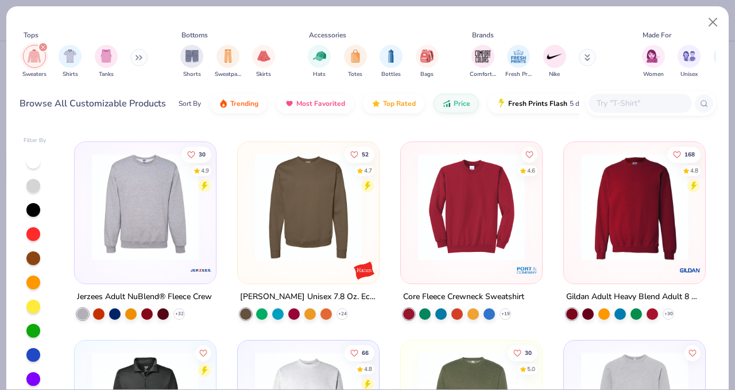
click at [628, 184] on img at bounding box center [635, 206] width 118 height 107
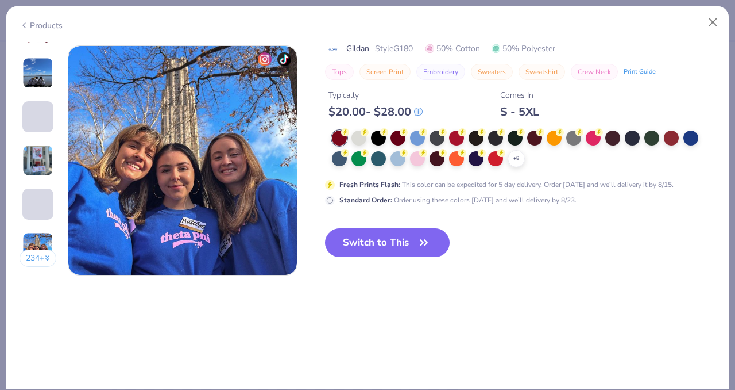
scroll to position [1547, 0]
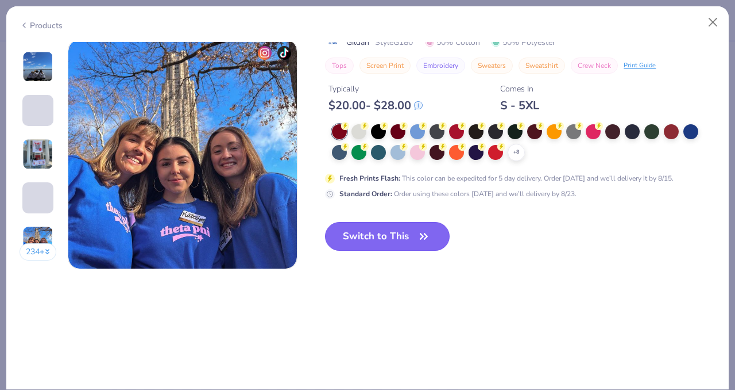
click at [424, 238] on icon "button" at bounding box center [424, 236] width 16 height 16
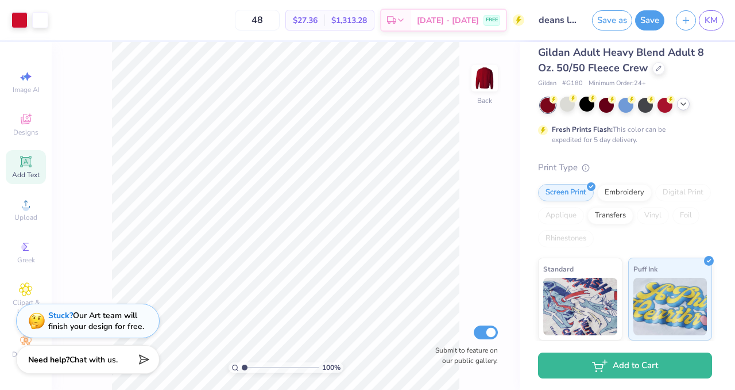
click at [685, 106] on icon at bounding box center [683, 103] width 9 height 9
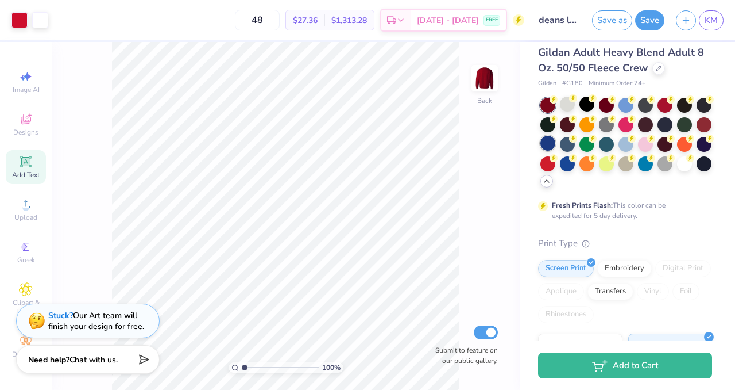
click at [546, 144] on div at bounding box center [548, 143] width 15 height 15
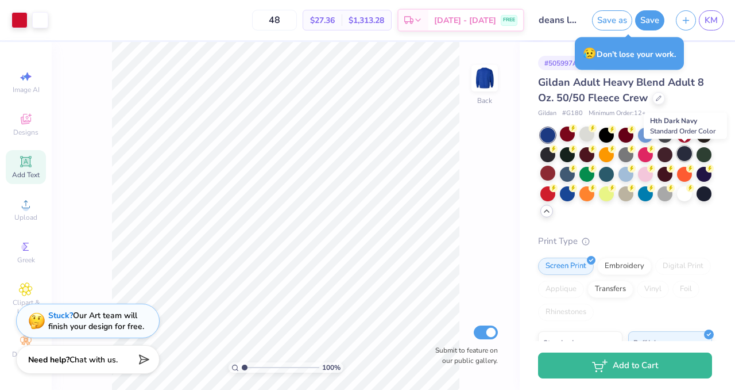
click at [681, 155] on div at bounding box center [684, 153] width 15 height 15
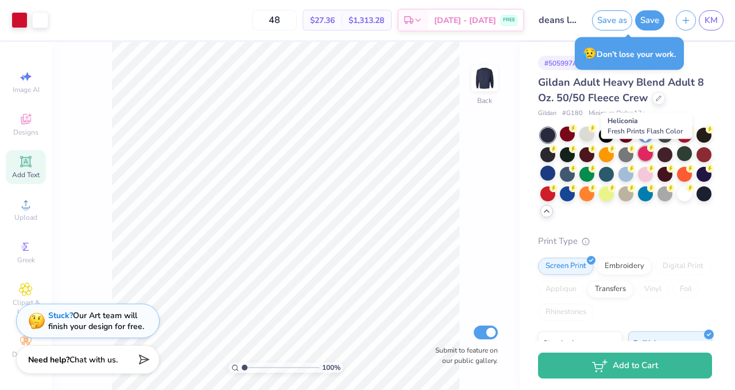
click at [647, 157] on div at bounding box center [645, 153] width 15 height 15
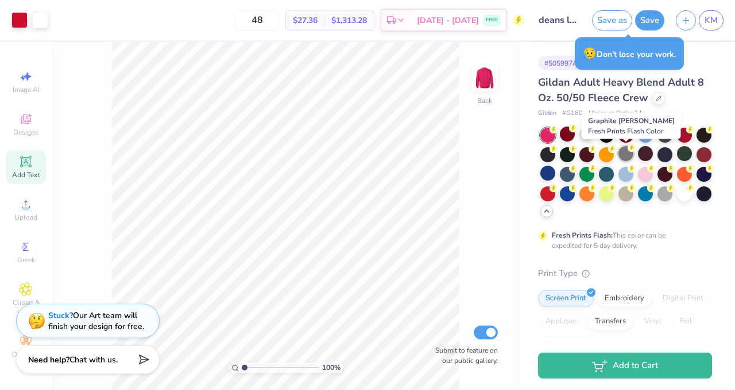
click at [627, 156] on div at bounding box center [626, 153] width 15 height 15
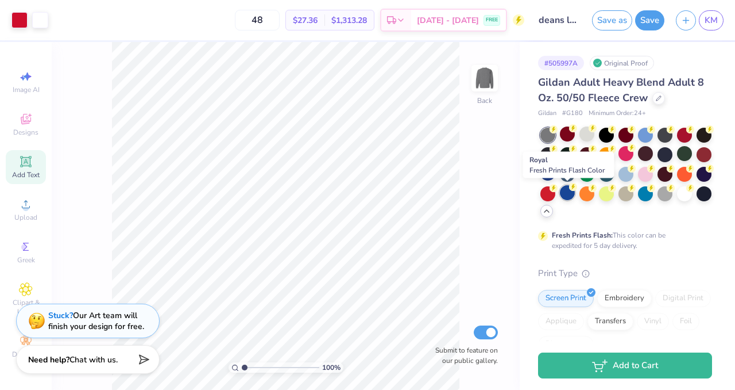
click at [572, 195] on div at bounding box center [567, 192] width 15 height 15
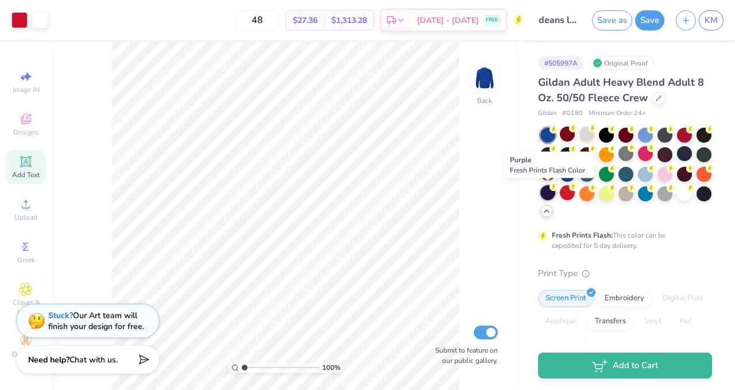
click at [549, 195] on div at bounding box center [548, 192] width 15 height 15
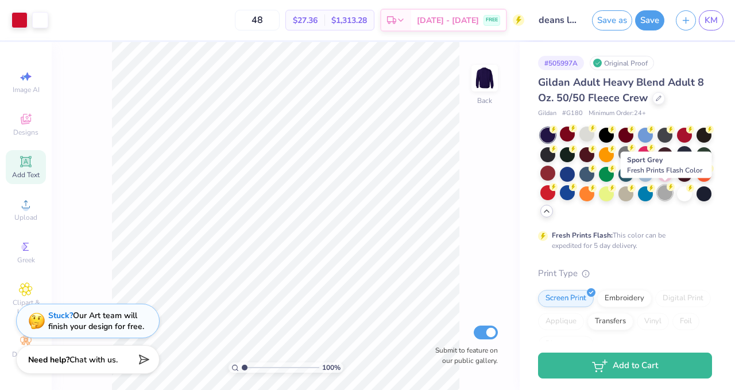
click at [669, 196] on div at bounding box center [665, 192] width 15 height 15
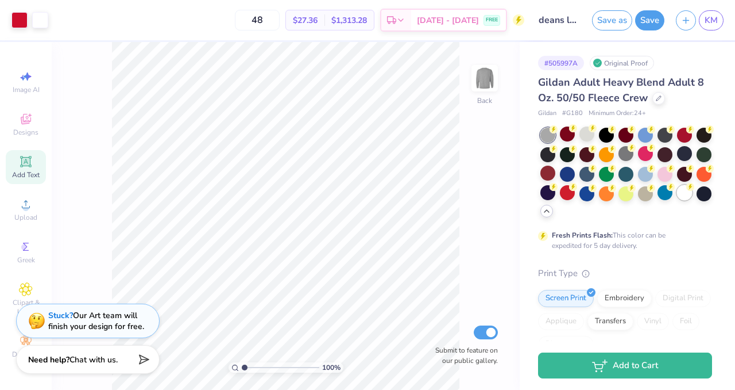
click at [685, 196] on div at bounding box center [684, 192] width 15 height 15
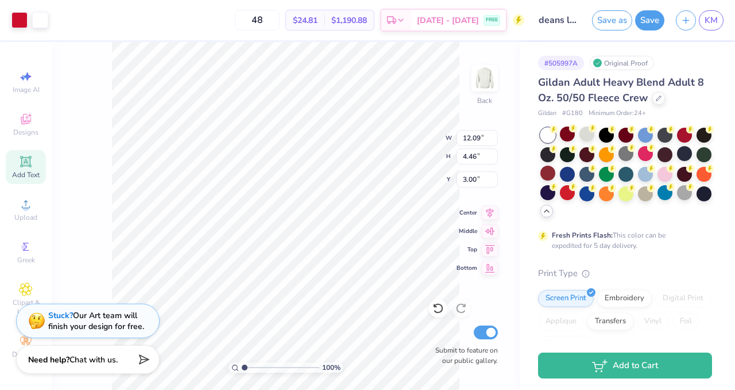
type input "2.71"
type input "3.00"
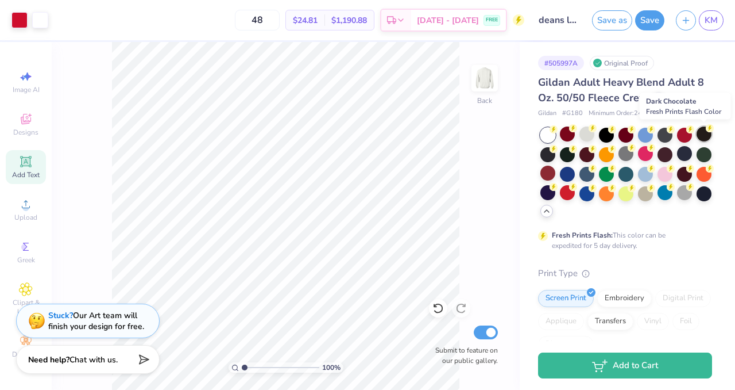
click at [705, 132] on div at bounding box center [704, 133] width 15 height 15
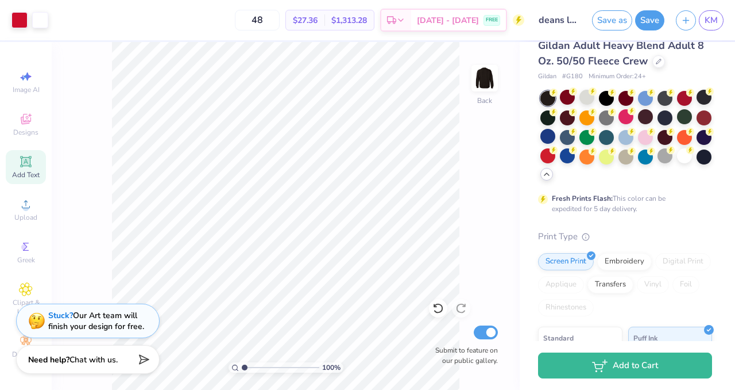
scroll to position [36, 0]
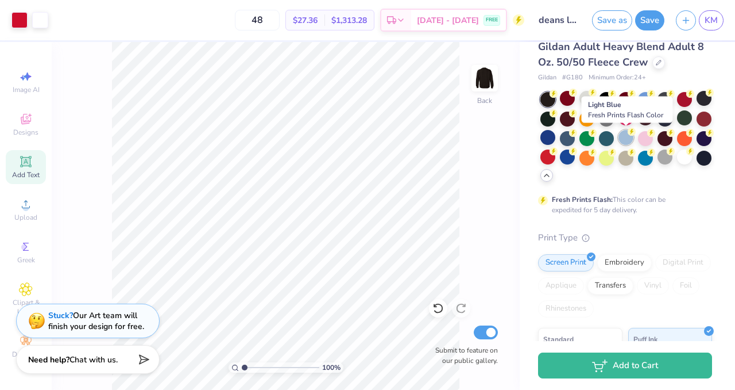
click at [623, 144] on div at bounding box center [626, 137] width 15 height 15
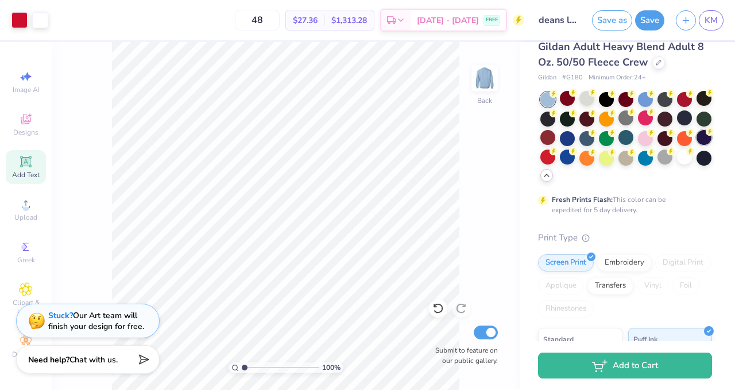
click at [707, 138] on div at bounding box center [704, 137] width 15 height 15
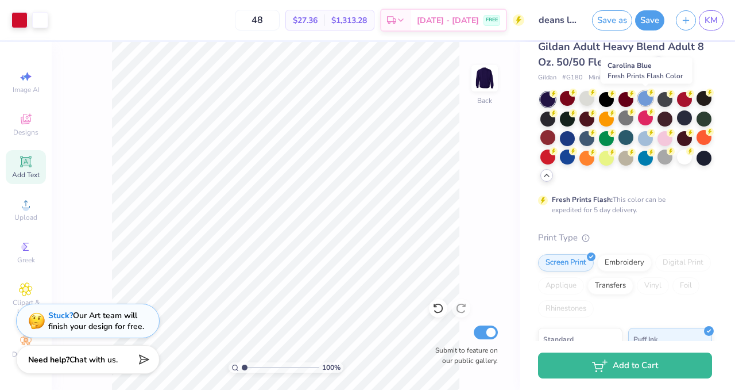
click at [644, 99] on div at bounding box center [645, 98] width 15 height 15
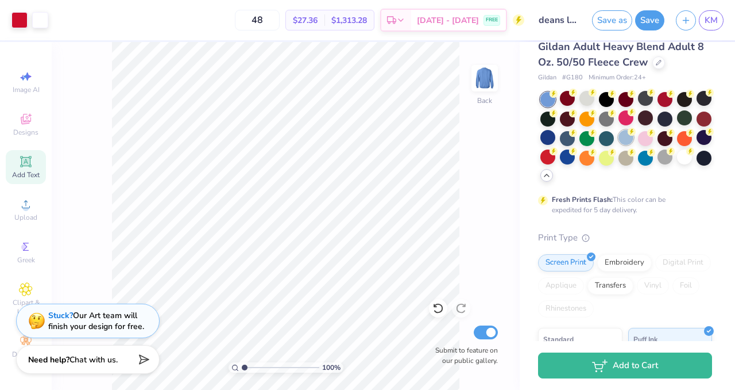
click at [628, 141] on div at bounding box center [626, 137] width 15 height 15
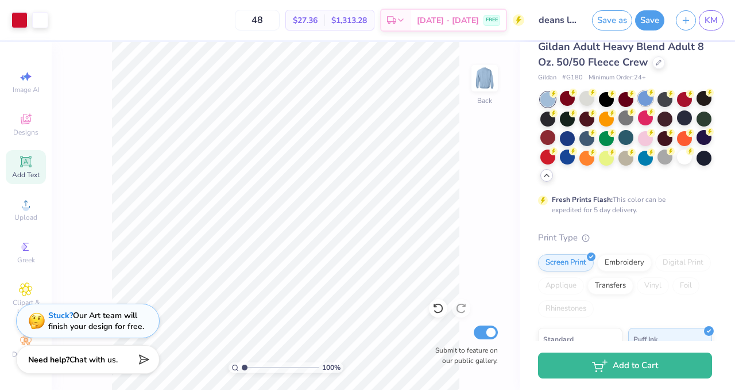
click at [640, 103] on div at bounding box center [645, 98] width 15 height 15
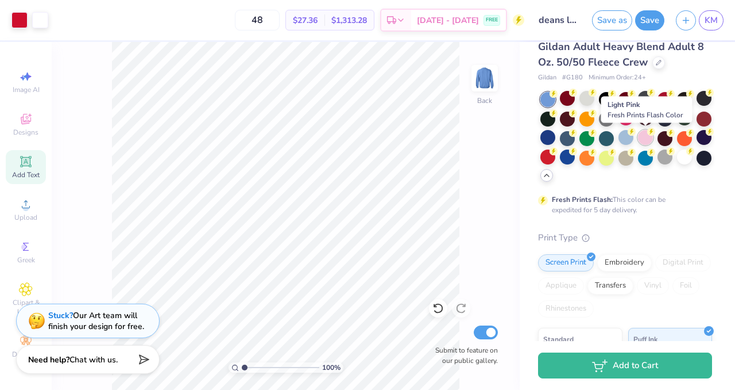
click at [649, 141] on div at bounding box center [645, 137] width 15 height 15
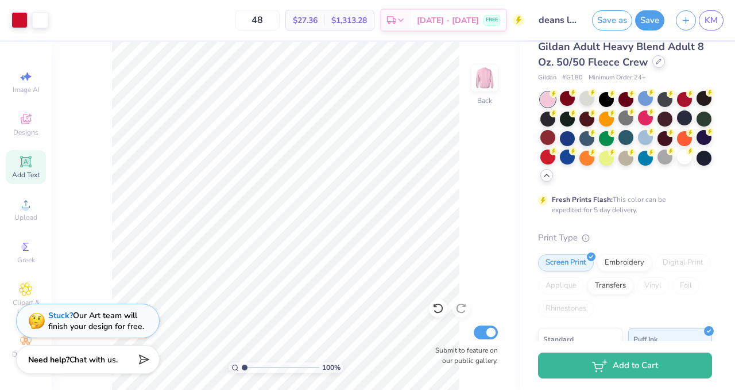
click at [656, 60] on icon at bounding box center [659, 62] width 6 height 6
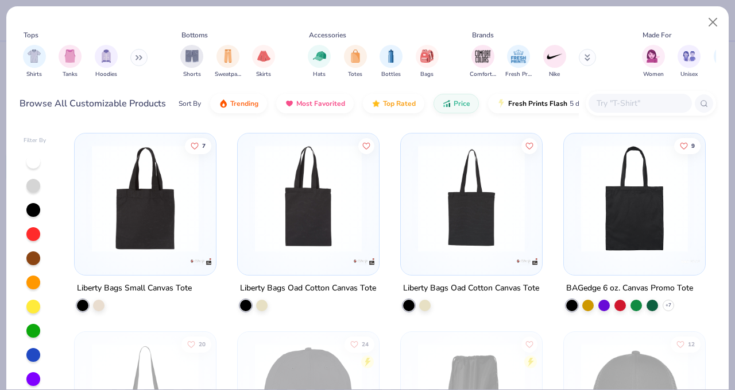
click at [138, 55] on icon at bounding box center [139, 58] width 7 height 6
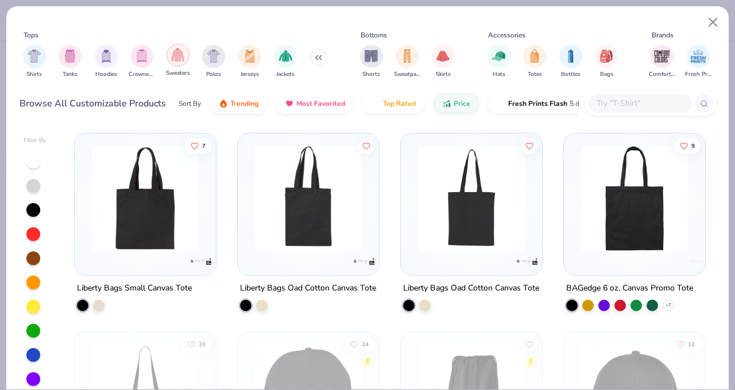
click at [184, 53] on img "filter for Sweaters" at bounding box center [177, 54] width 13 height 13
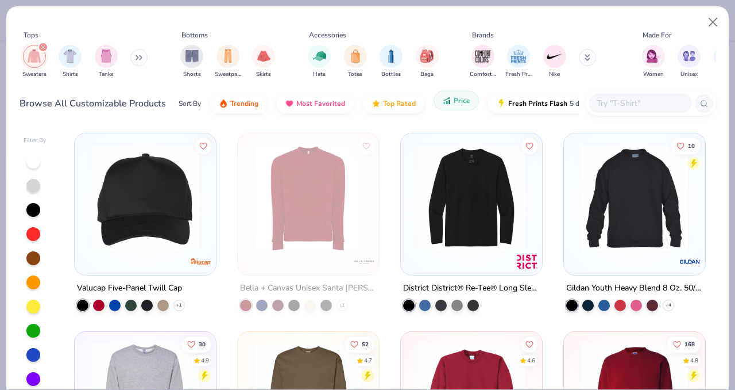
click at [467, 101] on span "Price" at bounding box center [462, 100] width 17 height 9
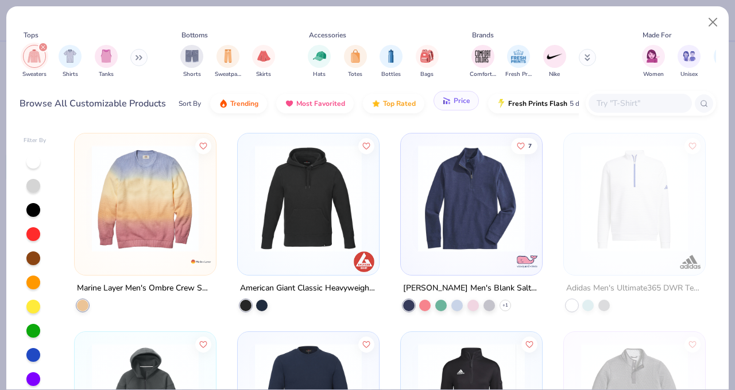
click at [467, 101] on span "Price" at bounding box center [462, 100] width 17 height 9
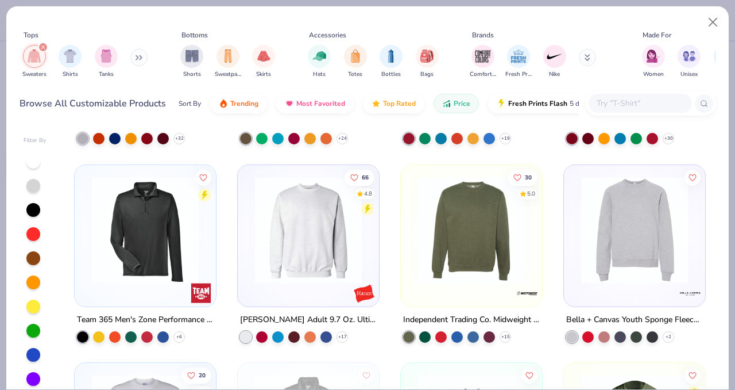
scroll to position [365, 0]
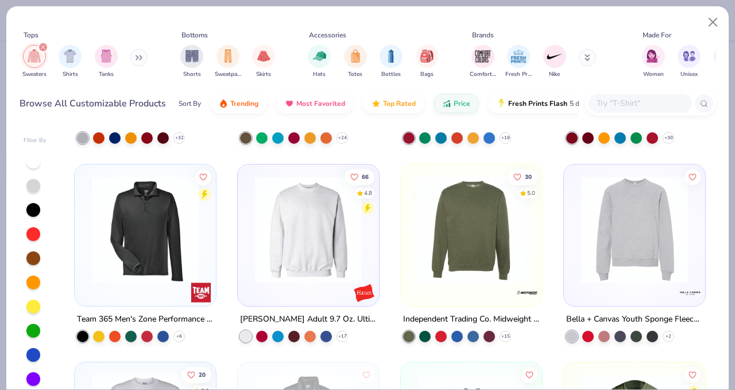
click at [323, 228] on img at bounding box center [308, 228] width 118 height 107
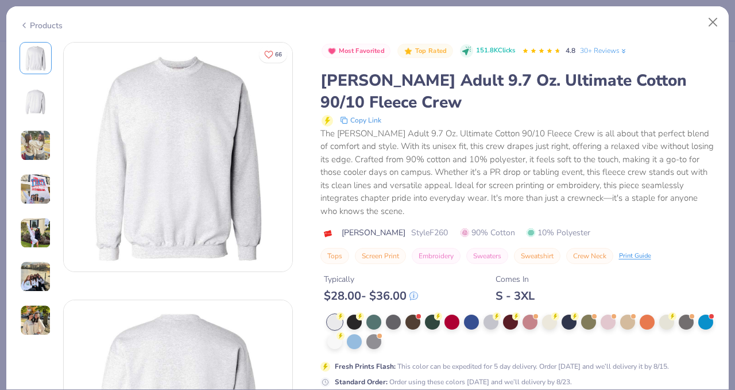
click at [40, 191] on img at bounding box center [35, 189] width 31 height 31
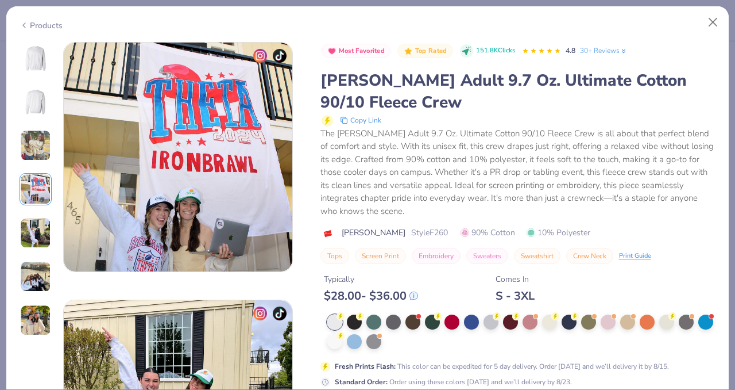
click at [37, 232] on img at bounding box center [35, 232] width 31 height 31
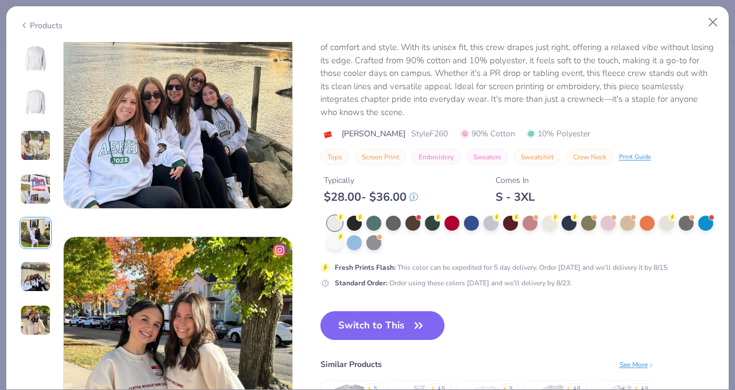
scroll to position [1352, 0]
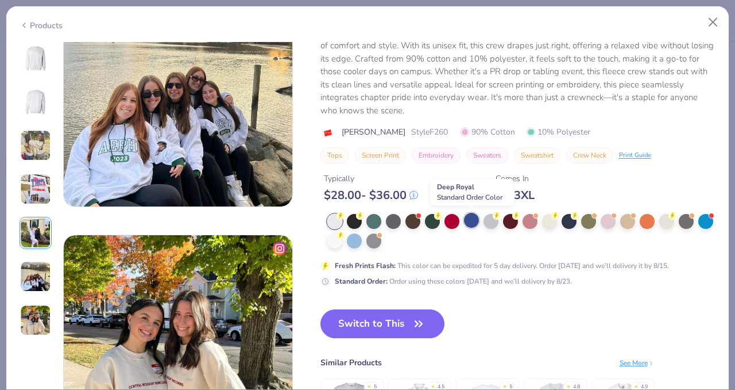
click at [472, 219] on div at bounding box center [471, 220] width 15 height 15
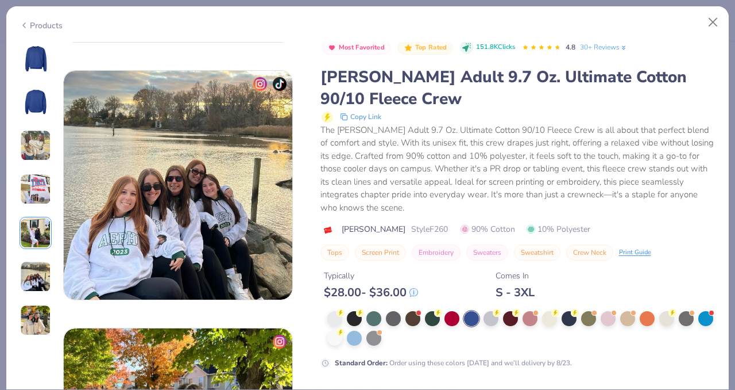
scroll to position [1256, 0]
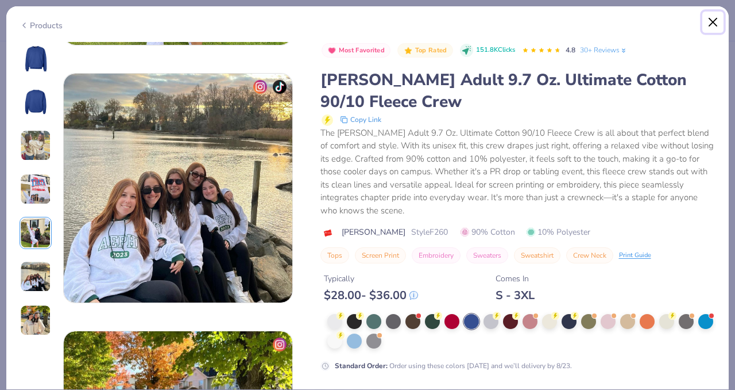
click at [716, 22] on button "Close" at bounding box center [714, 22] width 22 height 22
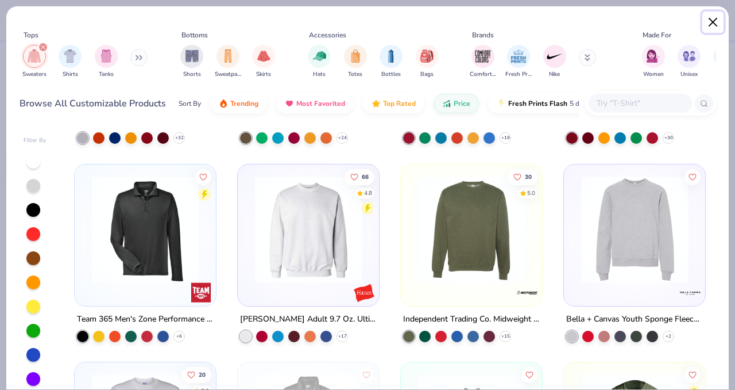
click at [716, 16] on button "Close" at bounding box center [714, 22] width 22 height 22
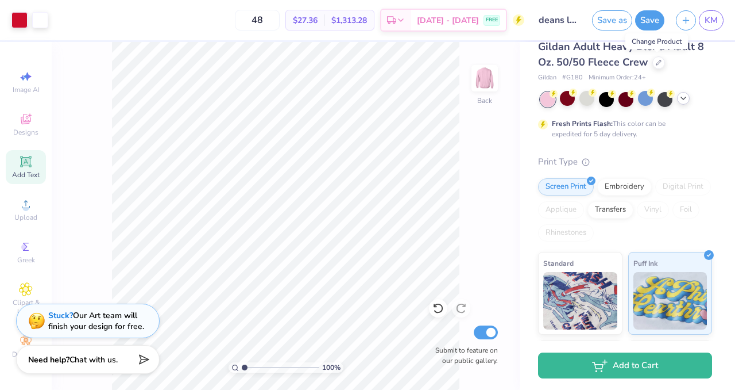
click at [691, 101] on div at bounding box center [627, 99] width 172 height 15
click at [685, 100] on icon at bounding box center [683, 98] width 9 height 9
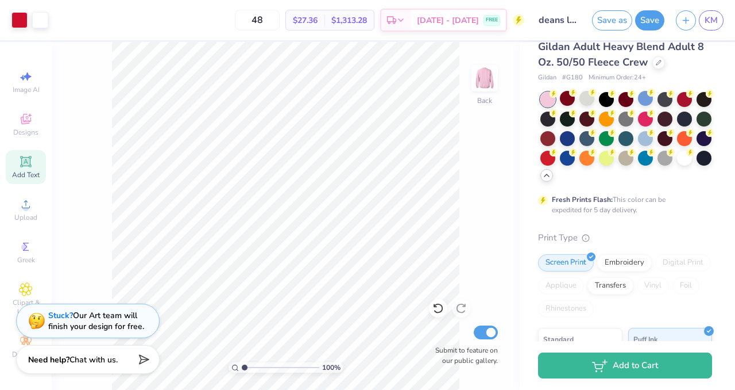
scroll to position [18, 0]
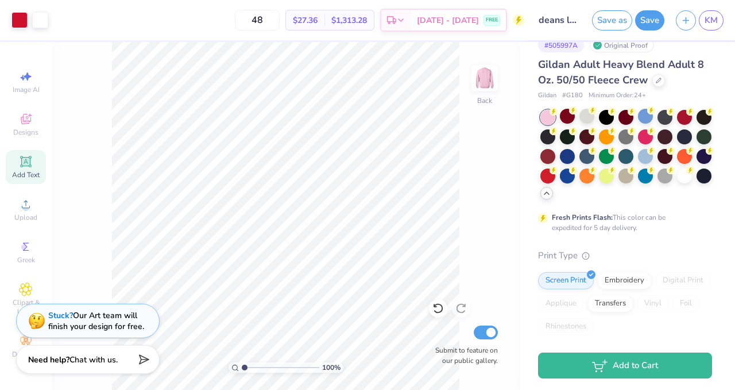
click at [634, 179] on div at bounding box center [627, 155] width 172 height 91
click at [633, 179] on div at bounding box center [626, 174] width 15 height 15
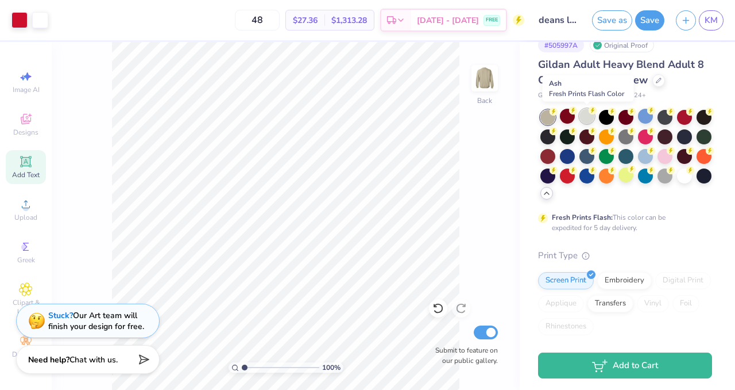
click at [587, 118] on div at bounding box center [587, 116] width 15 height 15
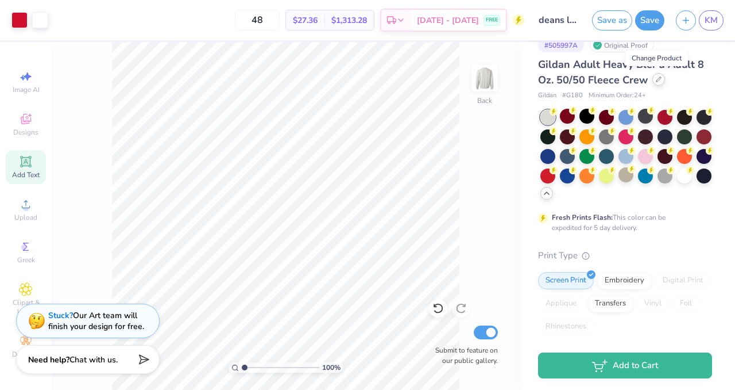
click at [657, 78] on icon at bounding box center [659, 79] width 6 height 6
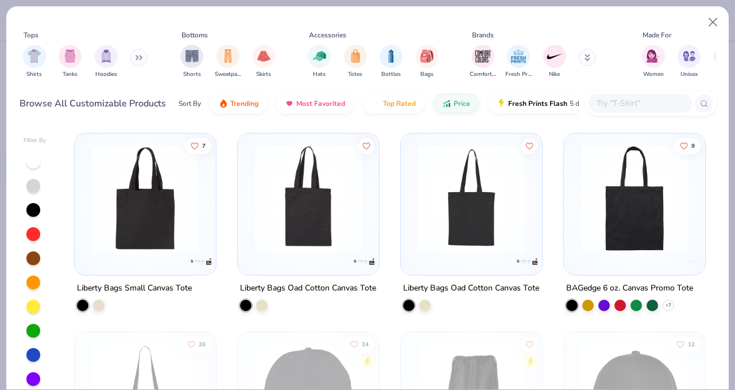
click at [140, 61] on button at bounding box center [138, 57] width 17 height 17
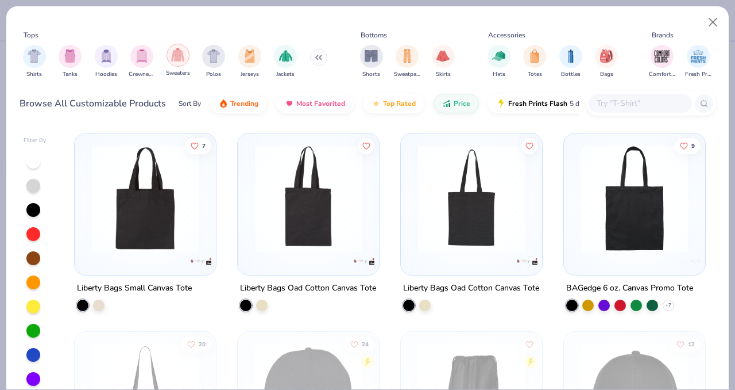
click at [188, 53] on div "filter for Sweaters" at bounding box center [178, 55] width 23 height 23
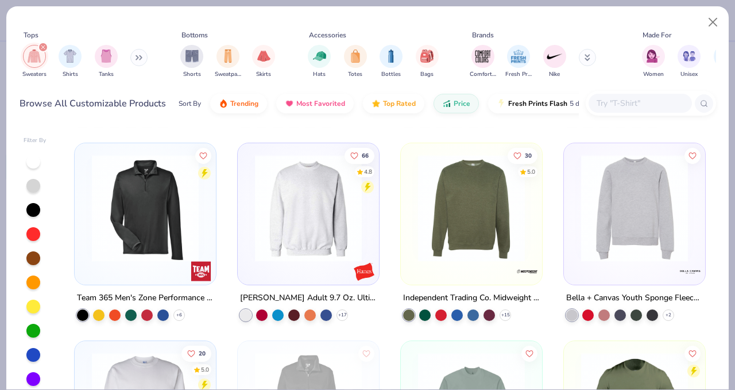
scroll to position [410, 0]
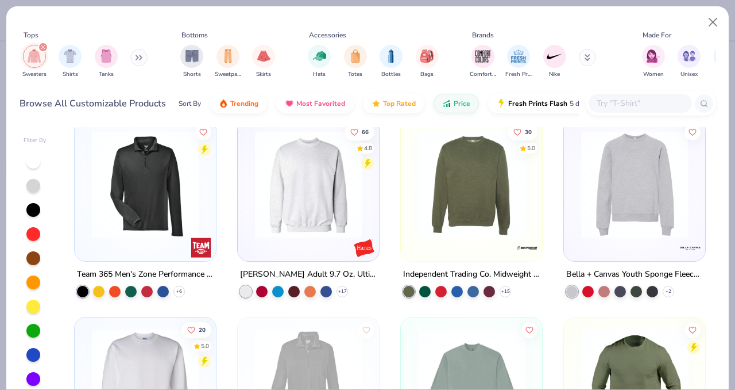
click at [315, 205] on img at bounding box center [308, 183] width 118 height 107
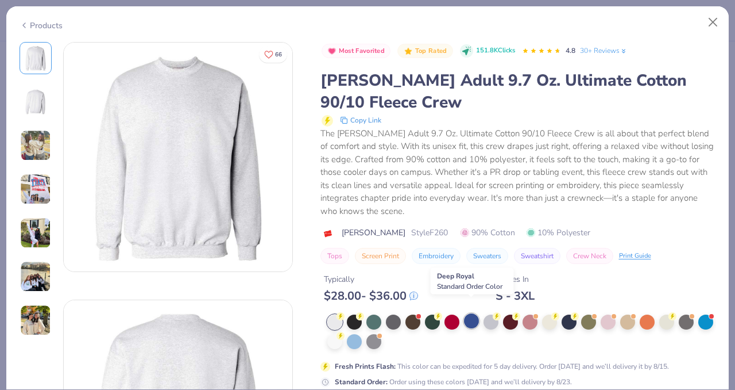
click at [465, 313] on div at bounding box center [471, 320] width 15 height 15
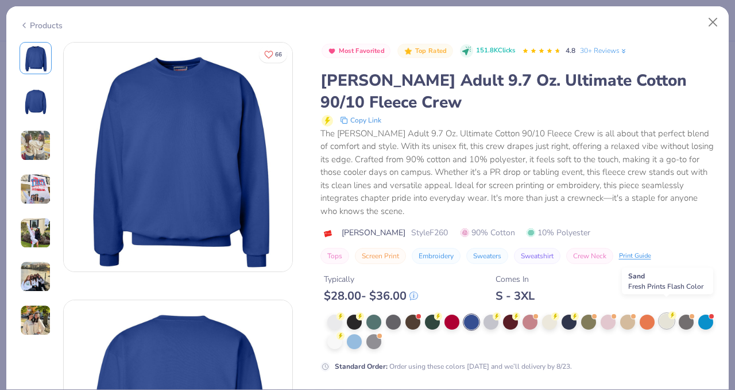
click at [669, 313] on div at bounding box center [667, 320] width 15 height 15
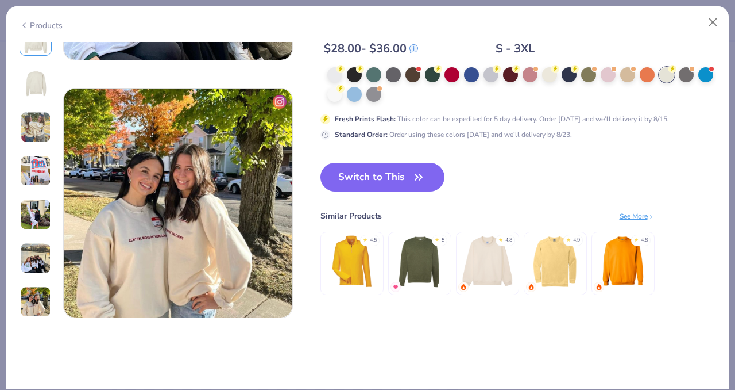
scroll to position [1546, 0]
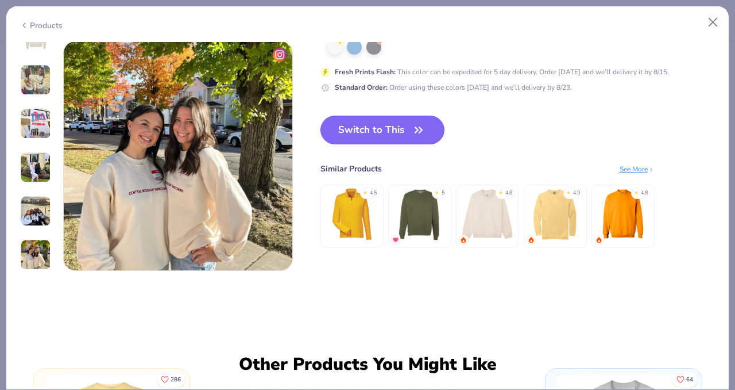
click at [403, 129] on button "Switch to This" at bounding box center [383, 129] width 125 height 29
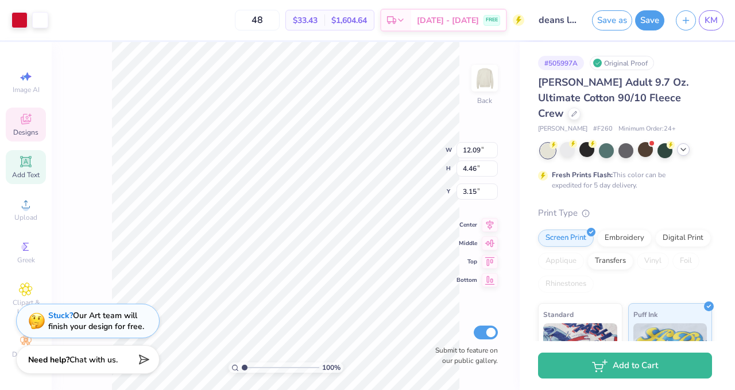
click at [27, 119] on icon at bounding box center [26, 119] width 14 height 14
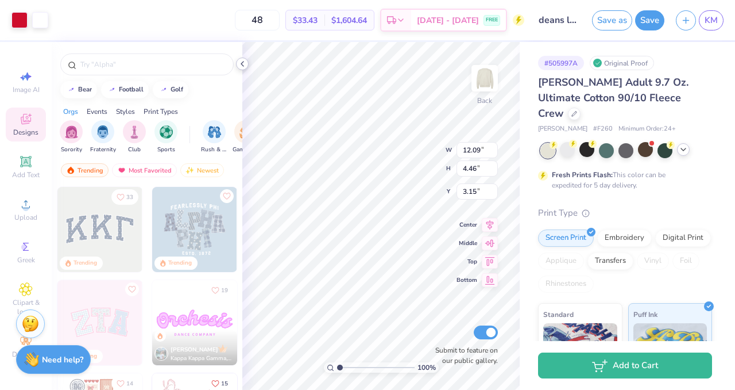
click at [244, 68] on icon at bounding box center [242, 63] width 9 height 9
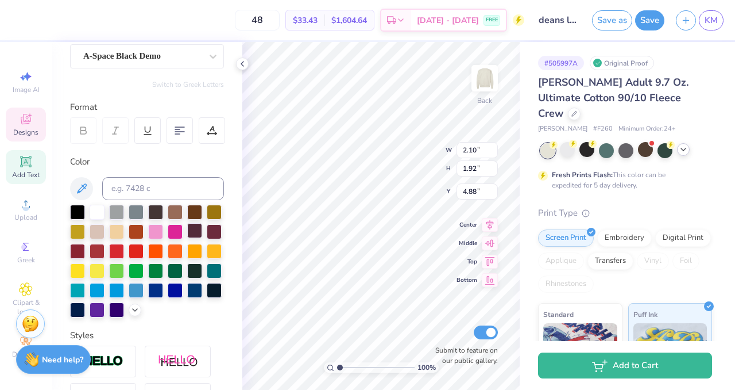
scroll to position [106, 0]
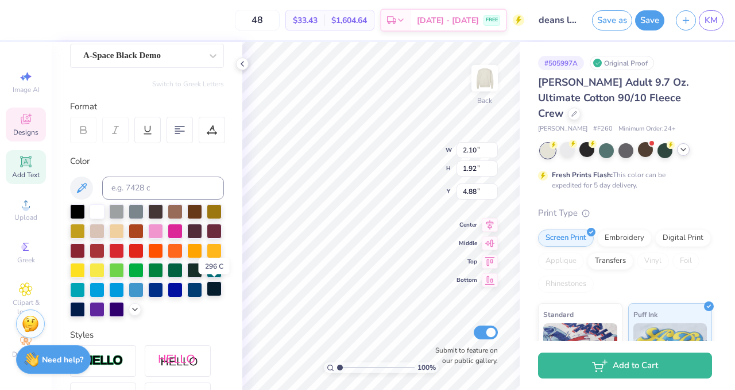
click at [208, 288] on div at bounding box center [214, 288] width 15 height 15
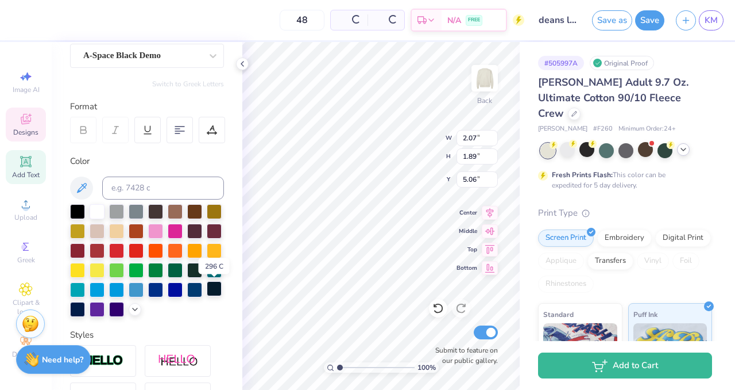
type input "2.07"
type input "1.89"
type input "5.06"
click at [194, 289] on div at bounding box center [194, 288] width 15 height 15
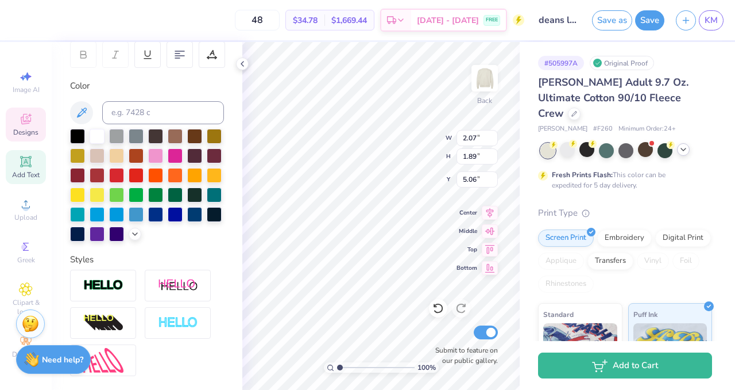
scroll to position [182, 0]
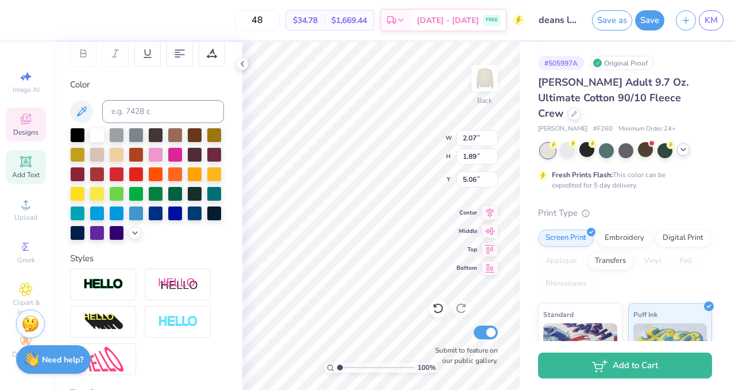
click at [169, 244] on div "Personalized Names Personalized Numbers Text Tool Add Font Font A-Space Black D…" at bounding box center [147, 216] width 191 height 348
click at [196, 214] on div at bounding box center [194, 212] width 15 height 15
type input "2.08"
type input "1.87"
type input "5.10"
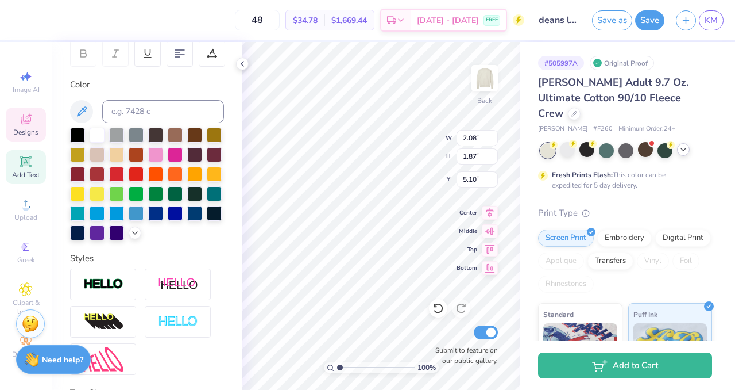
type input "2.01"
type input "1.77"
type input "5.04"
click at [195, 214] on div at bounding box center [194, 212] width 15 height 15
type input "1.98"
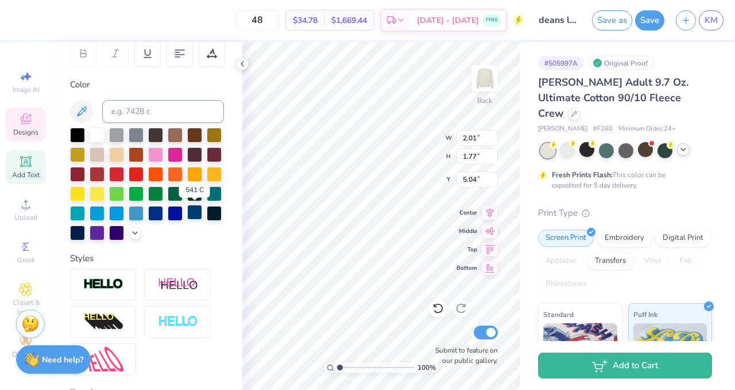
type input "1.75"
type input "5.22"
type input "0.60"
type input "1.77"
type input "4.76"
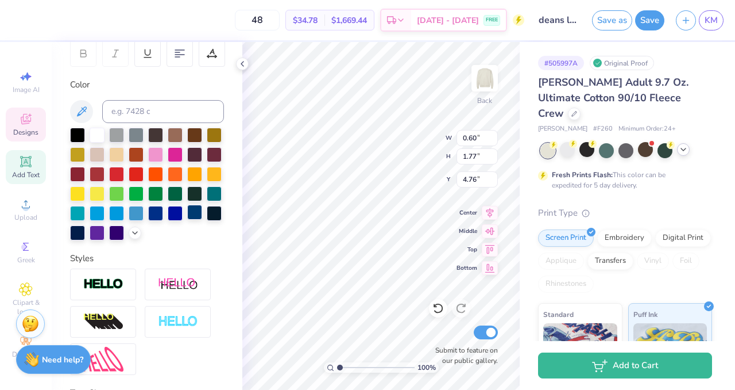
click at [192, 211] on div at bounding box center [194, 212] width 15 height 15
type input "0.57"
type input "1.75"
type input "4.93"
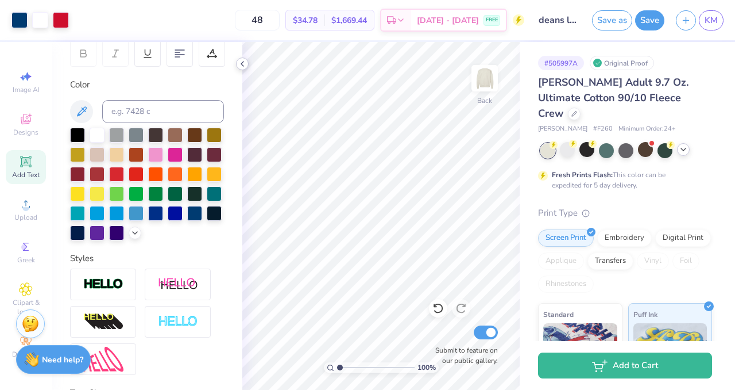
click at [244, 62] on icon at bounding box center [242, 63] width 9 height 9
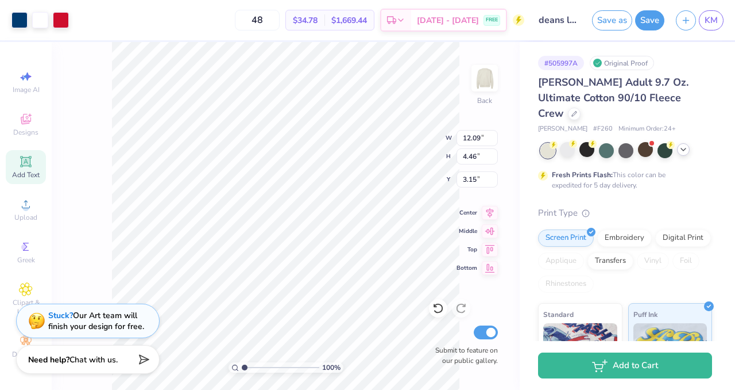
type input "3.37"
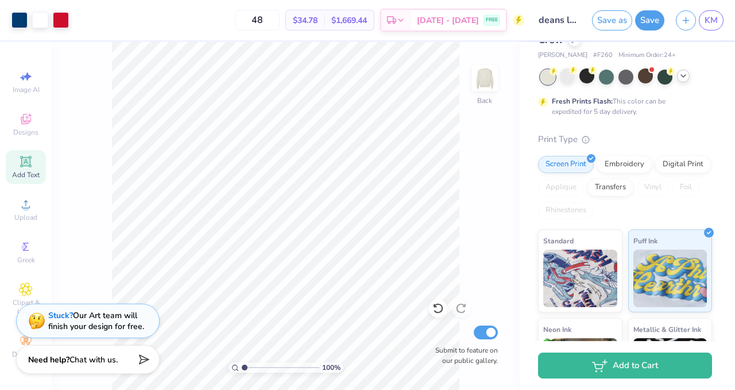
scroll to position [0, 0]
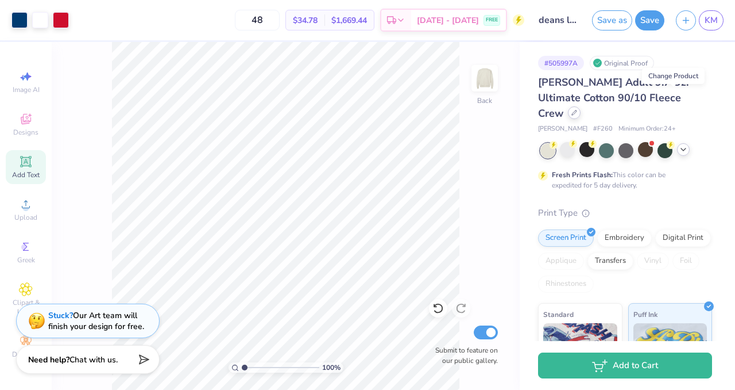
click at [581, 106] on div at bounding box center [574, 112] width 13 height 13
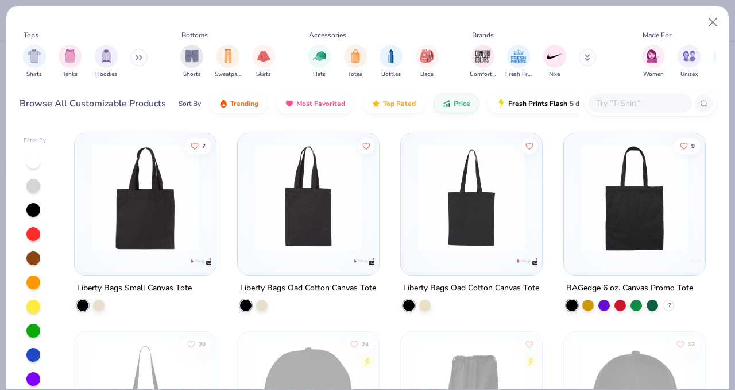
click at [141, 56] on icon at bounding box center [139, 58] width 7 height 6
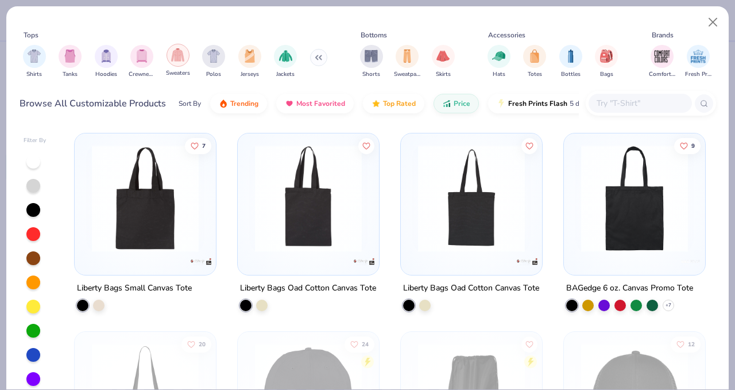
click at [184, 55] on img "filter for Sweaters" at bounding box center [177, 54] width 13 height 13
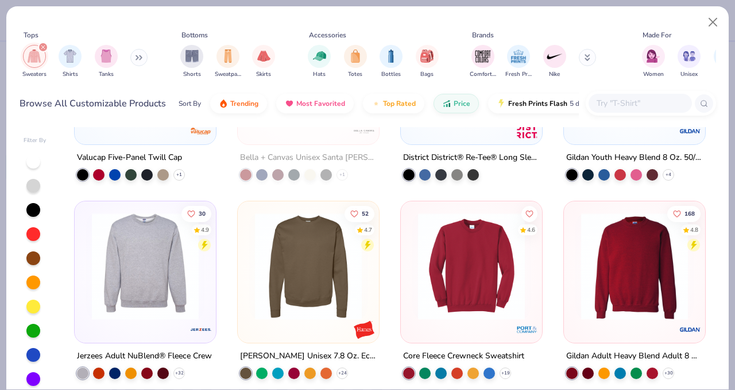
scroll to position [214, 0]
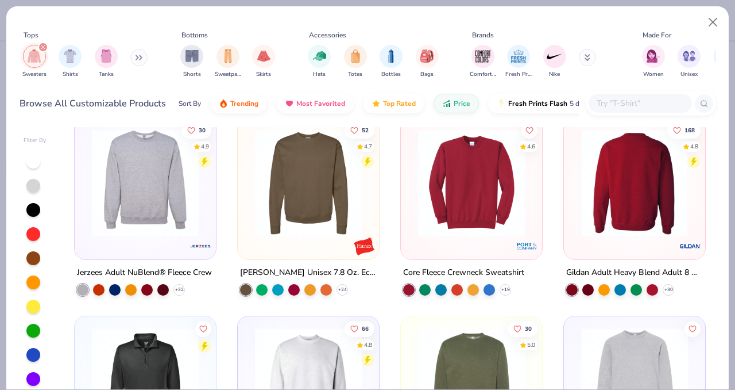
click at [576, 195] on img at bounding box center [516, 182] width 118 height 107
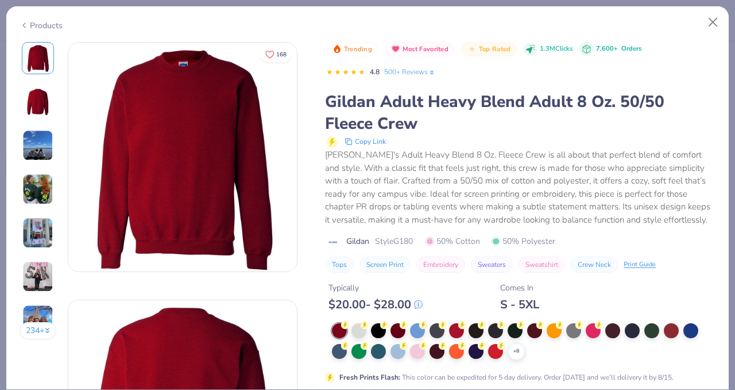
click at [44, 149] on img at bounding box center [37, 145] width 31 height 31
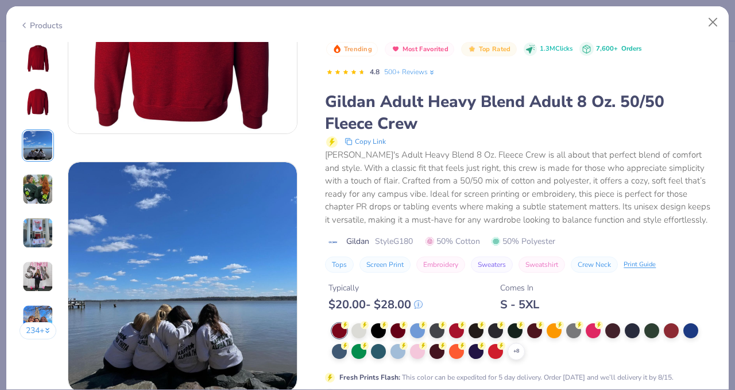
click at [38, 179] on img at bounding box center [37, 189] width 31 height 31
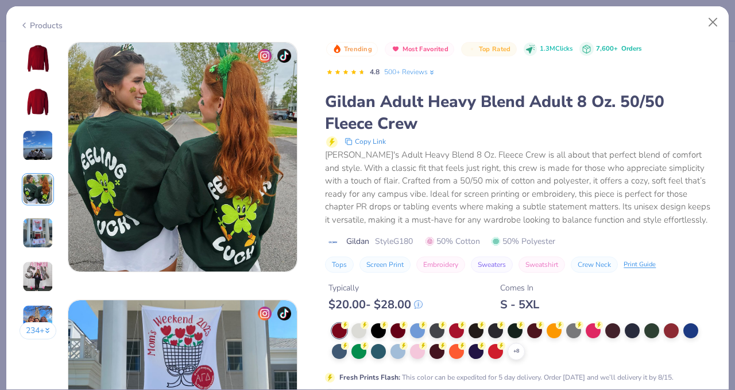
click at [27, 242] on img at bounding box center [37, 232] width 31 height 31
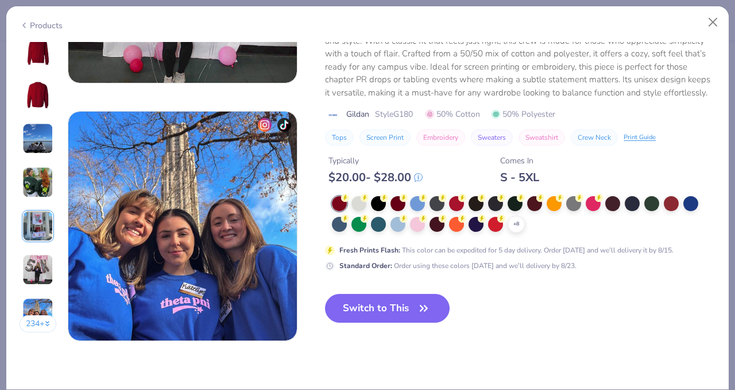
scroll to position [1477, 0]
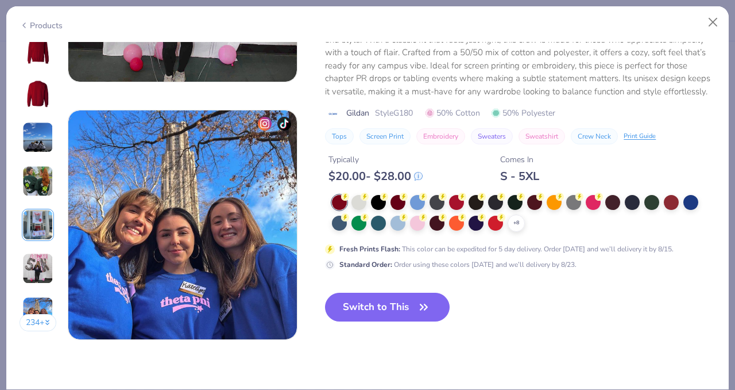
click at [417, 295] on button "Switch to This" at bounding box center [387, 306] width 125 height 29
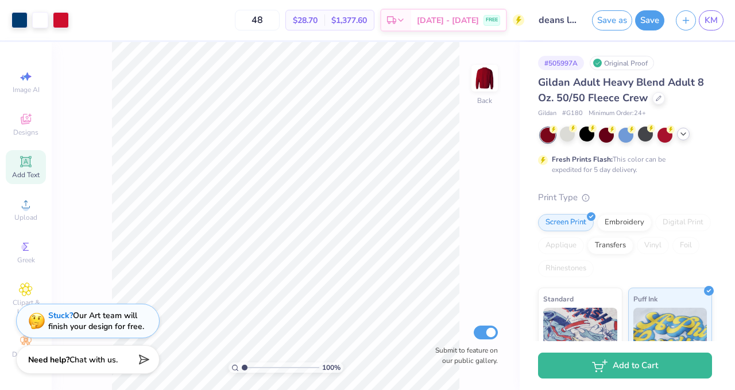
click at [684, 137] on icon at bounding box center [683, 133] width 9 height 9
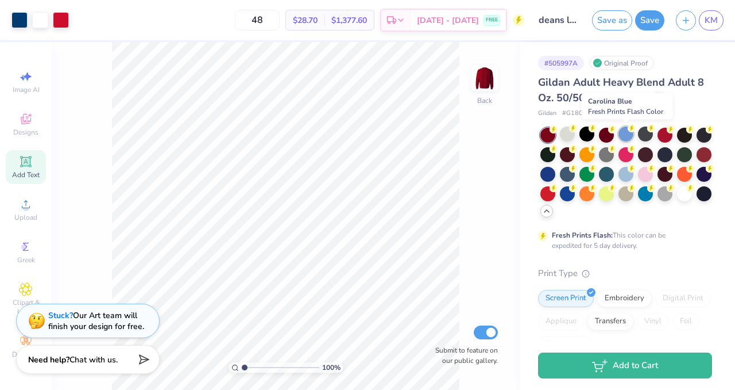
click at [625, 137] on div at bounding box center [626, 133] width 15 height 15
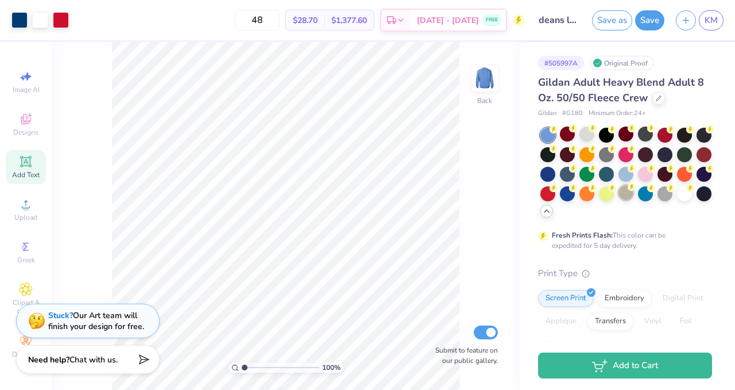
click at [629, 193] on div at bounding box center [626, 192] width 15 height 15
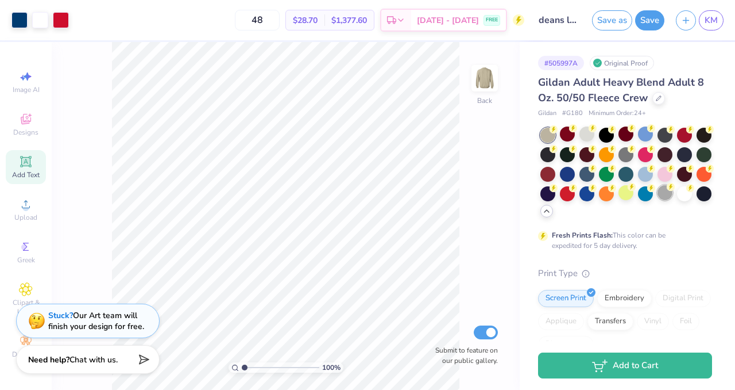
click at [672, 196] on div at bounding box center [665, 192] width 15 height 15
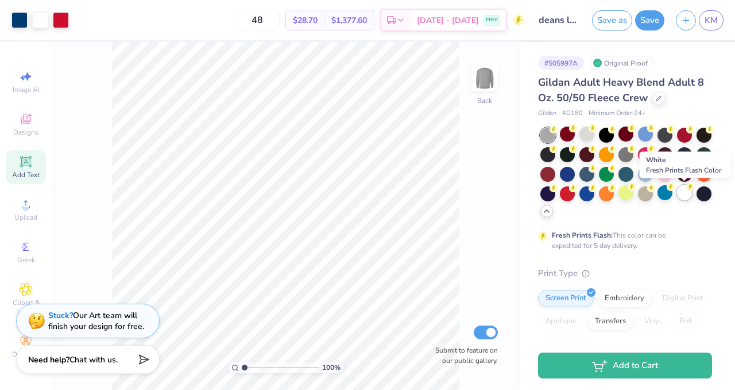
click at [686, 196] on div at bounding box center [684, 192] width 15 height 15
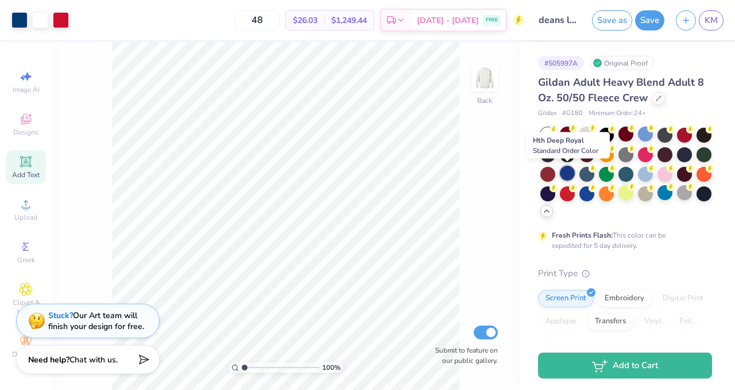
click at [565, 175] on div at bounding box center [567, 172] width 15 height 15
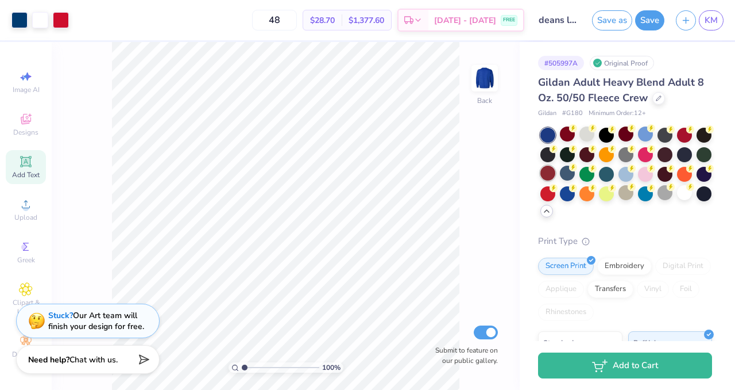
click at [550, 171] on div at bounding box center [548, 172] width 15 height 15
click at [685, 134] on div at bounding box center [684, 133] width 15 height 15
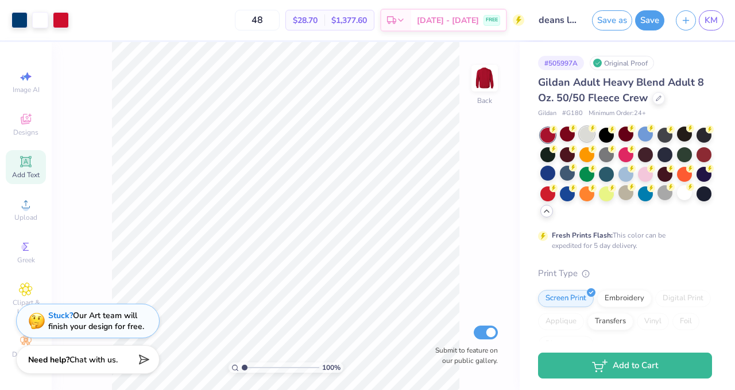
click at [591, 140] on div at bounding box center [587, 133] width 15 height 15
click at [661, 104] on div "Gildan Adult Heavy Blend Adult 8 Oz. 50/50 Fleece Crew" at bounding box center [625, 90] width 174 height 31
click at [656, 97] on icon at bounding box center [659, 97] width 6 height 6
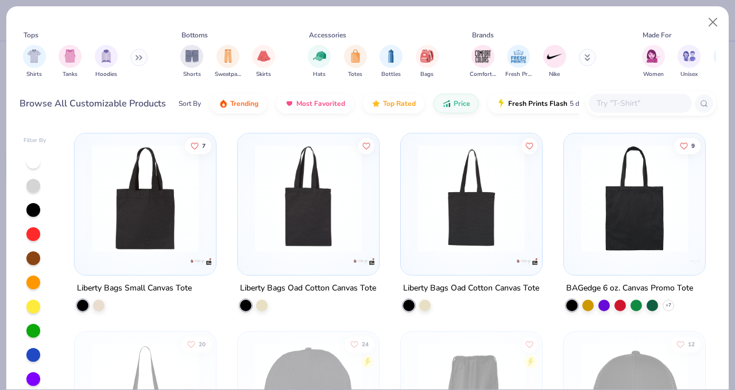
click at [138, 59] on icon at bounding box center [137, 58] width 2 height 4
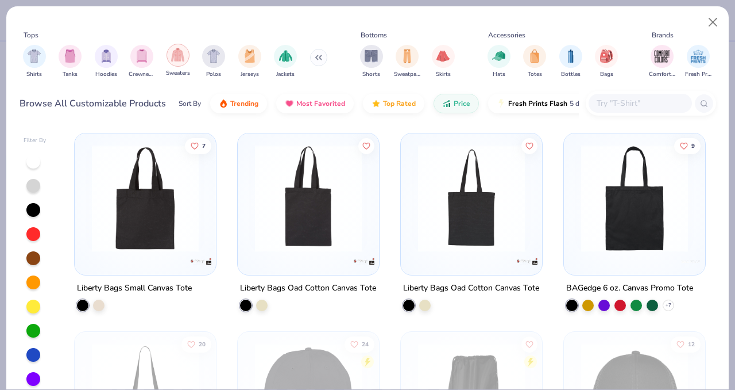
click at [180, 55] on img "filter for Sweaters" at bounding box center [177, 54] width 13 height 13
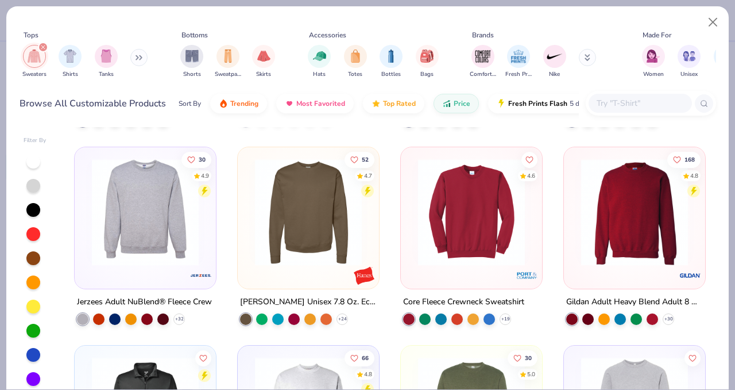
scroll to position [185, 0]
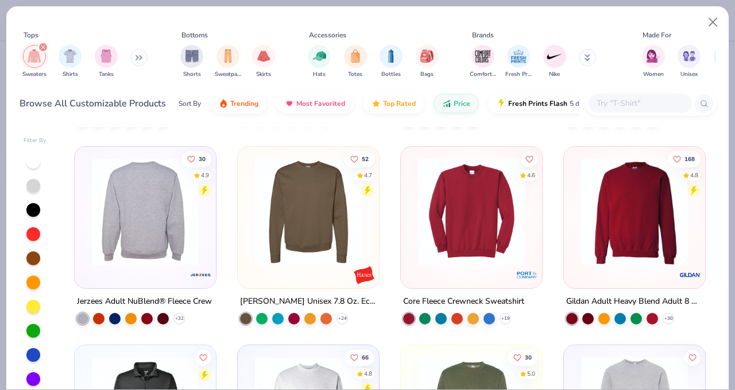
click at [171, 222] on img at bounding box center [145, 211] width 118 height 107
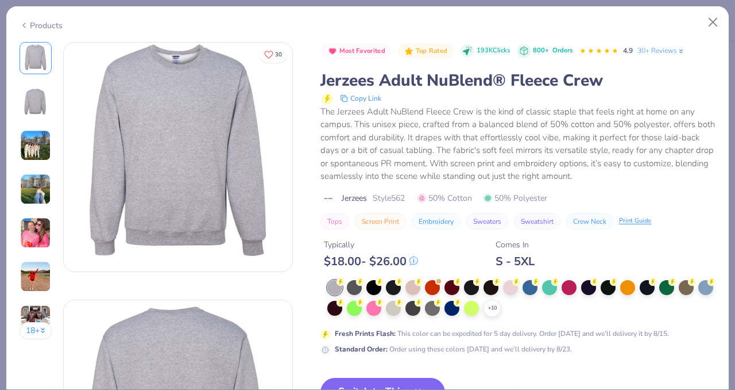
click at [36, 231] on img at bounding box center [35, 232] width 31 height 31
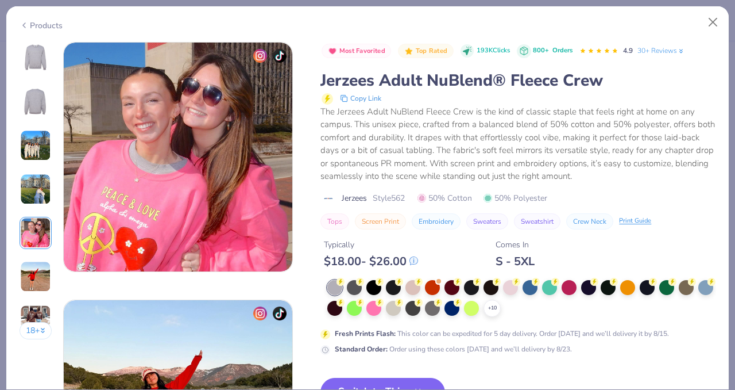
click at [32, 191] on img at bounding box center [35, 189] width 31 height 31
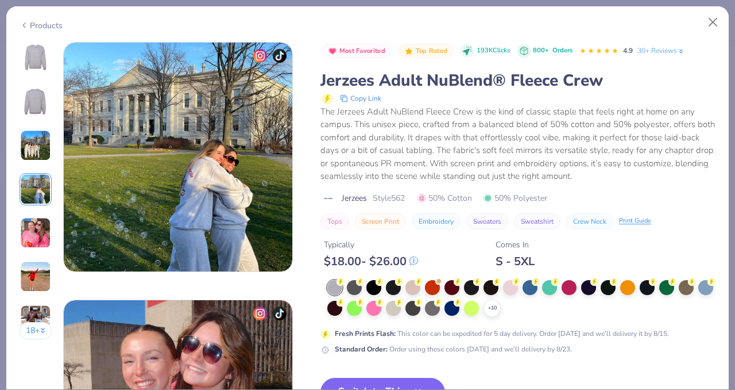
click at [26, 155] on img at bounding box center [35, 145] width 31 height 31
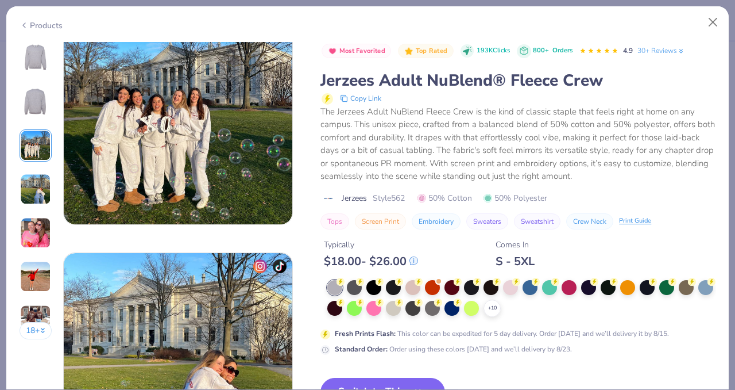
scroll to position [565, 0]
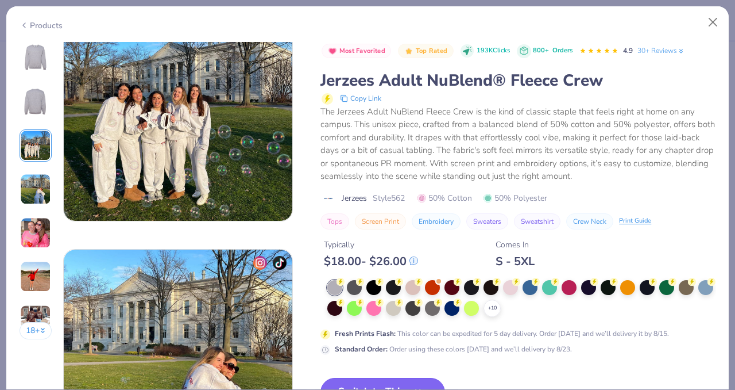
click at [396, 384] on button "Switch to This" at bounding box center [383, 391] width 125 height 29
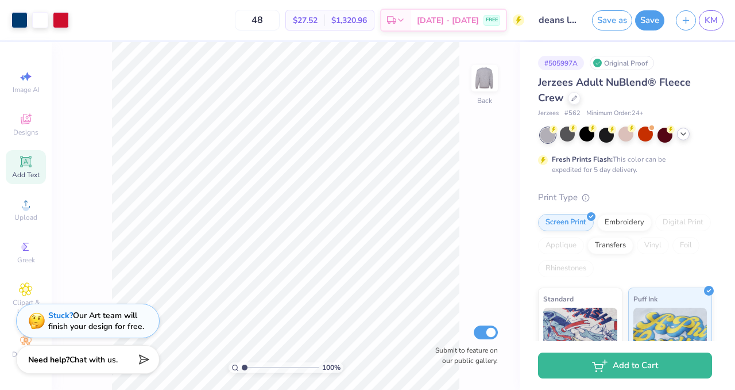
click at [683, 129] on icon at bounding box center [683, 133] width 9 height 9
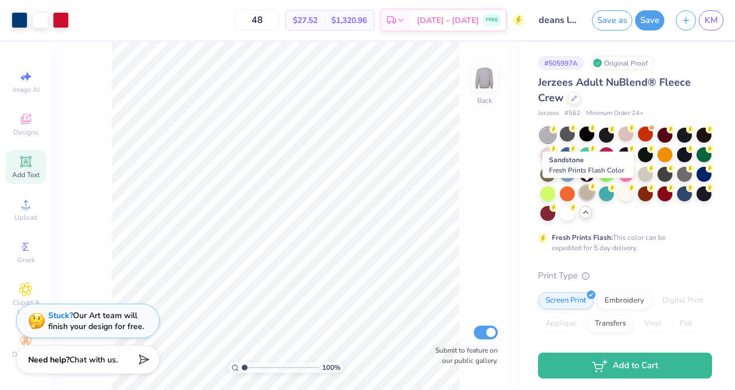
click at [581, 190] on div at bounding box center [587, 192] width 15 height 15
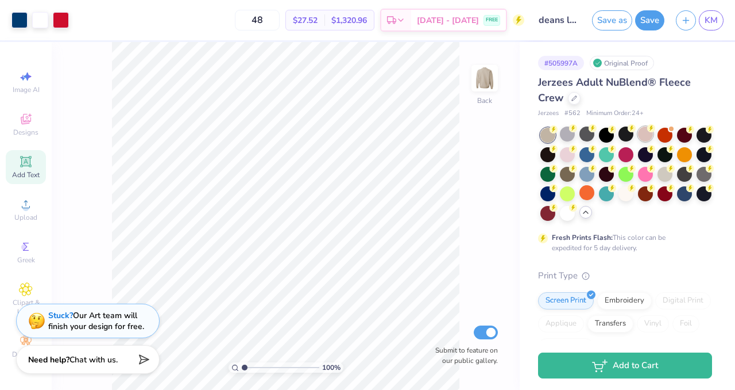
click at [648, 137] on div at bounding box center [645, 133] width 15 height 15
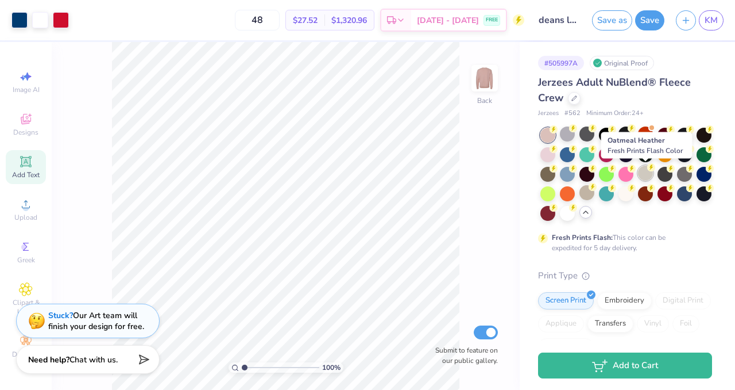
click at [645, 179] on div at bounding box center [645, 172] width 15 height 15
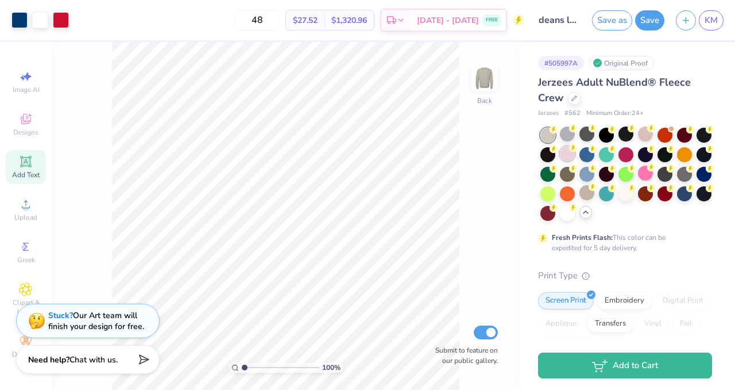
click at [568, 159] on div at bounding box center [567, 153] width 15 height 15
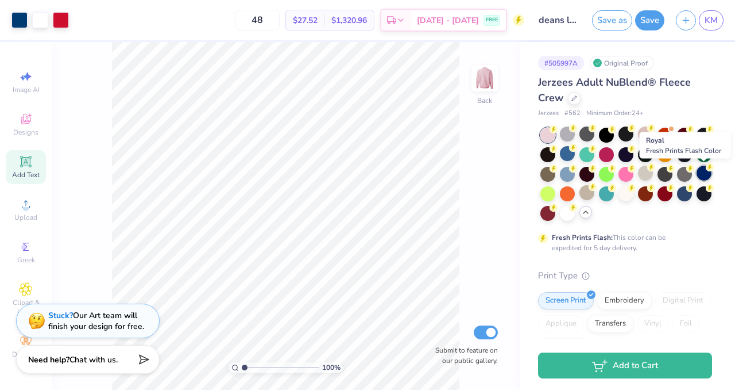
click at [707, 171] on icon at bounding box center [710, 167] width 8 height 8
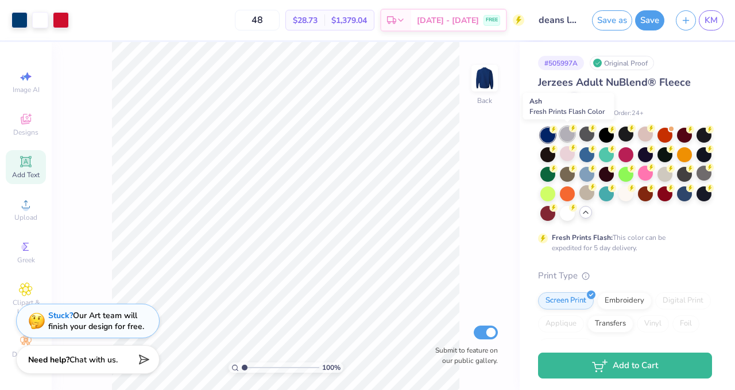
click at [567, 137] on div at bounding box center [567, 133] width 15 height 15
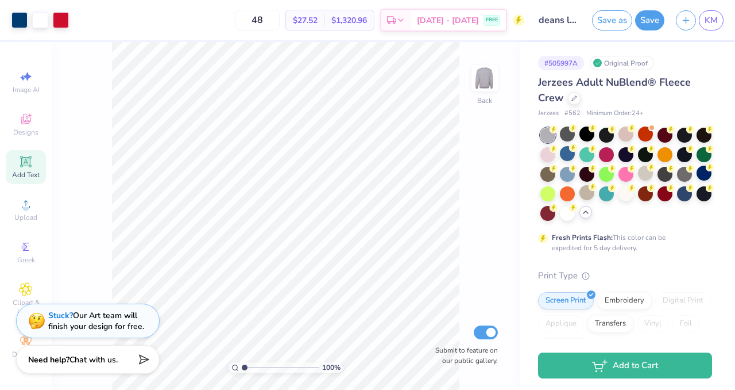
click at [550, 153] on div at bounding box center [548, 154] width 15 height 15
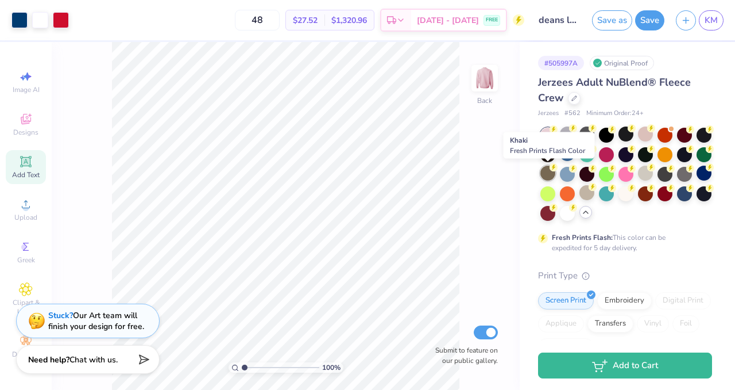
click at [549, 176] on div at bounding box center [548, 172] width 15 height 15
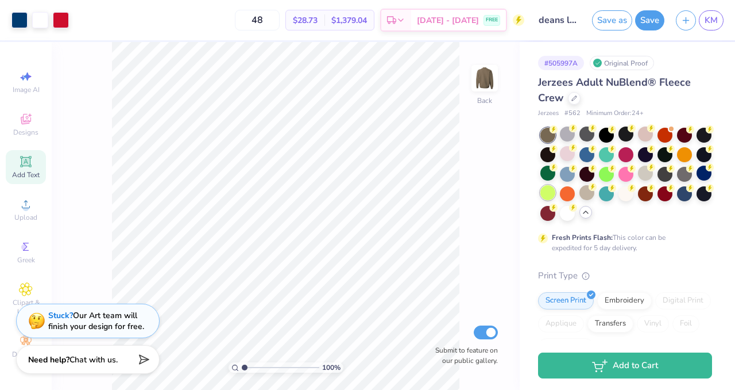
click at [552, 195] on div at bounding box center [548, 192] width 15 height 15
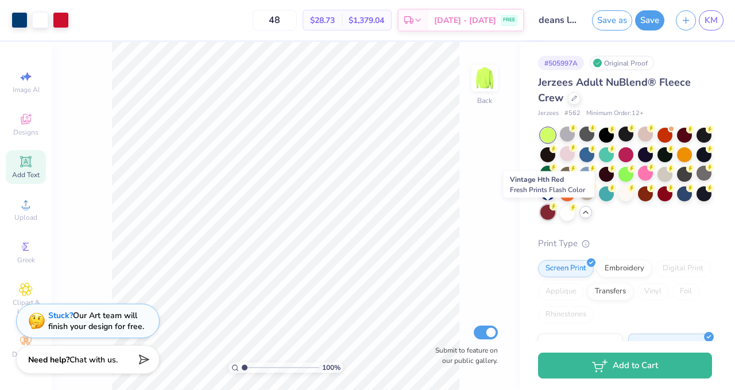
click at [550, 212] on div at bounding box center [548, 212] width 15 height 15
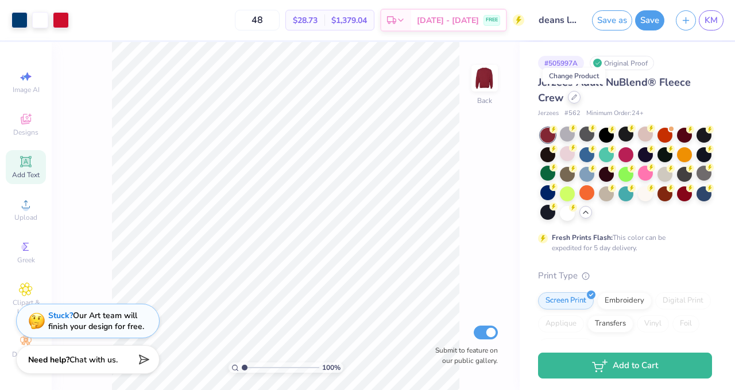
click at [576, 98] on icon at bounding box center [575, 97] width 6 height 6
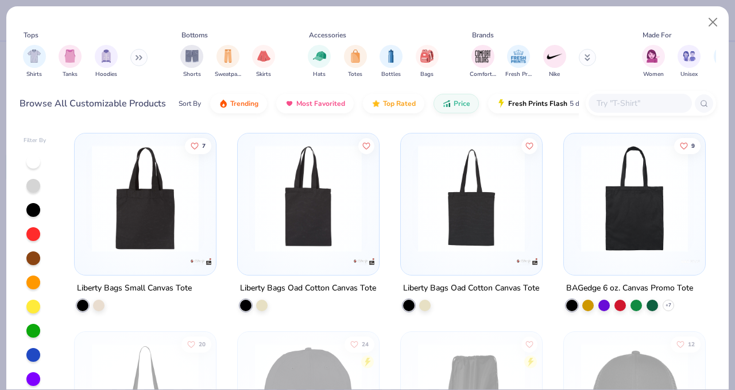
click at [140, 48] on div "Shirts Tanks Hoodies" at bounding box center [86, 61] width 132 height 43
click at [142, 57] on icon at bounding box center [139, 58] width 7 height 6
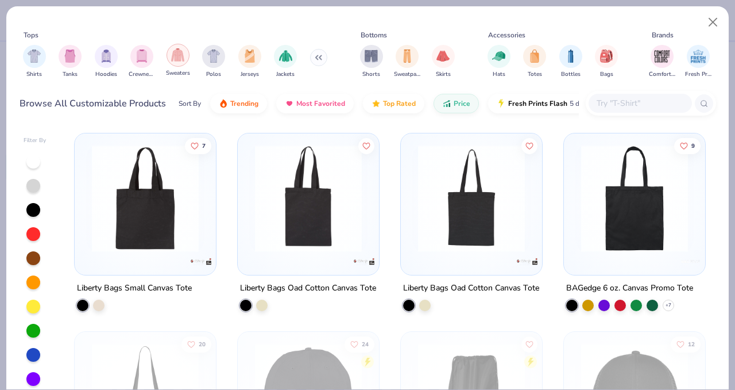
click at [175, 58] on img "filter for Sweaters" at bounding box center [177, 54] width 13 height 13
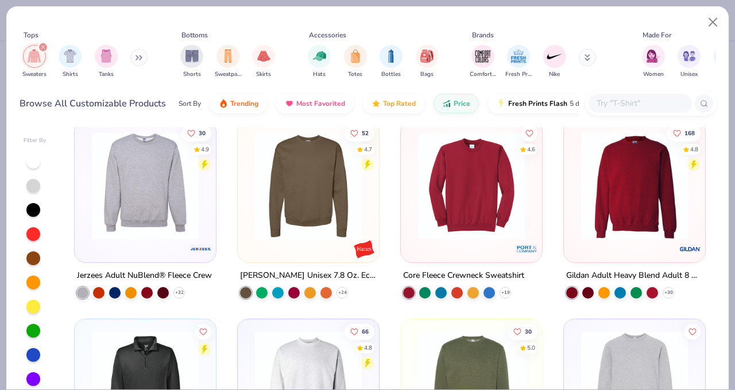
scroll to position [212, 0]
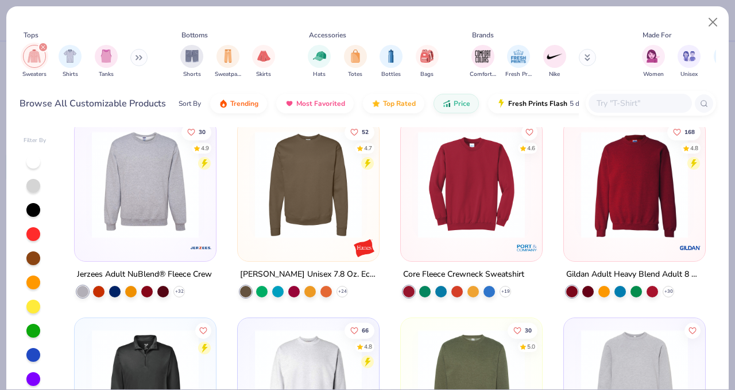
click at [513, 211] on img at bounding box center [472, 184] width 118 height 107
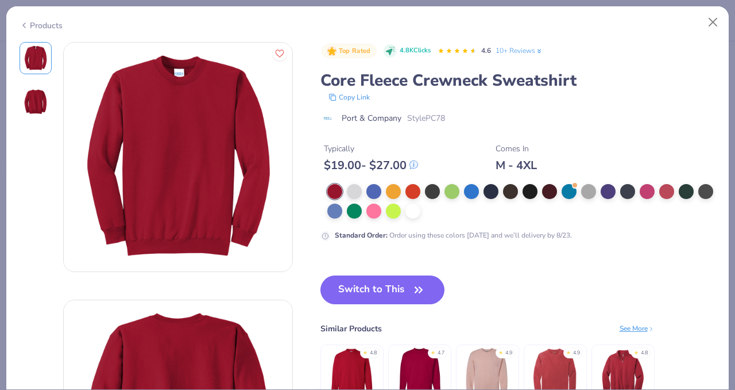
click at [37, 132] on div at bounding box center [156, 285] width 273 height 487
click at [31, 22] on div "Products" at bounding box center [41, 26] width 43 height 12
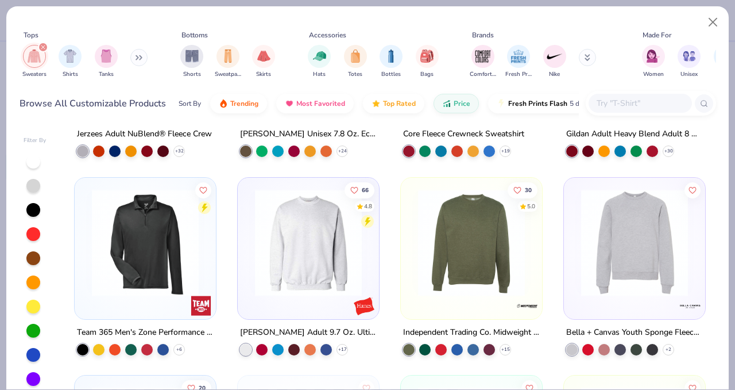
scroll to position [361, 0]
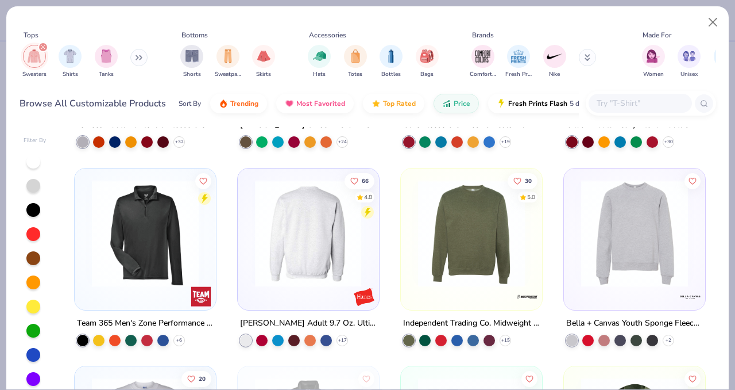
click at [341, 224] on img at bounding box center [308, 232] width 118 height 107
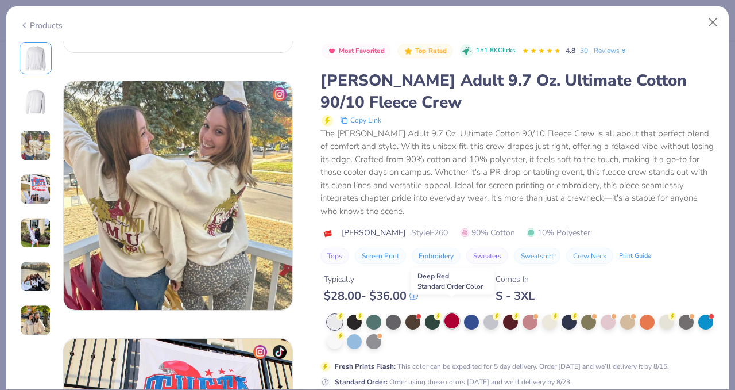
scroll to position [502, 0]
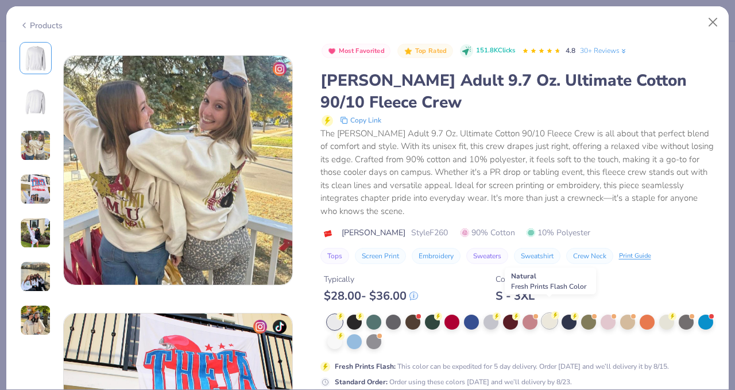
click at [547, 313] on div at bounding box center [549, 320] width 15 height 15
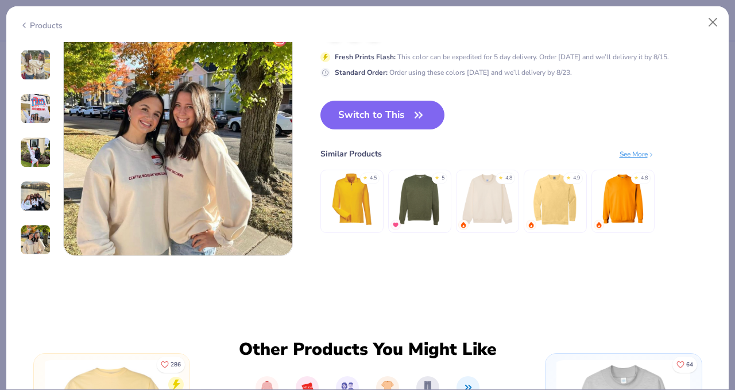
scroll to position [1556, 0]
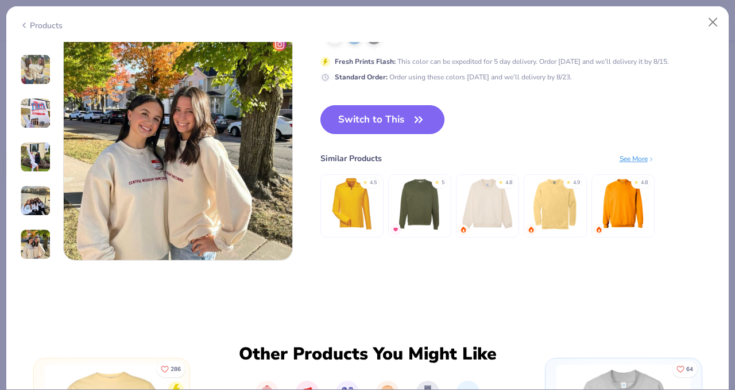
click at [404, 118] on button "Switch to This" at bounding box center [383, 119] width 125 height 29
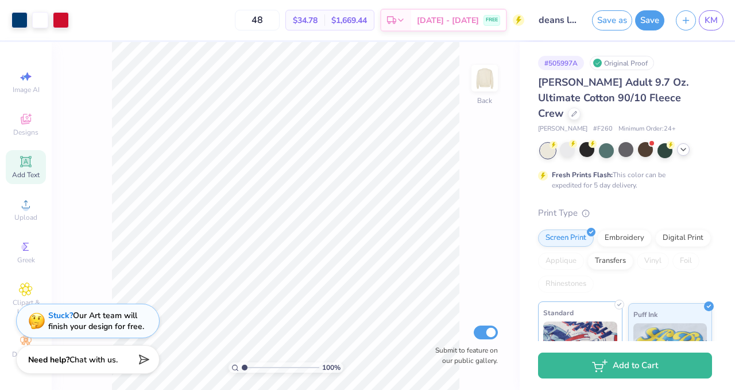
click at [575, 321] on img at bounding box center [581, 349] width 74 height 57
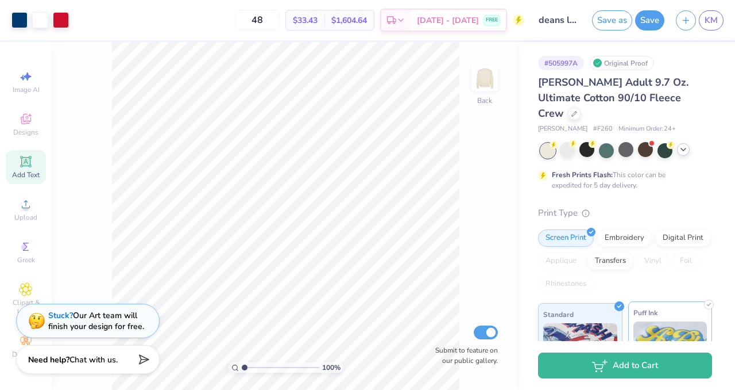
click at [674, 321] on img at bounding box center [671, 349] width 74 height 57
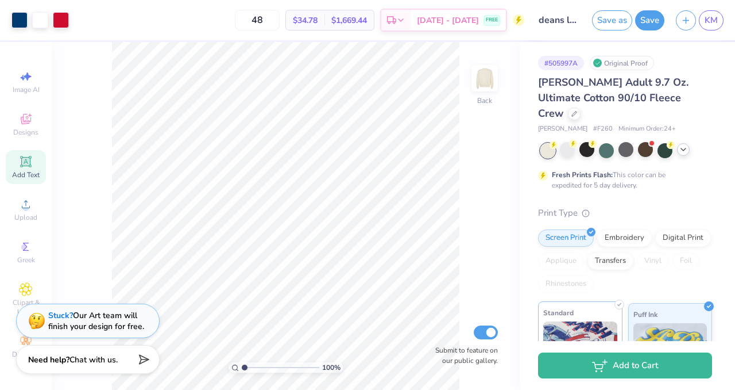
click at [595, 321] on img at bounding box center [581, 349] width 74 height 57
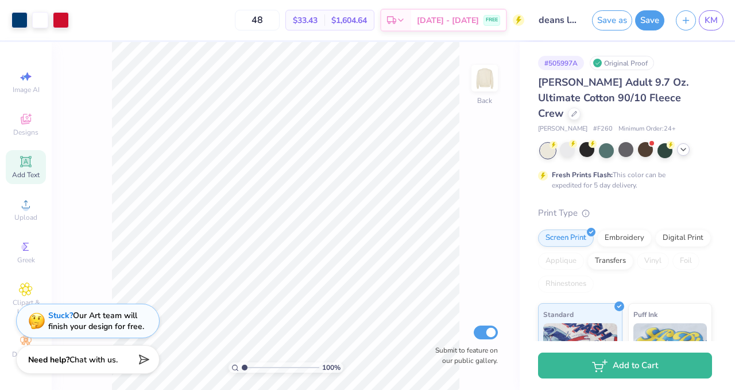
click at [685, 143] on div at bounding box center [627, 150] width 172 height 15
click at [683, 145] on icon at bounding box center [683, 149] width 9 height 9
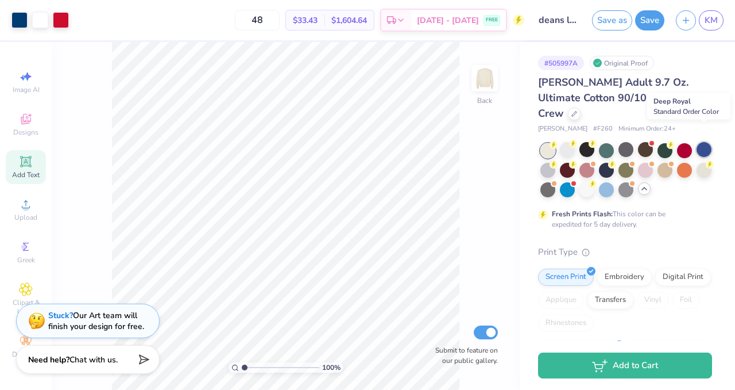
click at [706, 142] on div at bounding box center [704, 149] width 15 height 15
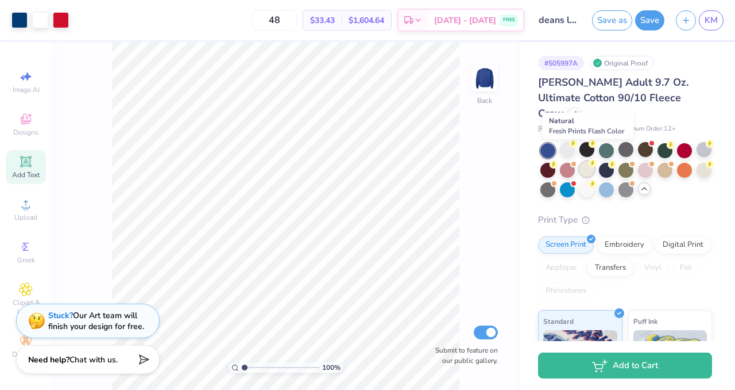
click at [586, 161] on div at bounding box center [587, 168] width 15 height 15
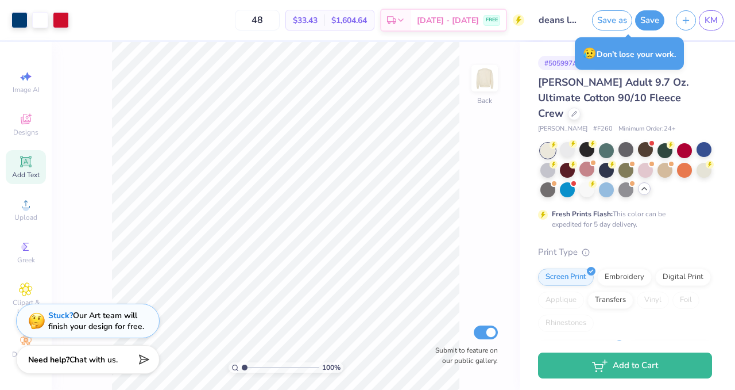
click at [564, 16] on input "deans list" at bounding box center [558, 20] width 56 height 23
click at [575, 21] on input "deans list" at bounding box center [558, 20] width 56 height 23
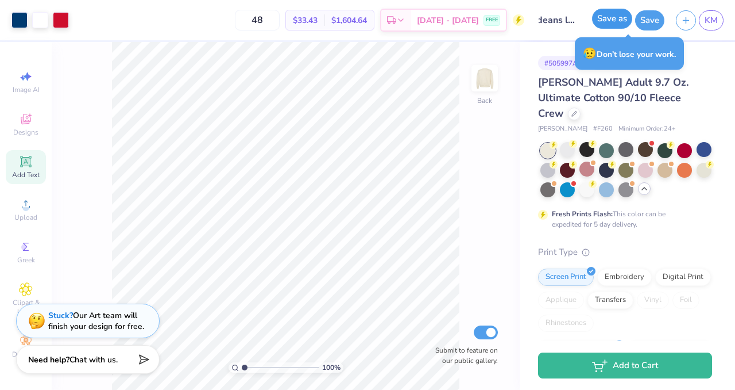
scroll to position [0, 0]
click at [603, 14] on button "Save as" at bounding box center [612, 19] width 40 height 20
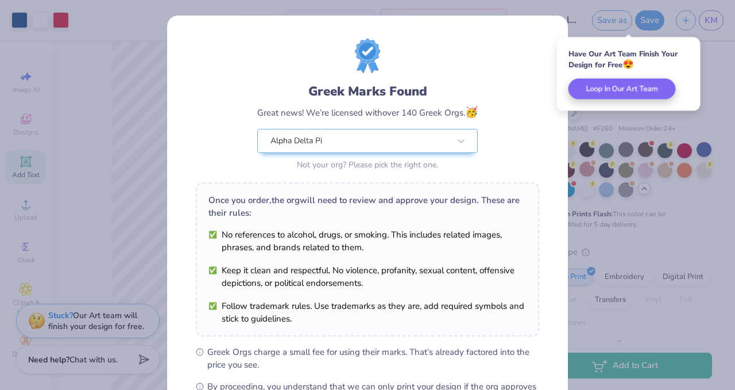
scroll to position [148, 0]
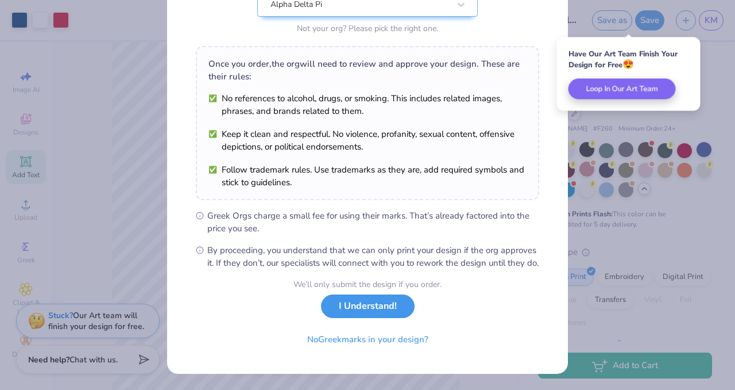
click at [376, 306] on button "I Understand!" at bounding box center [368, 306] width 94 height 24
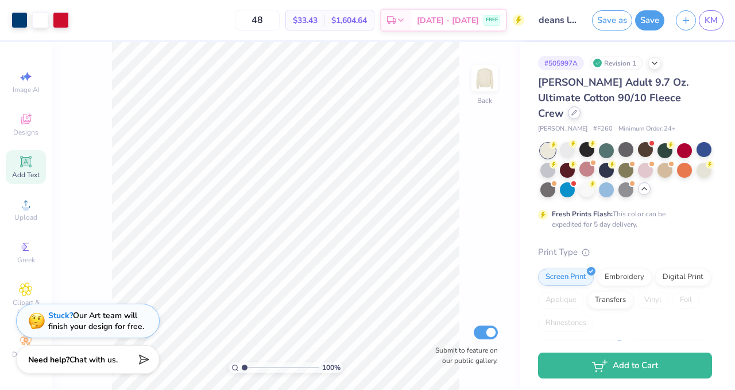
click at [581, 106] on div at bounding box center [574, 112] width 13 height 13
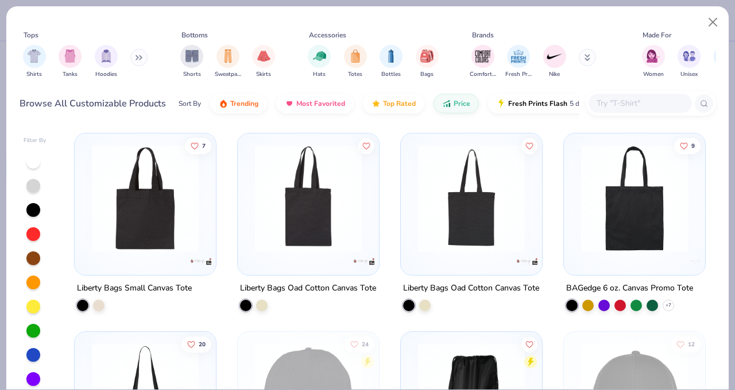
click at [145, 56] on button at bounding box center [138, 57] width 17 height 17
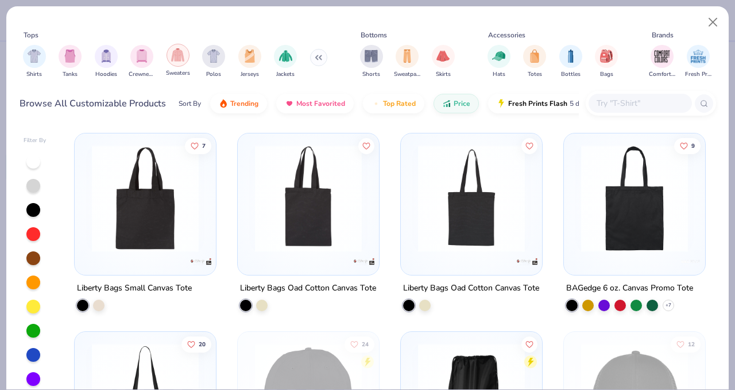
click at [182, 52] on img "filter for Sweaters" at bounding box center [177, 54] width 13 height 13
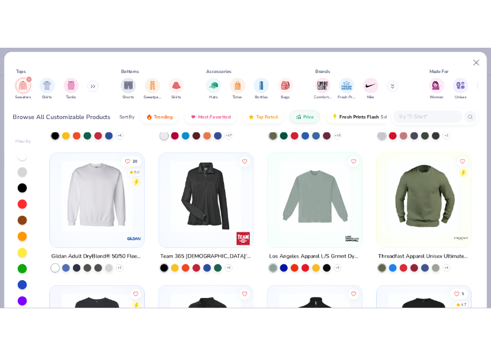
scroll to position [570, 0]
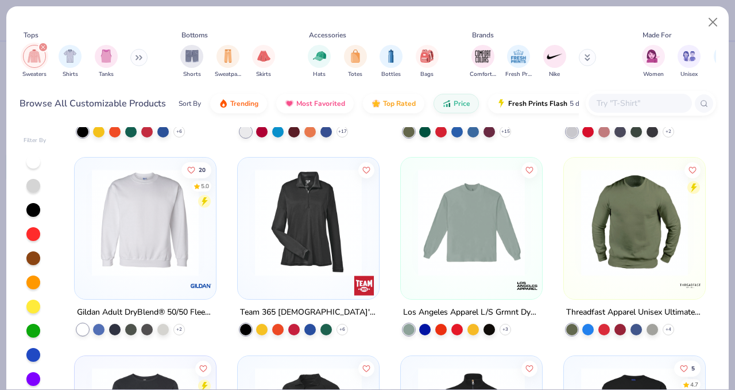
click at [478, 234] on img at bounding box center [472, 222] width 118 height 107
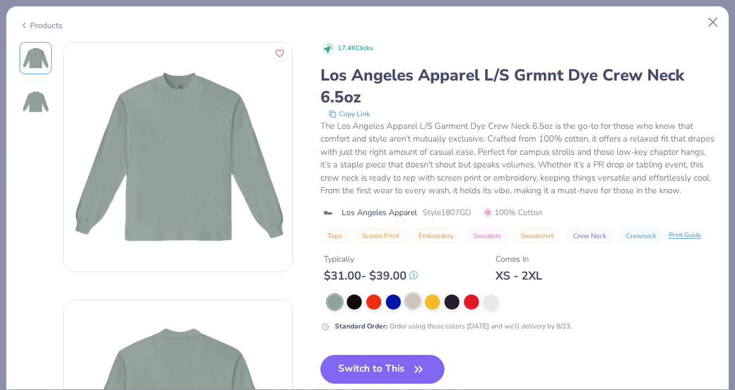
click at [414, 297] on div at bounding box center [413, 300] width 15 height 15
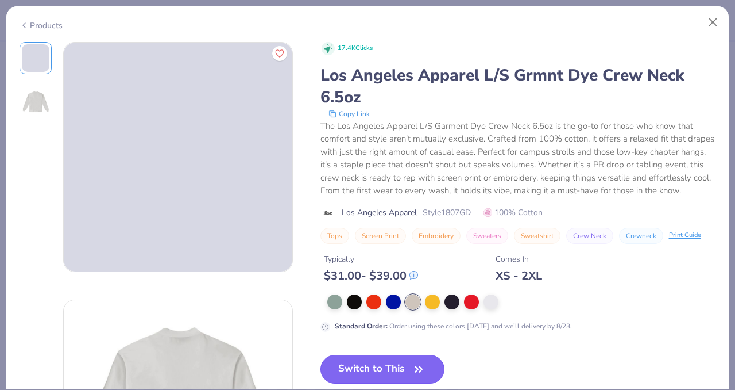
click at [396, 367] on button "Switch to This" at bounding box center [383, 369] width 125 height 29
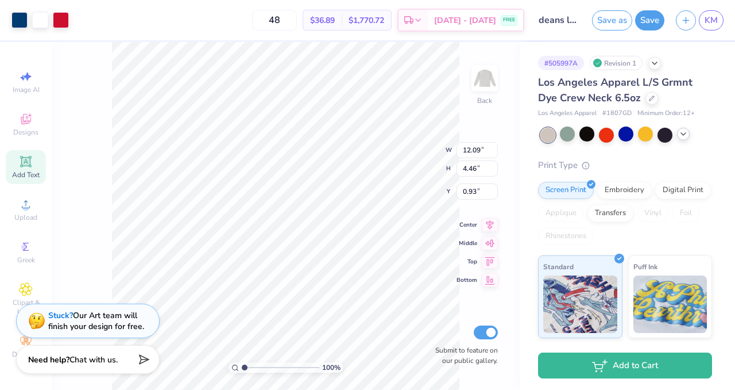
type input "3.00"
